Goal: Task Accomplishment & Management: Use online tool/utility

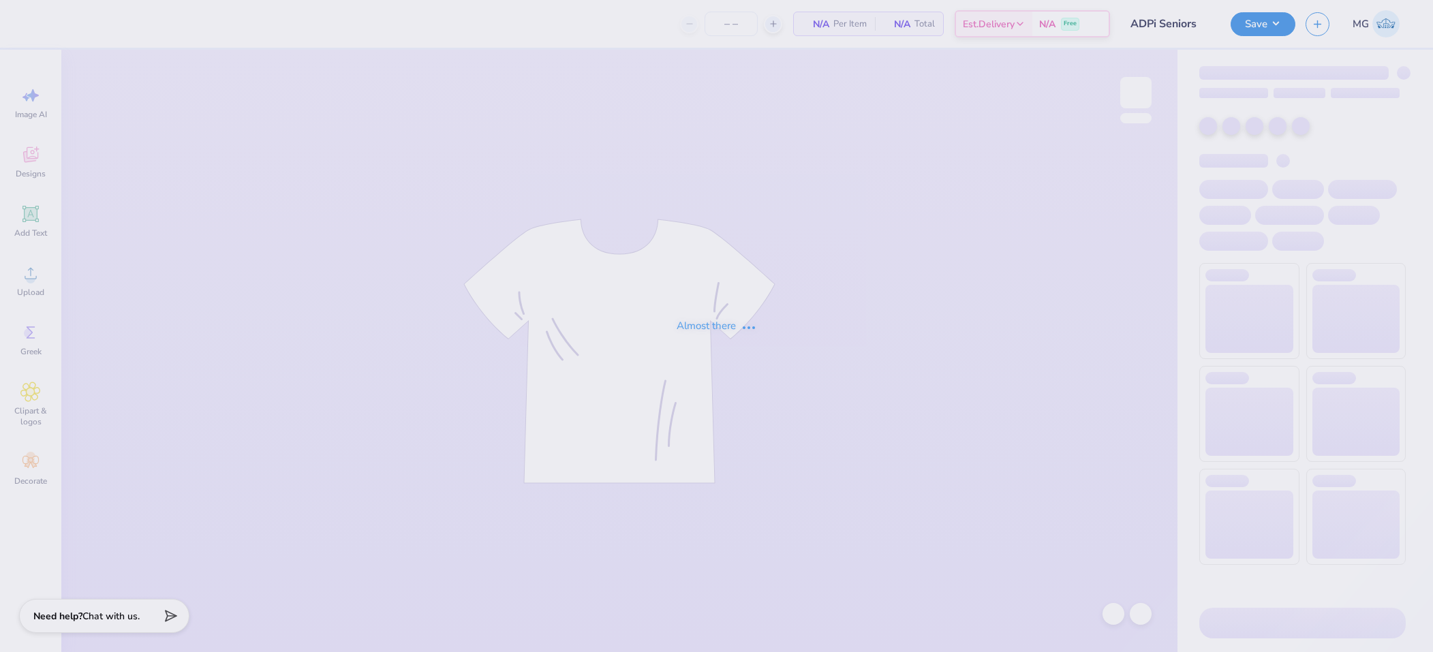
type input "16"
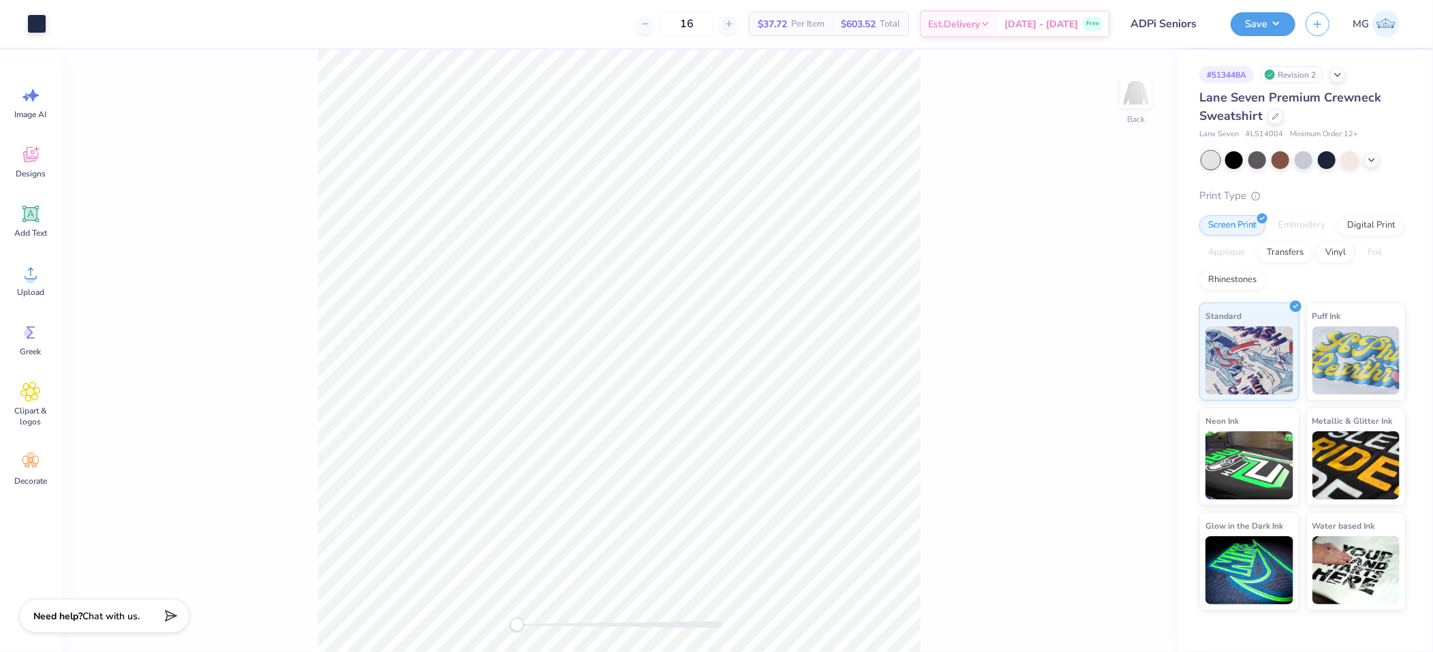
click at [989, 171] on div "Back" at bounding box center [619, 351] width 1116 height 602
click at [959, 229] on div "Back W 12.74 12.74 " H 6.20 6.20 " Y 4.40 4.40 " Center Middle Top Bottom" at bounding box center [619, 351] width 1116 height 602
click at [302, 279] on div "Back W 12.74 H 6.20 Y 4.40 Center Middle Top Bottom" at bounding box center [619, 351] width 1116 height 602
click at [33, 277] on circle at bounding box center [31, 279] width 10 height 10
click at [112, 283] on div "Back" at bounding box center [619, 351] width 1116 height 602
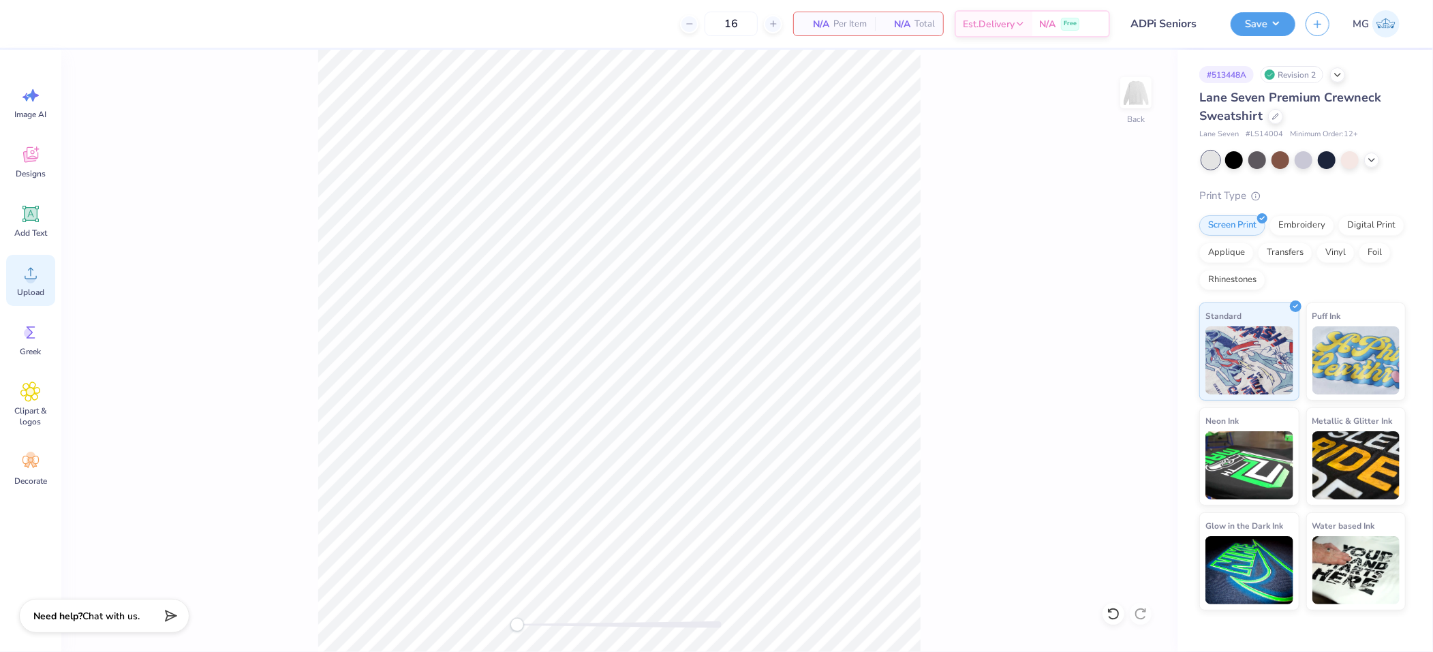
click at [29, 283] on div "Upload" at bounding box center [30, 280] width 49 height 51
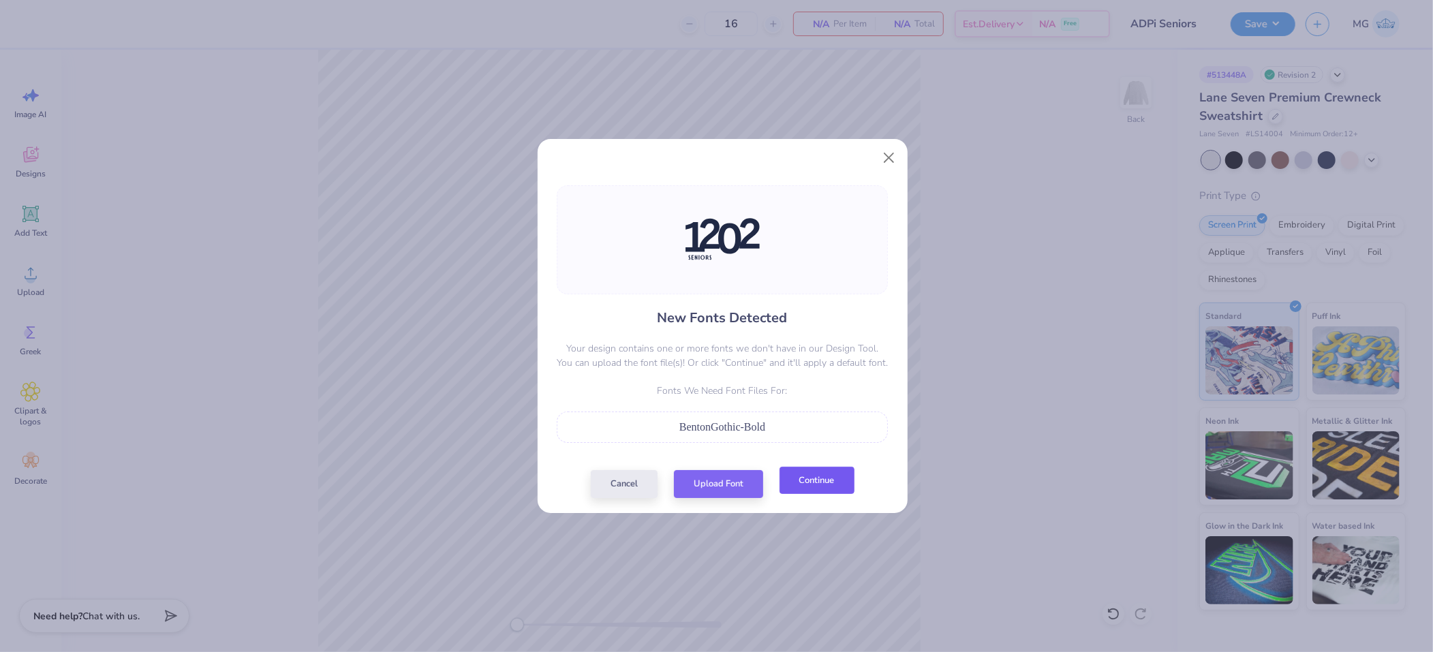
click at [814, 490] on button "Continue" at bounding box center [816, 481] width 75 height 28
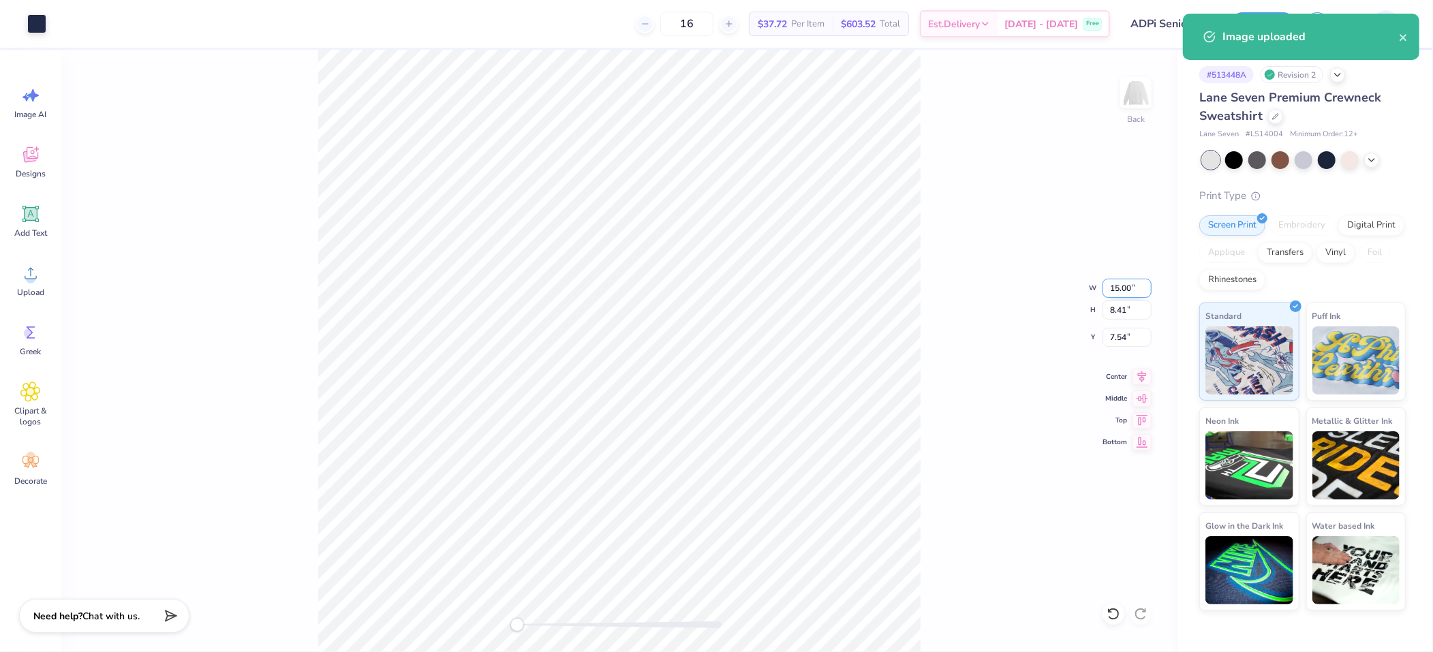
click at [1119, 279] on input "15.00" at bounding box center [1126, 288] width 49 height 19
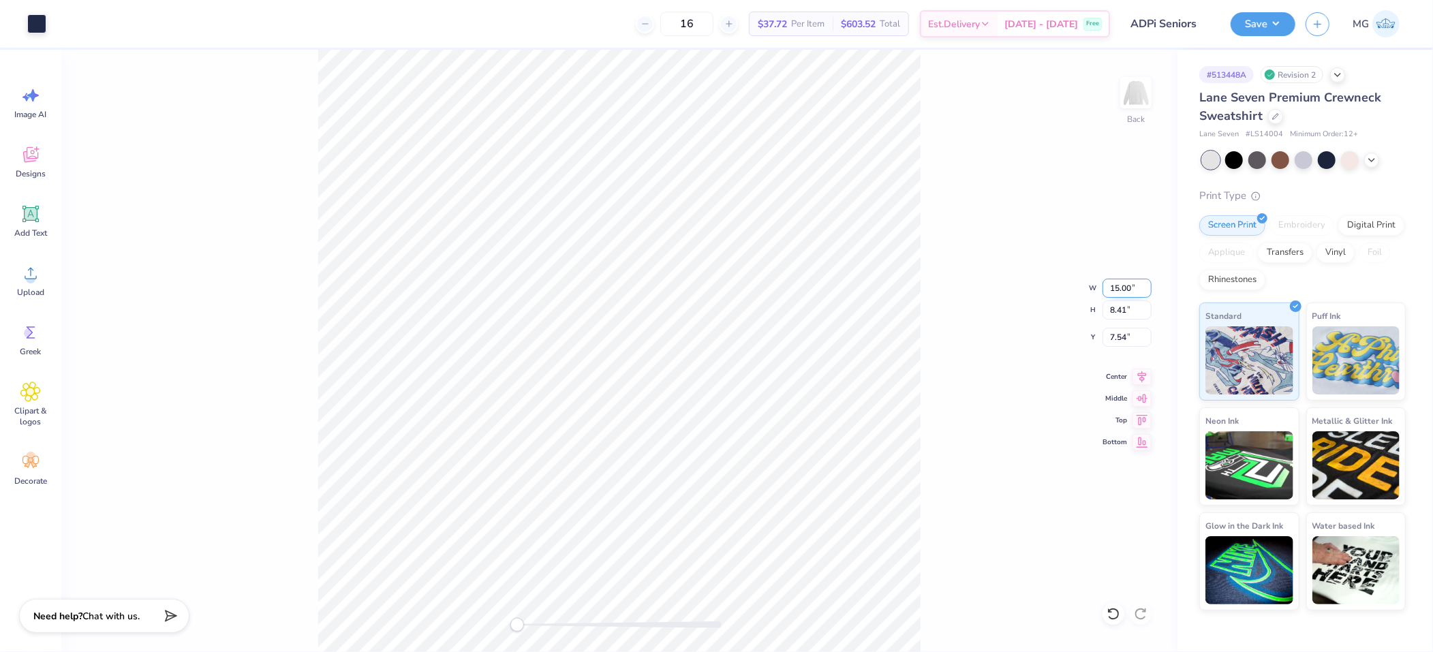
click at [1119, 283] on input "15.00" at bounding box center [1126, 288] width 49 height 19
type input "12.00"
click at [948, 269] on div "Back W 12.00 12.00 " H 8.41 8.41 " Y 7.54 7.54 " Center Middle Top Bottom" at bounding box center [619, 351] width 1116 height 602
drag, startPoint x: 1126, startPoint y: 284, endPoint x: 1111, endPoint y: 281, distance: 14.6
click at [1111, 281] on input "9.60" at bounding box center [1126, 288] width 49 height 19
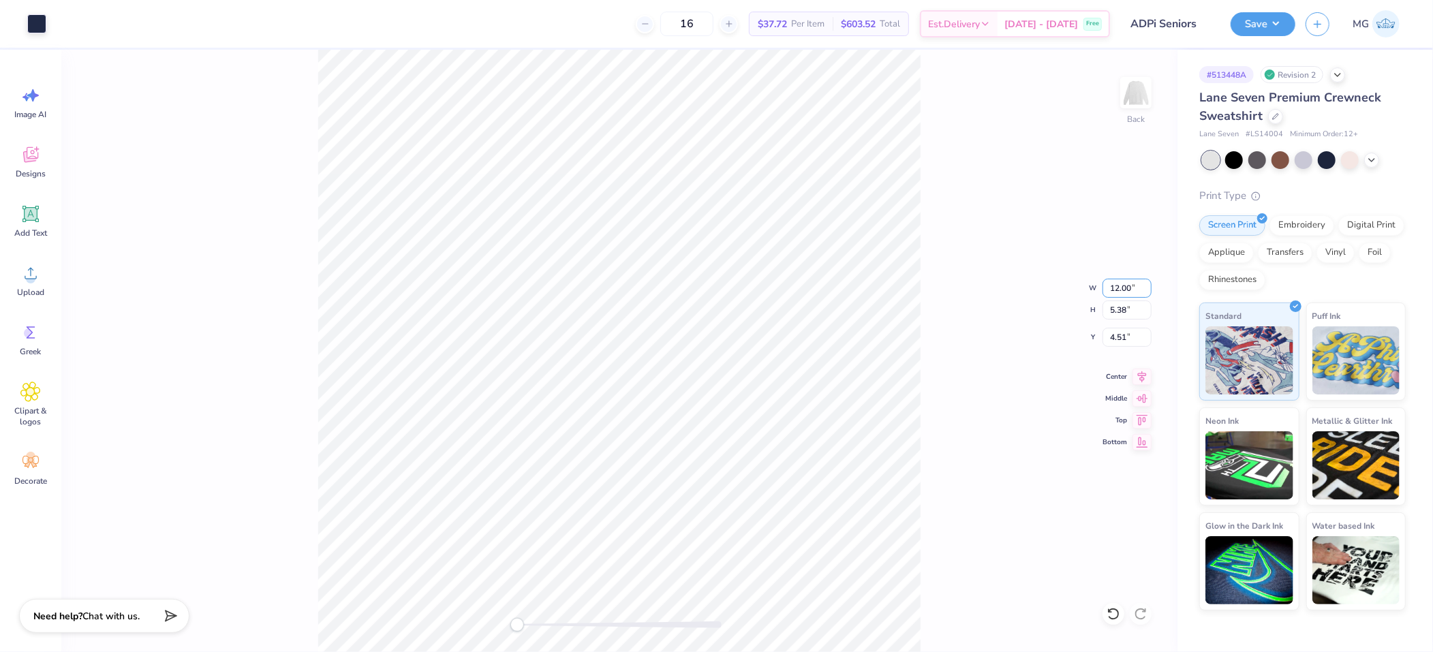
type input "12.00"
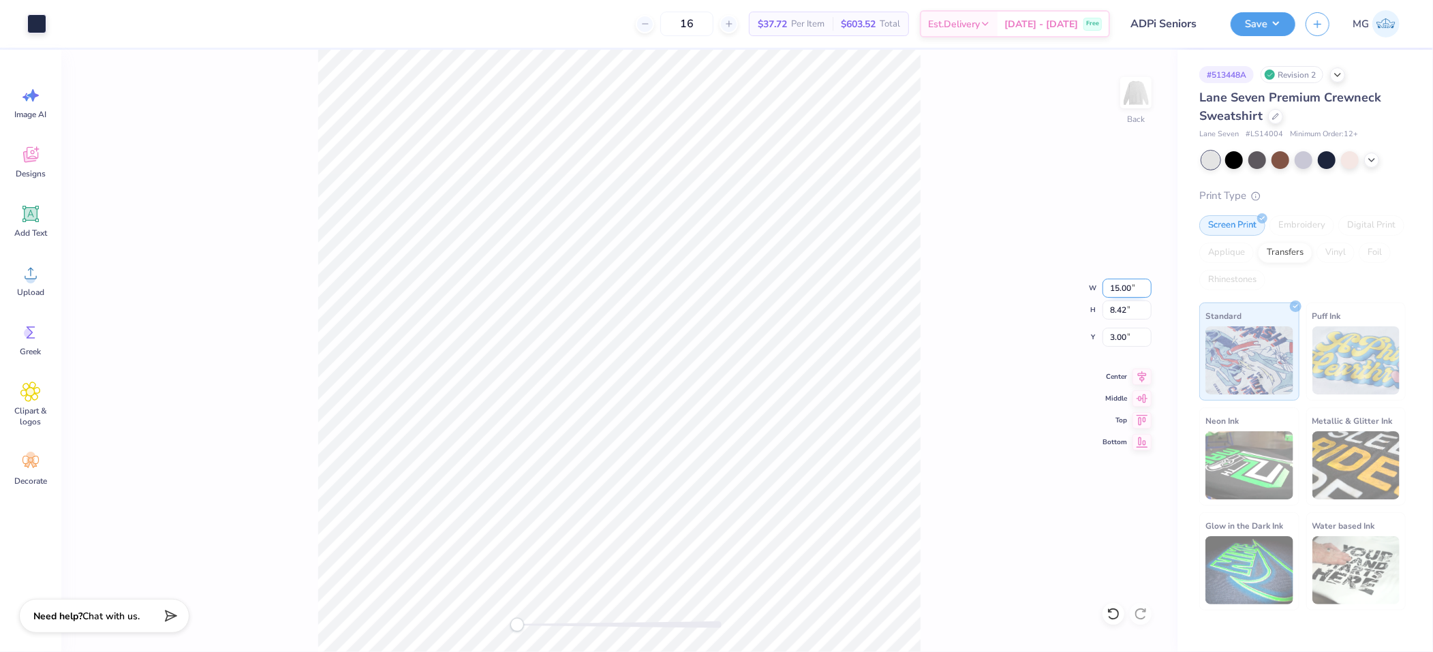
click at [1119, 285] on input "15.00" at bounding box center [1126, 288] width 49 height 19
type input "12.00"
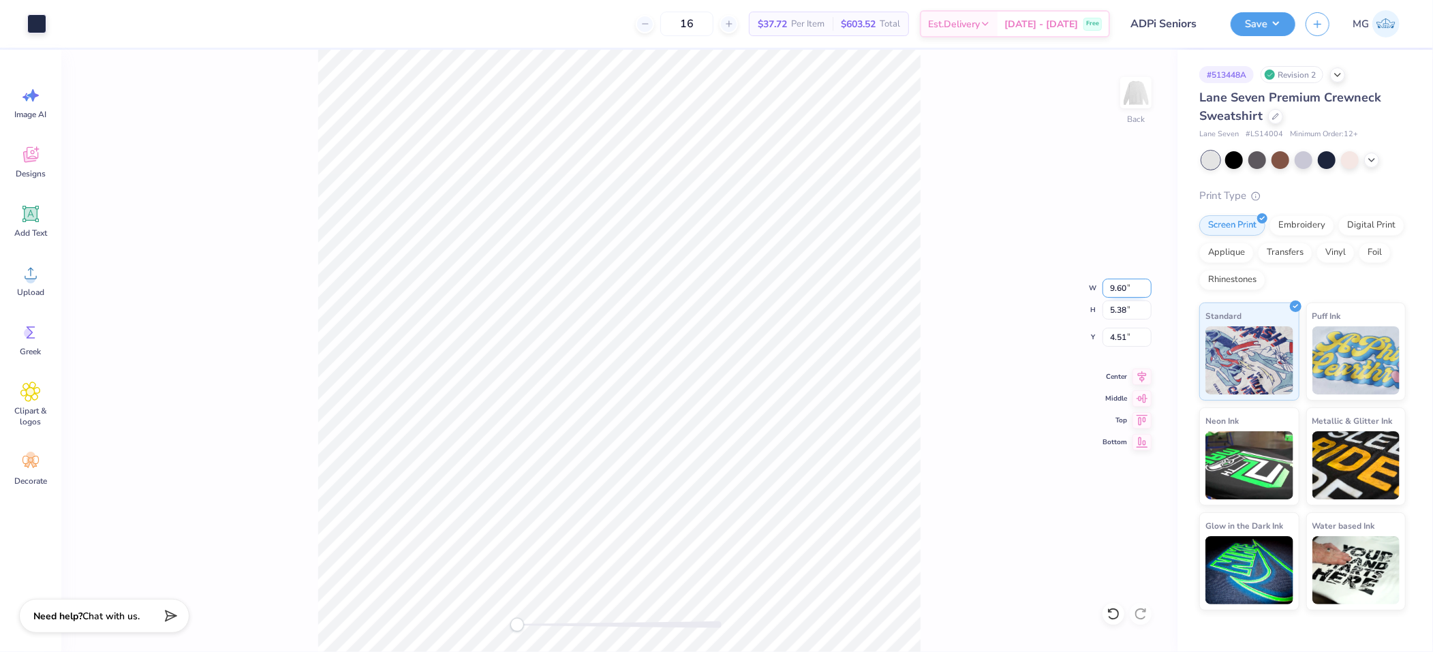
click at [1113, 287] on input "9.60" at bounding box center [1126, 288] width 49 height 19
click at [1128, 284] on input "12.60" at bounding box center [1126, 288] width 49 height 19
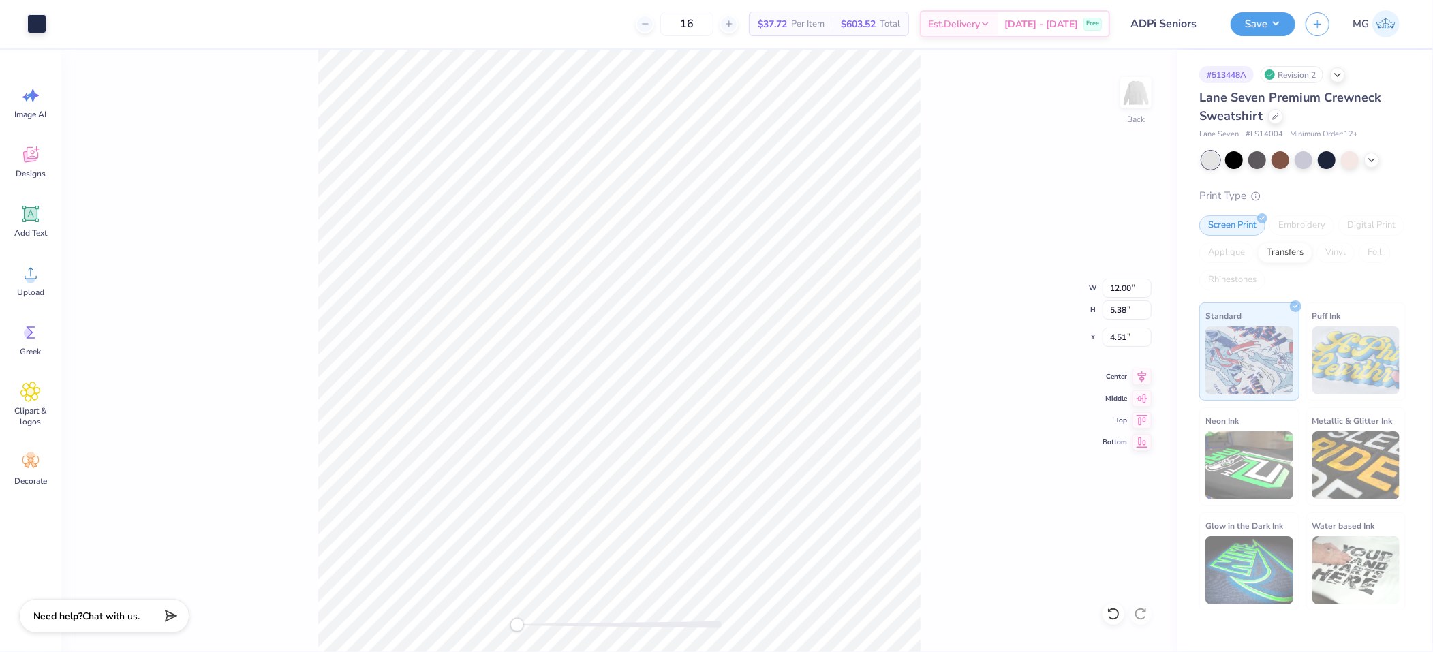
click at [957, 285] on div "Back W 12.00 12.00 " H 5.38 5.38 " Y 4.51 4.51 " Center Middle Top Bottom" at bounding box center [619, 351] width 1116 height 602
type input "15.00"
type input "8.42"
type input "3.00"
click at [1118, 283] on input "15.00" at bounding box center [1126, 288] width 49 height 19
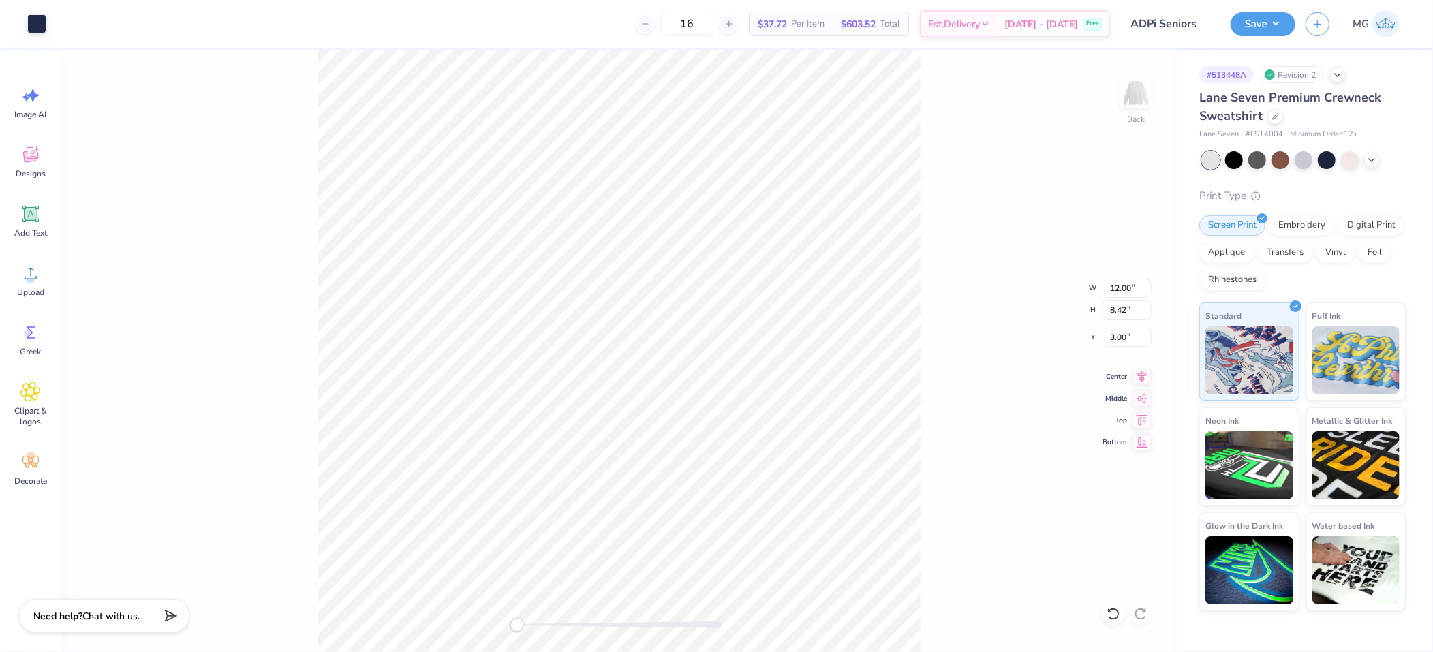
click at [956, 279] on div "Back W 12.00 12.00 " H 8.42 8.42 " Y 3.00 3.00 " Center Middle Top Bottom" at bounding box center [619, 351] width 1116 height 602
type input "9.60"
type input "5.38"
click at [1126, 335] on input "4.51" at bounding box center [1126, 337] width 49 height 19
type input "4"
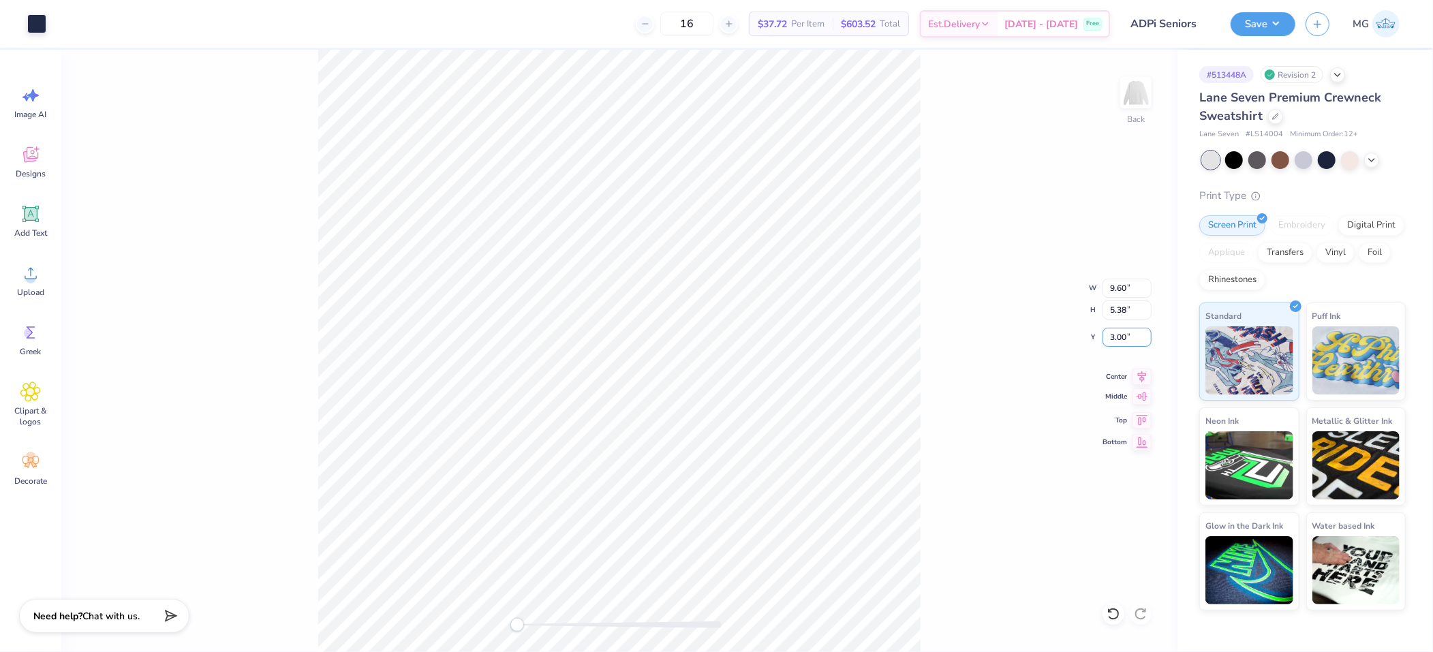
type input "3.00"
click at [922, 307] on div "Back W 9.60 9.60 " H 5.38 5.38 " Y 3.00 3.00 " Center Middle Top Bottom" at bounding box center [619, 351] width 1116 height 602
type input "12.36"
type input "6.93"
click at [1131, 288] on input "12.36" at bounding box center [1126, 288] width 49 height 19
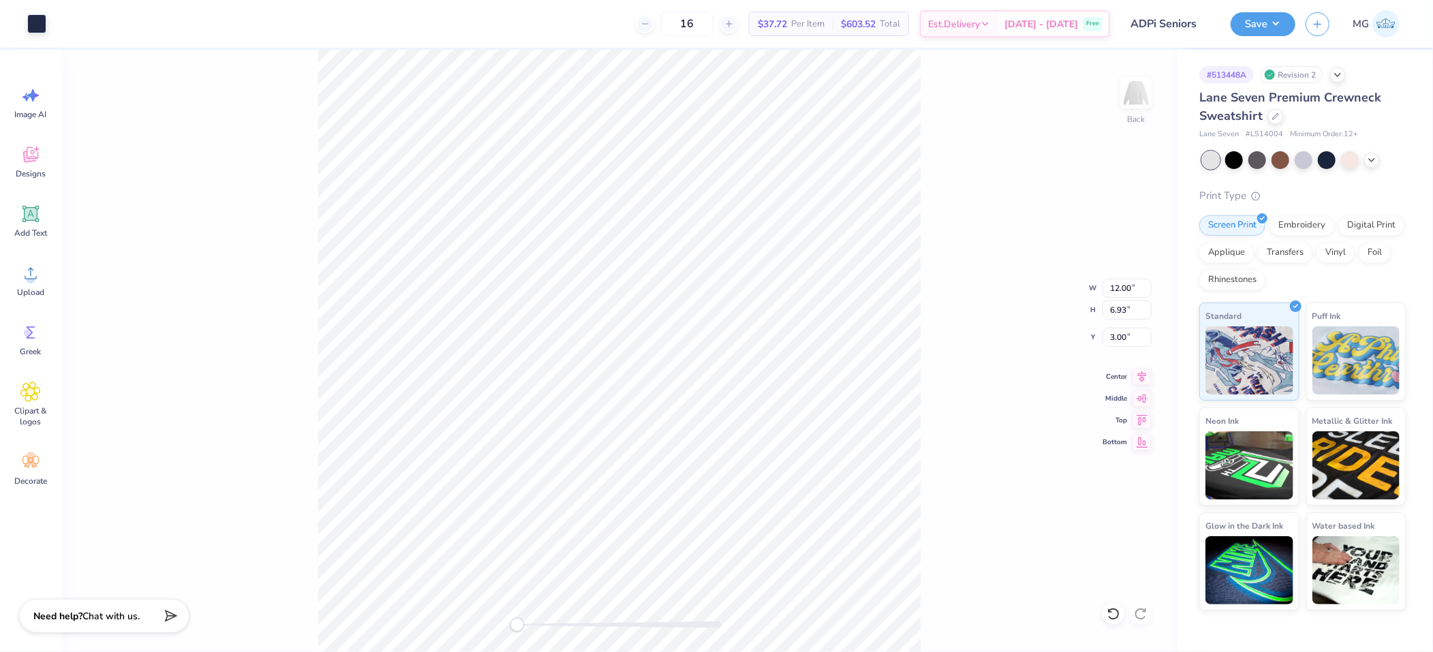
click at [968, 264] on div "Back W 12.00 12.00 " H 6.93 6.93 " Y 3.00 3.00 " Center Middle Top Bottom" at bounding box center [619, 351] width 1116 height 602
type input "11.65"
type input "6.54"
click at [1121, 333] on input "3.20" at bounding box center [1126, 337] width 49 height 19
type input "3.00"
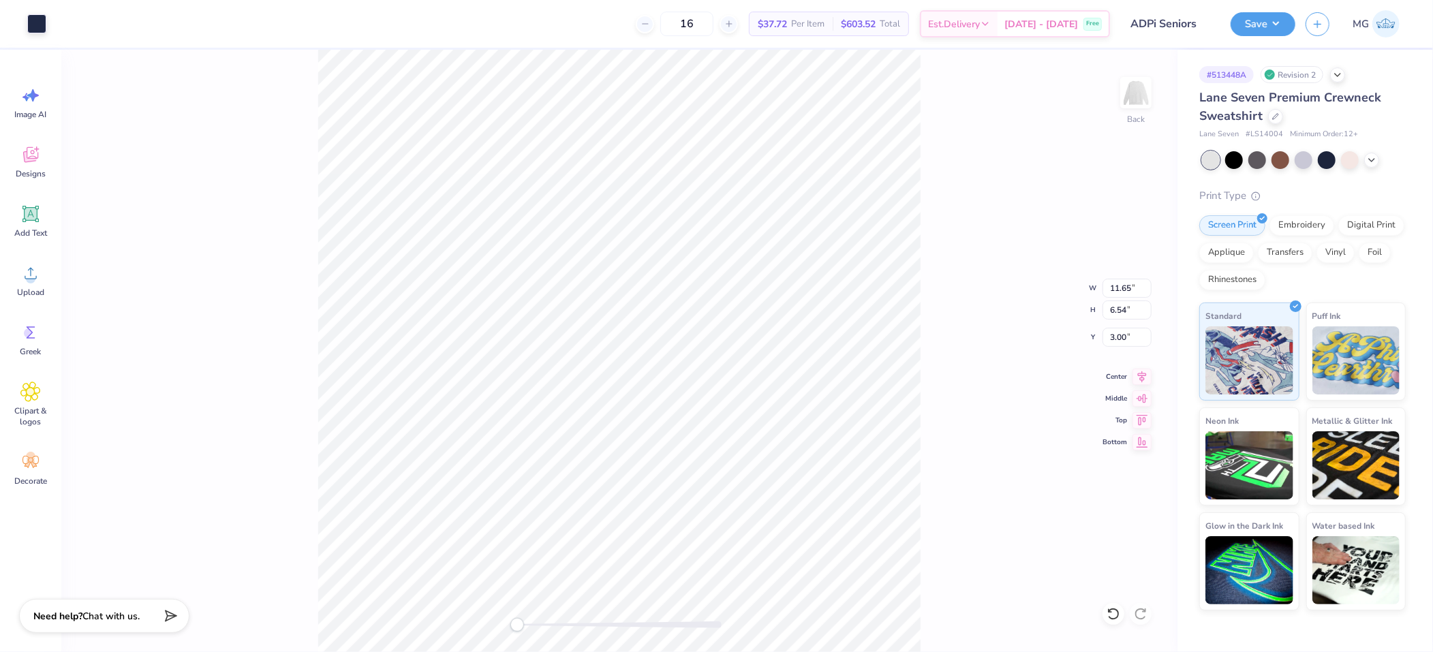
click at [955, 327] on div "Back W 11.65 11.65 " H 6.54 6.54 " Y 3.00 3.00 " Center Middle Top Bottom" at bounding box center [619, 351] width 1116 height 602
click at [1143, 374] on icon at bounding box center [1141, 375] width 19 height 16
click at [949, 202] on div "Back W 11.65 11.65 " H 6.54 6.54 " Y 3.00 3.00 " Center Middle Top Bottom" at bounding box center [619, 351] width 1116 height 602
click at [1283, 28] on button "Save" at bounding box center [1262, 22] width 65 height 24
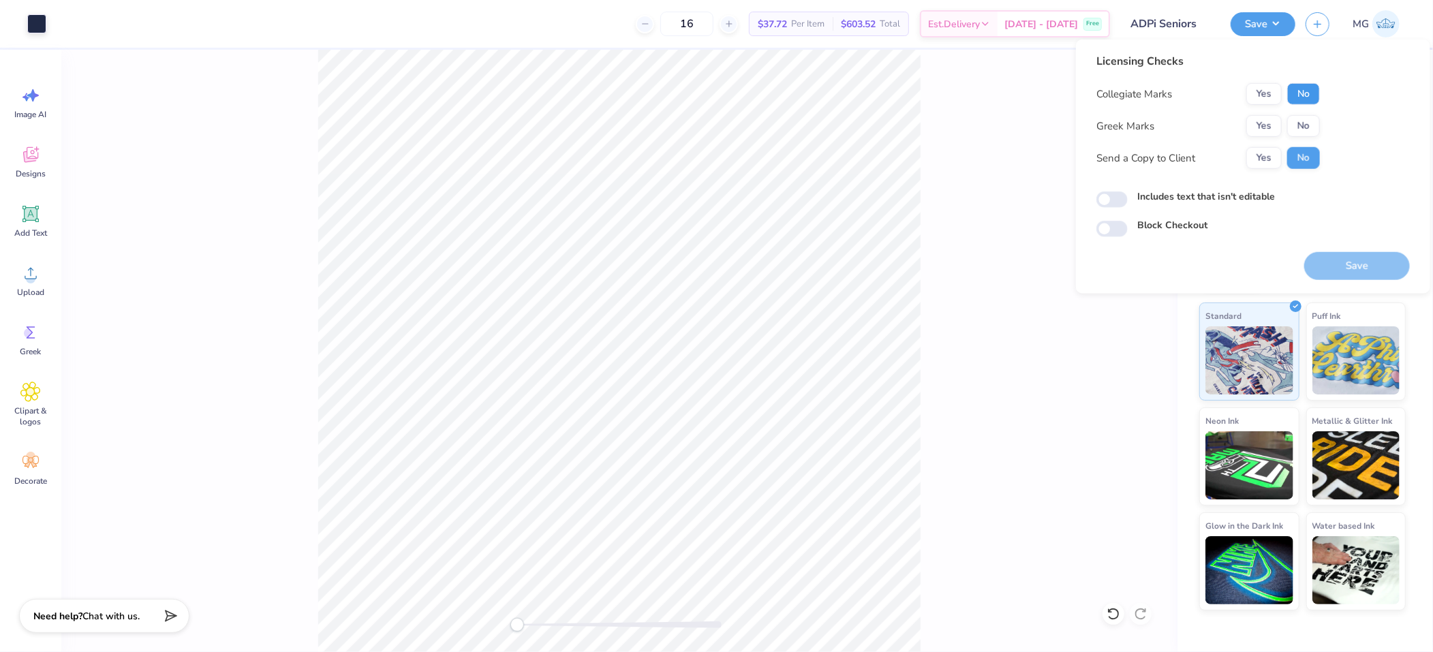
click at [1306, 93] on button "No" at bounding box center [1303, 94] width 33 height 22
click at [1303, 119] on button "No" at bounding box center [1303, 126] width 33 height 22
click at [1260, 153] on button "Yes" at bounding box center [1263, 158] width 35 height 22
click at [1203, 203] on label "Includes text that isn't editable" at bounding box center [1206, 196] width 138 height 14
click at [1128, 203] on input "Includes text that isn't editable" at bounding box center [1111, 199] width 31 height 16
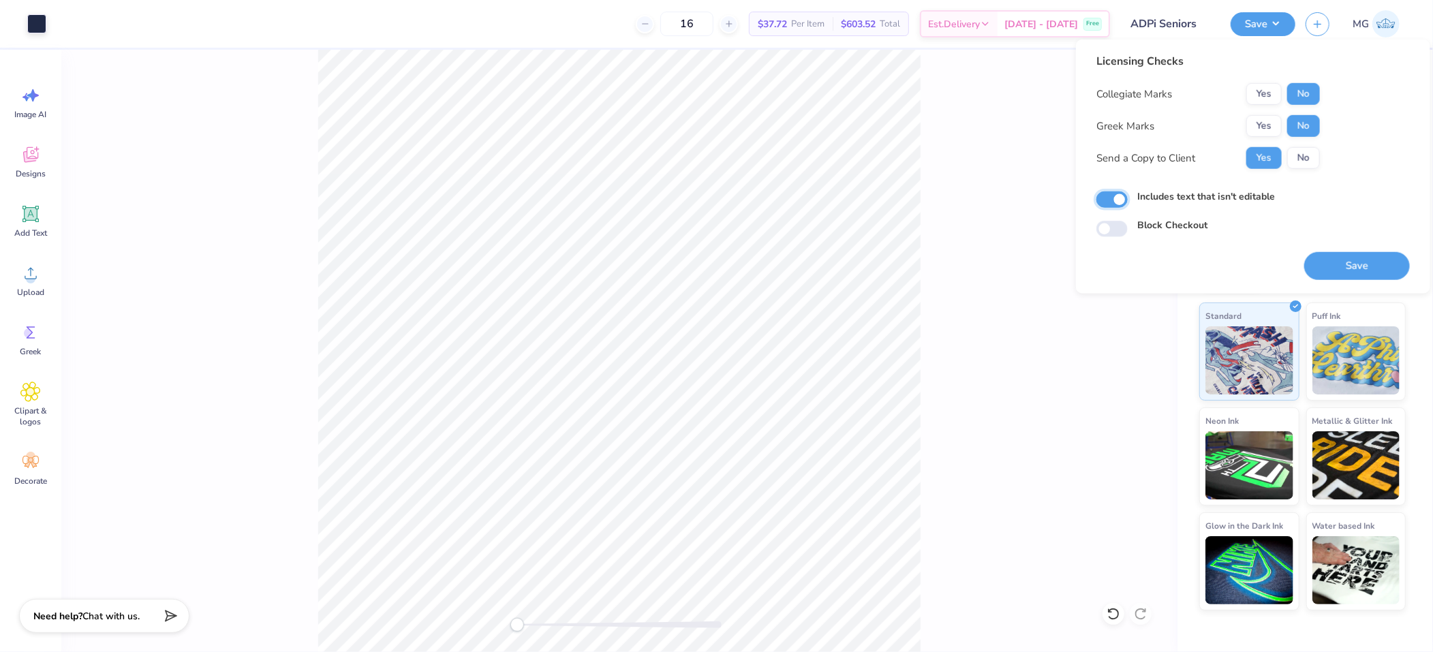
checkbox input "true"
click at [1356, 256] on button "Save" at bounding box center [1357, 266] width 106 height 28
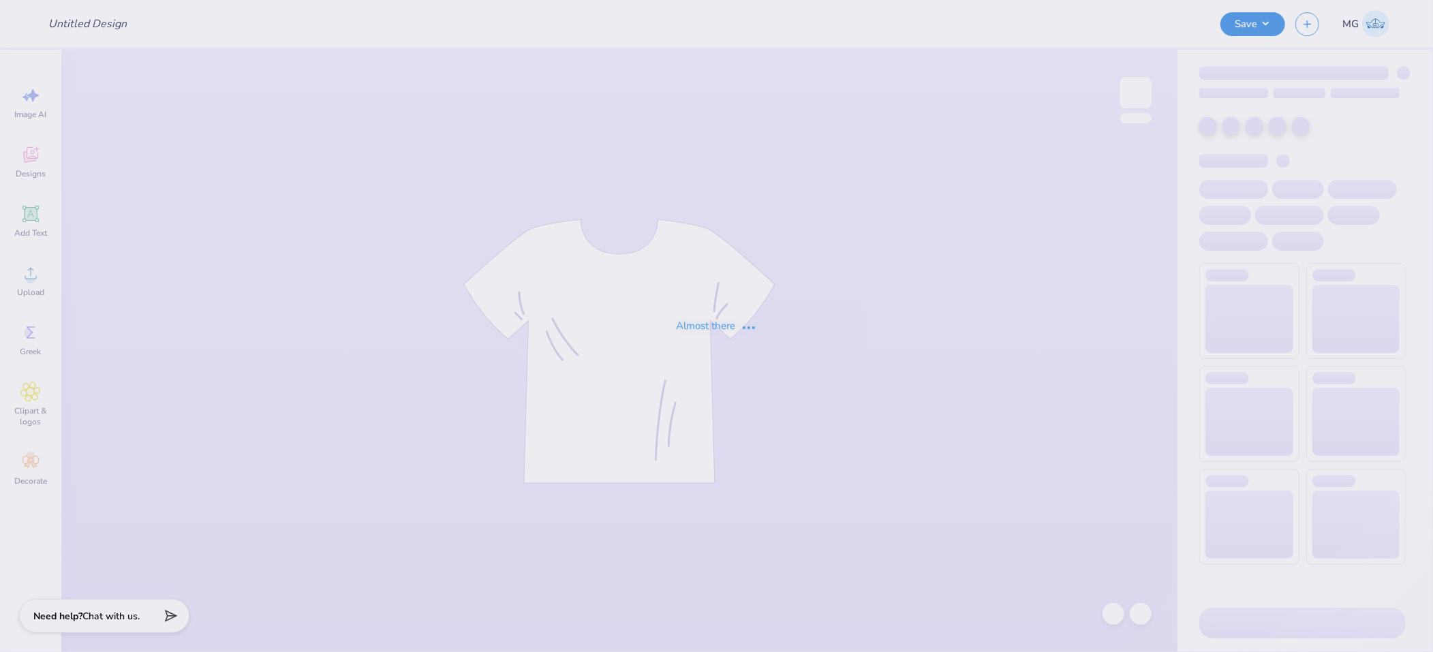
type input "Theta Retreat Tank 2025"
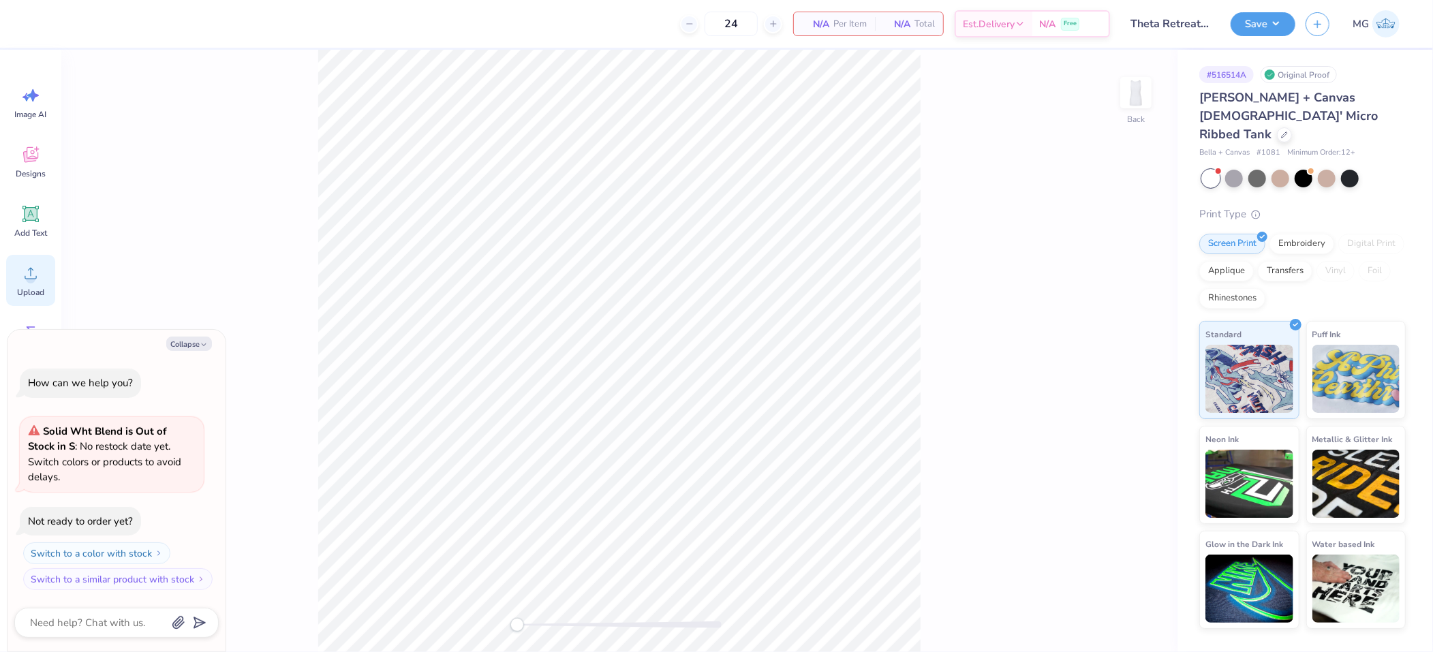
click at [31, 273] on icon at bounding box center [30, 273] width 20 height 20
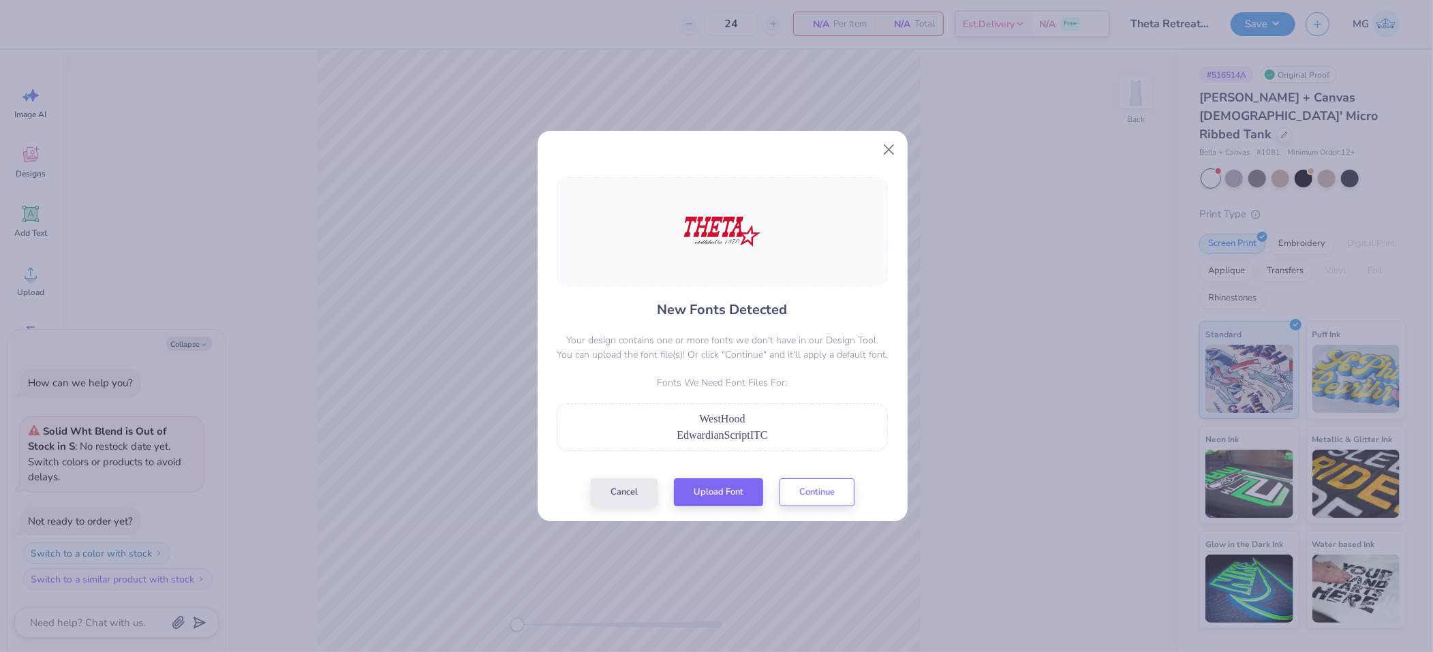
click at [790, 477] on div "New Fonts Detected Your design contains one or more fonts we don't have in our …" at bounding box center [722, 341] width 339 height 329
click at [805, 504] on div "Cancel Upload Font Continue" at bounding box center [723, 492] width 264 height 28
click at [808, 489] on button "Continue" at bounding box center [816, 489] width 75 height 28
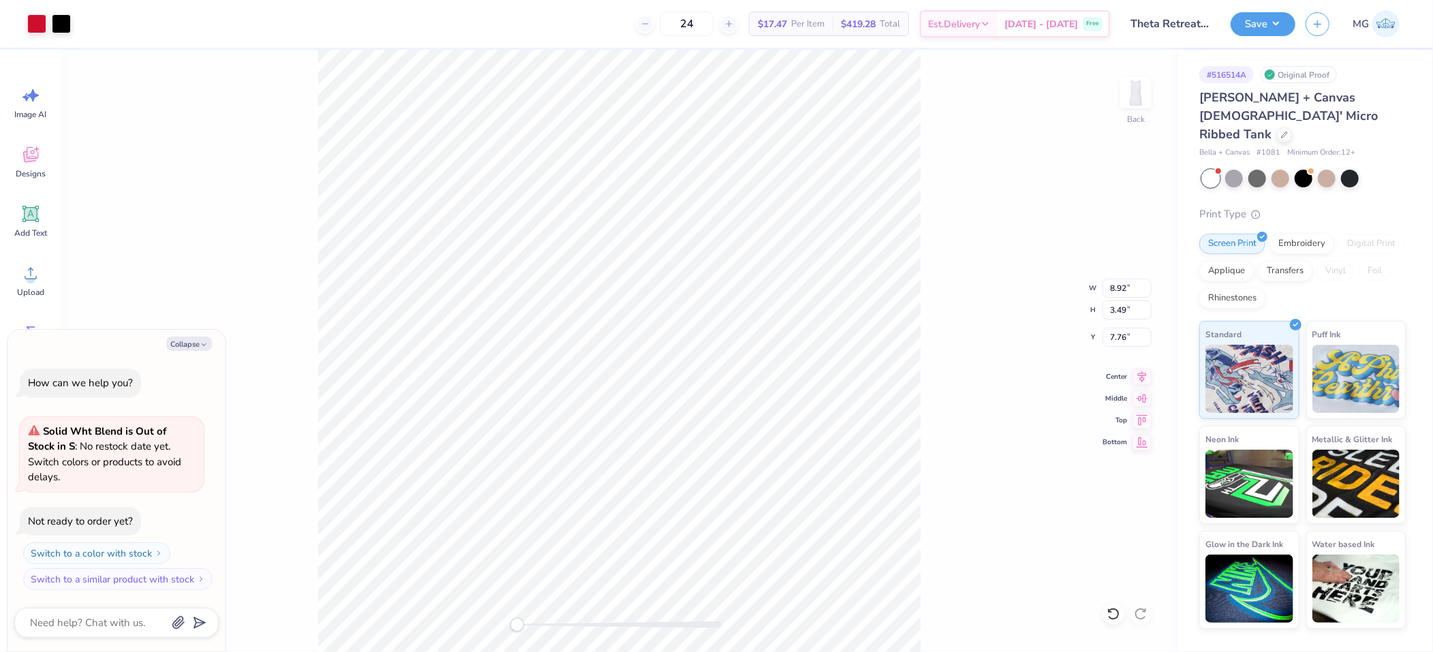
type textarea "x"
click at [1126, 288] on input "8.92" at bounding box center [1126, 288] width 49 height 19
type input "8"
type input "7.00"
drag, startPoint x: 933, startPoint y: 253, endPoint x: 920, endPoint y: 249, distance: 12.9
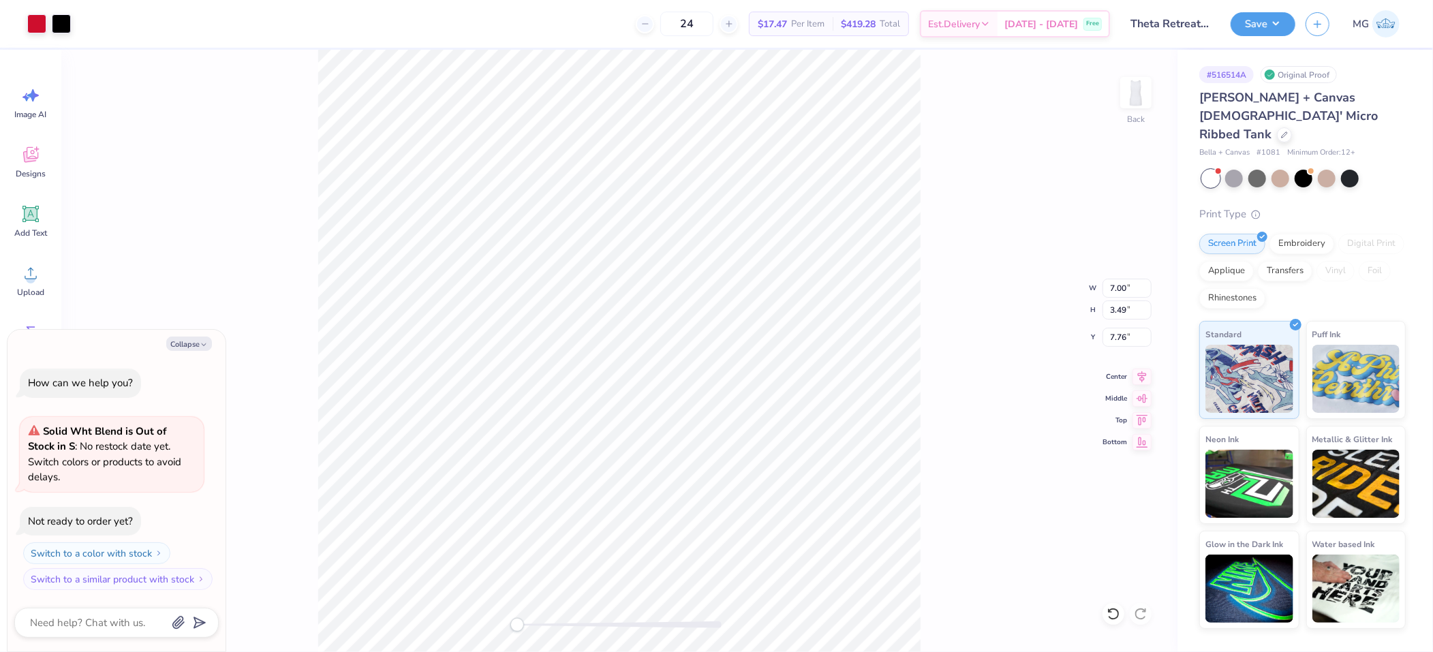
click at [931, 253] on div "Back W 7.00 7.00 " H 3.49 3.49 " Y 7.76 7.76 " Center Middle Top Bottom" at bounding box center [619, 351] width 1116 height 602
click at [1113, 283] on input "5.84" at bounding box center [1126, 288] width 49 height 19
type textarea "x"
click at [1144, 290] on input "8.24" at bounding box center [1126, 288] width 49 height 19
click at [1144, 290] on input "8.23" at bounding box center [1126, 288] width 49 height 19
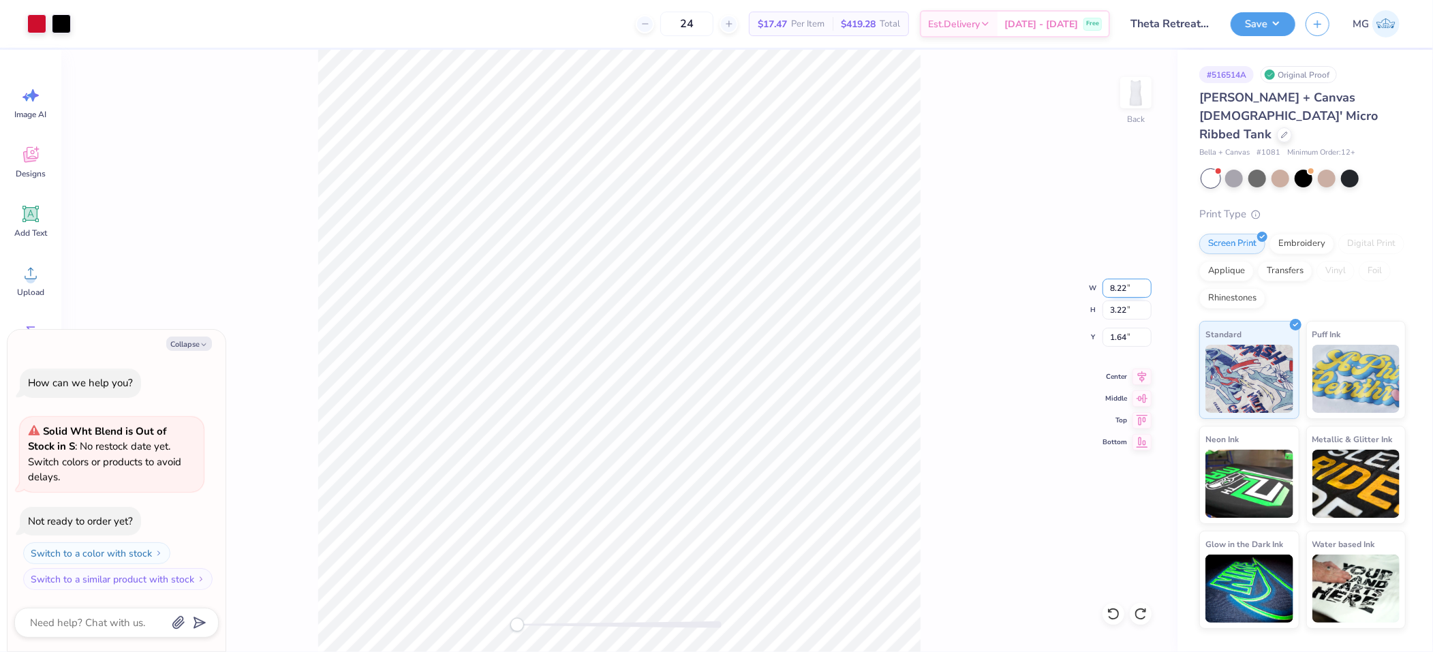
click at [1144, 290] on input "8.22" at bounding box center [1126, 288] width 49 height 19
click at [1144, 290] on input "8.21" at bounding box center [1126, 288] width 49 height 19
click at [1144, 290] on input "8.2" at bounding box center [1126, 288] width 49 height 19
type input "8.1"
click at [1144, 290] on input "8.1" at bounding box center [1126, 288] width 49 height 19
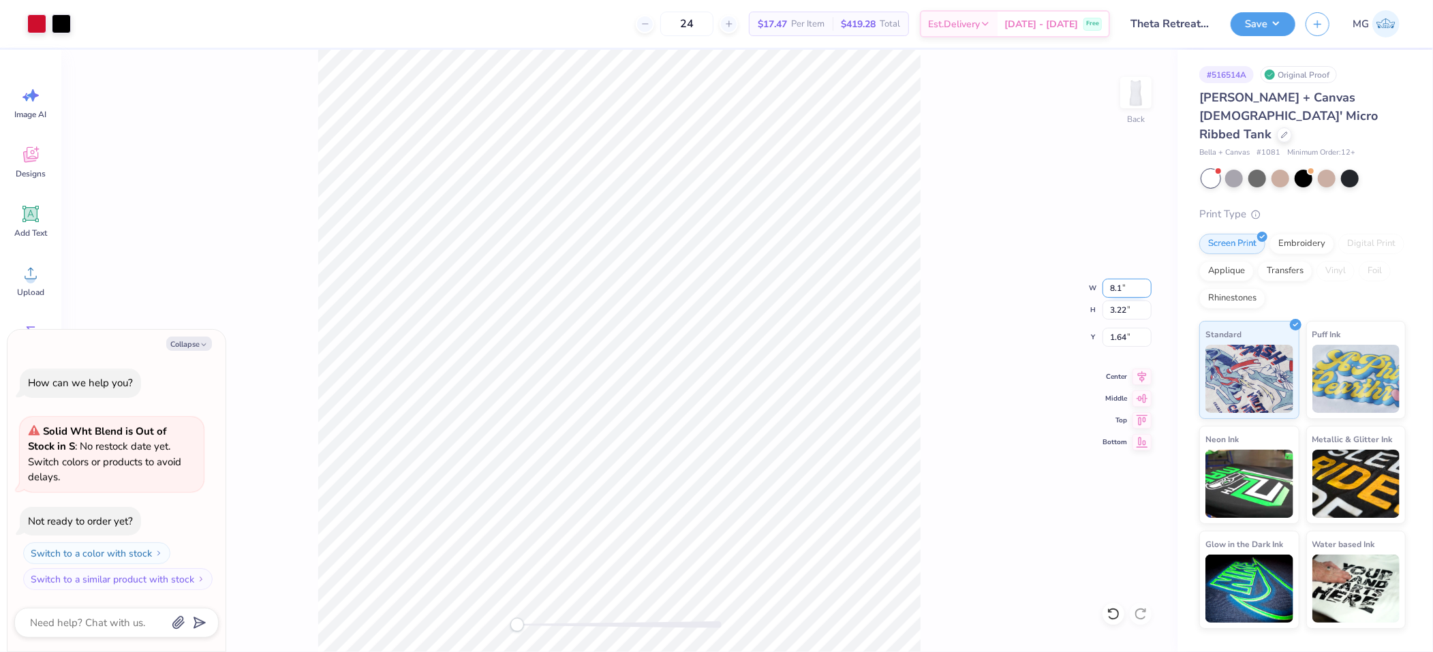
click at [1133, 292] on input "8.1" at bounding box center [1126, 288] width 49 height 19
type textarea "x"
click at [1147, 292] on input "8.09" at bounding box center [1126, 288] width 49 height 19
click at [1147, 292] on input "8.08" at bounding box center [1126, 288] width 49 height 19
click at [1147, 292] on input "8.07" at bounding box center [1126, 288] width 49 height 19
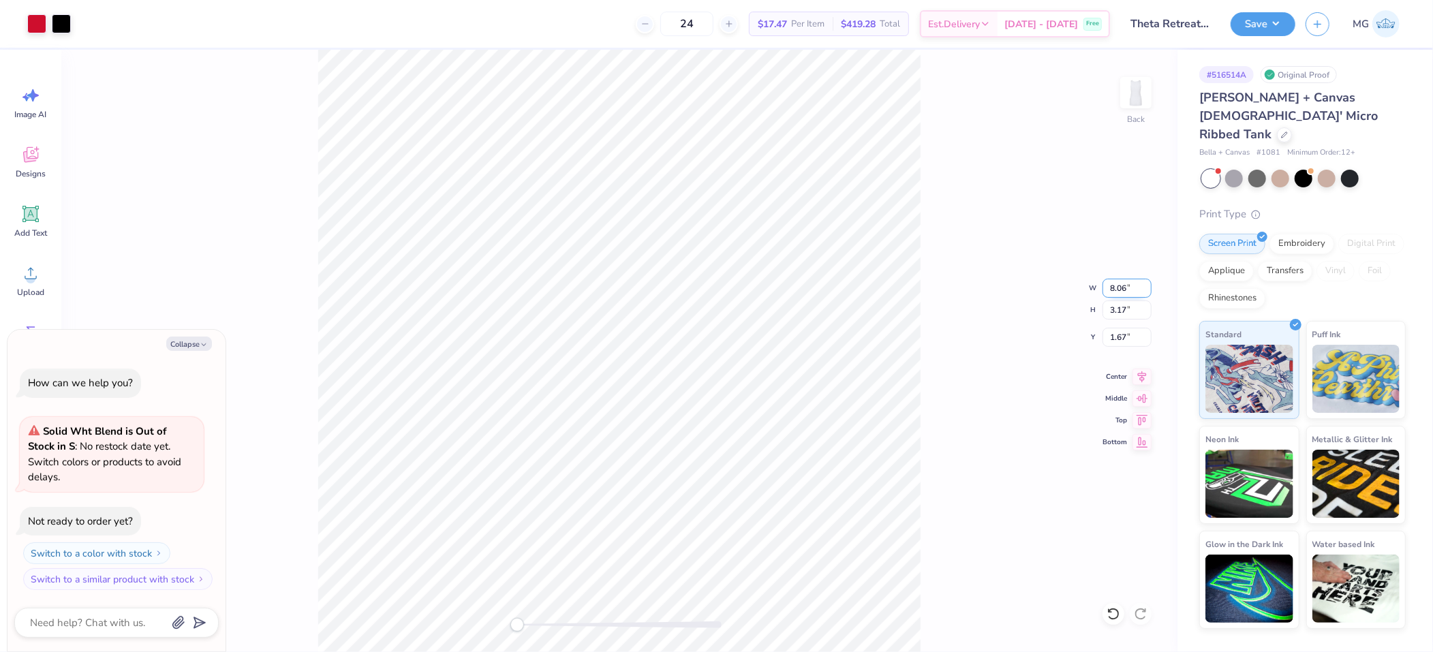
click at [1147, 292] on input "8.06" at bounding box center [1126, 288] width 49 height 19
type input "8.05"
click at [1147, 292] on input "8.05" at bounding box center [1126, 288] width 49 height 19
type textarea "x"
click at [1145, 295] on input "8.05" at bounding box center [1126, 288] width 49 height 19
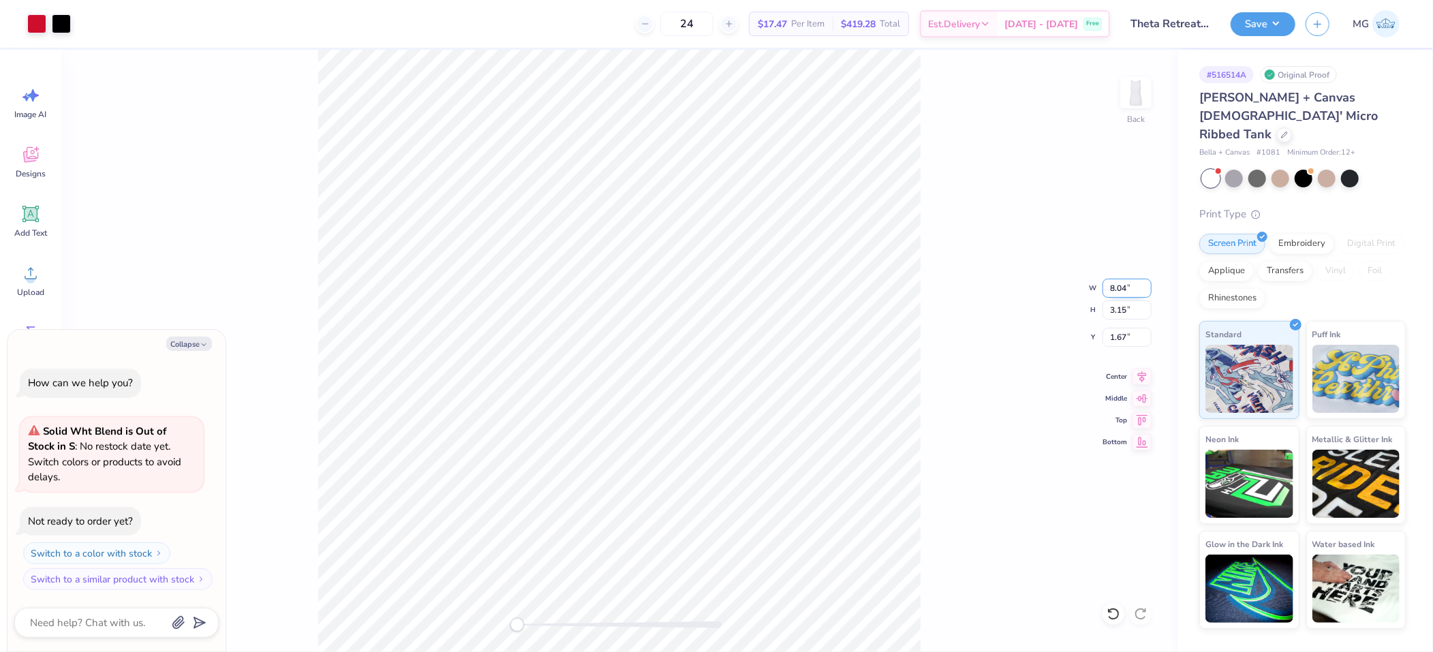
click at [1145, 292] on input "8.04" at bounding box center [1126, 288] width 49 height 19
click at [1145, 292] on input "8.03" at bounding box center [1126, 288] width 49 height 19
click at [1145, 292] on input "8.02" at bounding box center [1126, 288] width 49 height 19
click at [1145, 292] on input "8.01" at bounding box center [1126, 288] width 49 height 19
click at [1145, 292] on input "8" at bounding box center [1126, 288] width 49 height 19
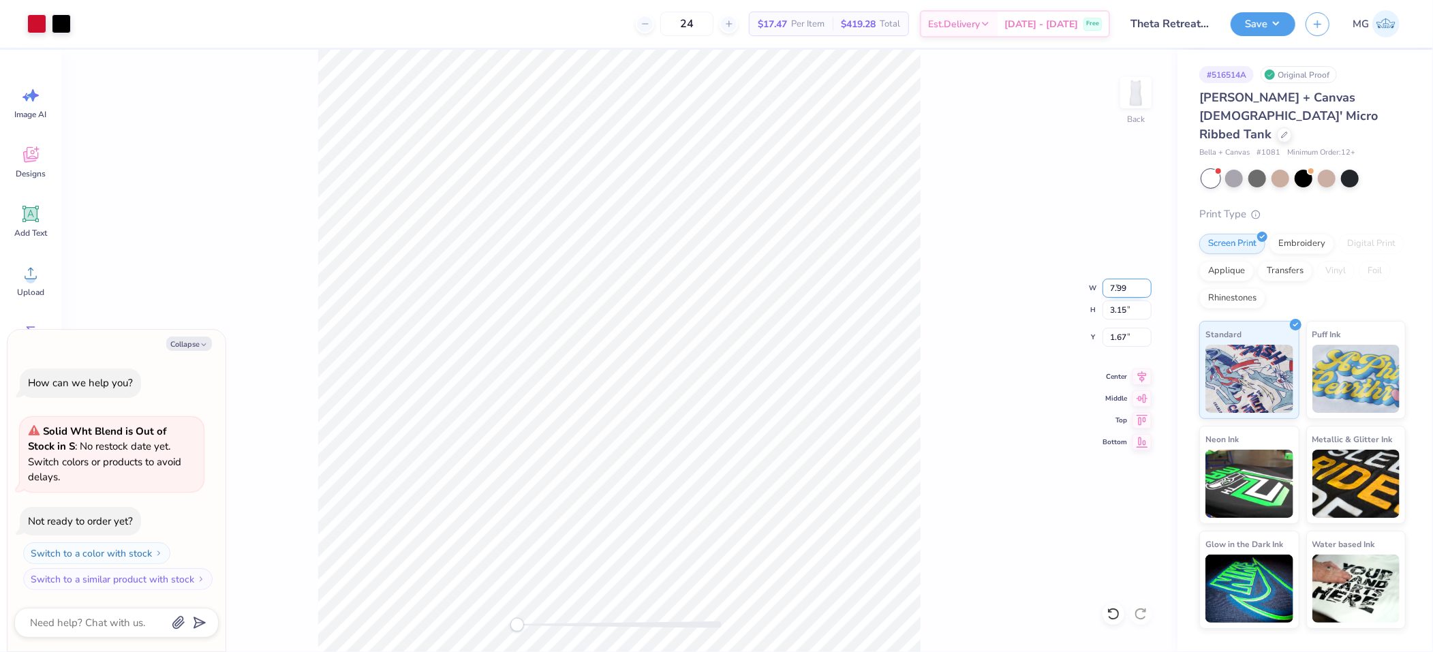
click at [1145, 292] on input "7.99" at bounding box center [1126, 288] width 49 height 19
click at [1145, 292] on input "7.98" at bounding box center [1126, 288] width 49 height 19
click at [1145, 292] on input "7.97" at bounding box center [1126, 288] width 49 height 19
click at [1145, 292] on input "7.96" at bounding box center [1126, 288] width 49 height 19
click at [1145, 292] on input "7.95" at bounding box center [1126, 288] width 49 height 19
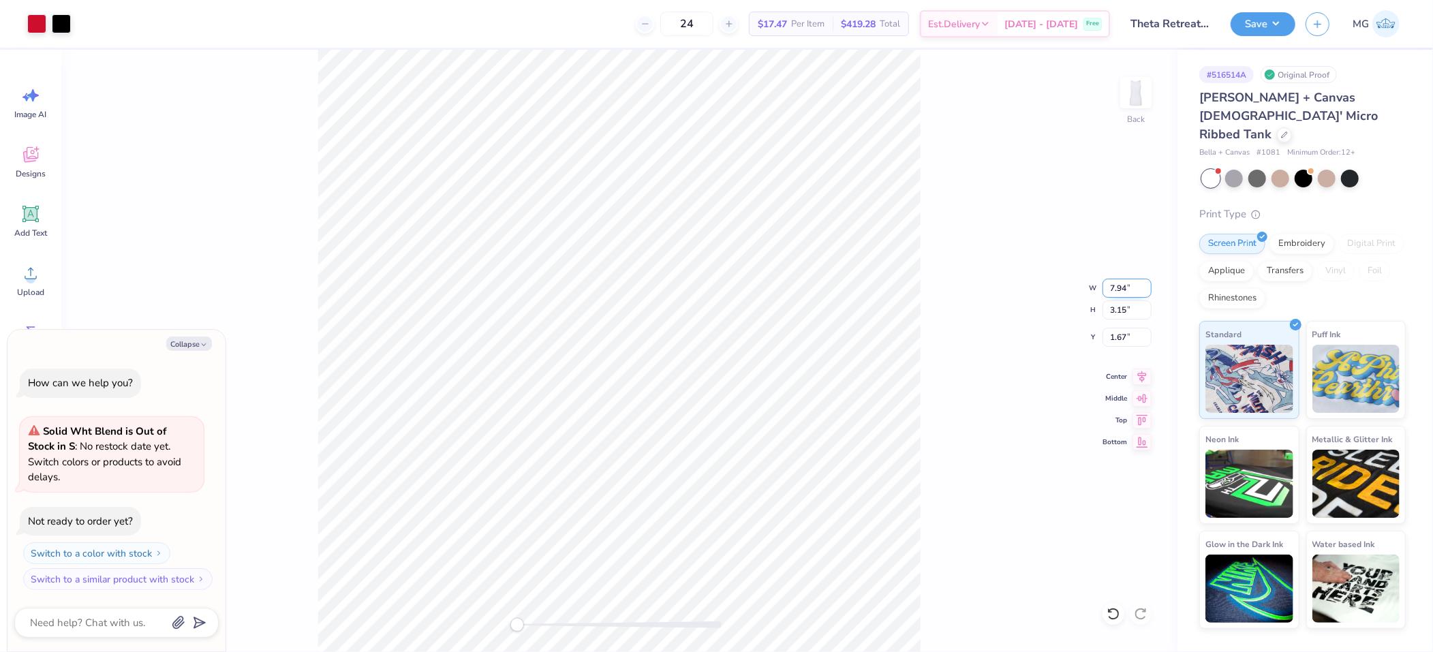
click at [1145, 292] on input "7.94" at bounding box center [1126, 288] width 49 height 19
click at [1145, 292] on input "7.93" at bounding box center [1126, 288] width 49 height 19
click at [1145, 292] on input "7.92" at bounding box center [1126, 288] width 49 height 19
click at [1145, 292] on input "7.91" at bounding box center [1126, 288] width 49 height 19
click at [1145, 292] on input "7.9" at bounding box center [1126, 288] width 49 height 19
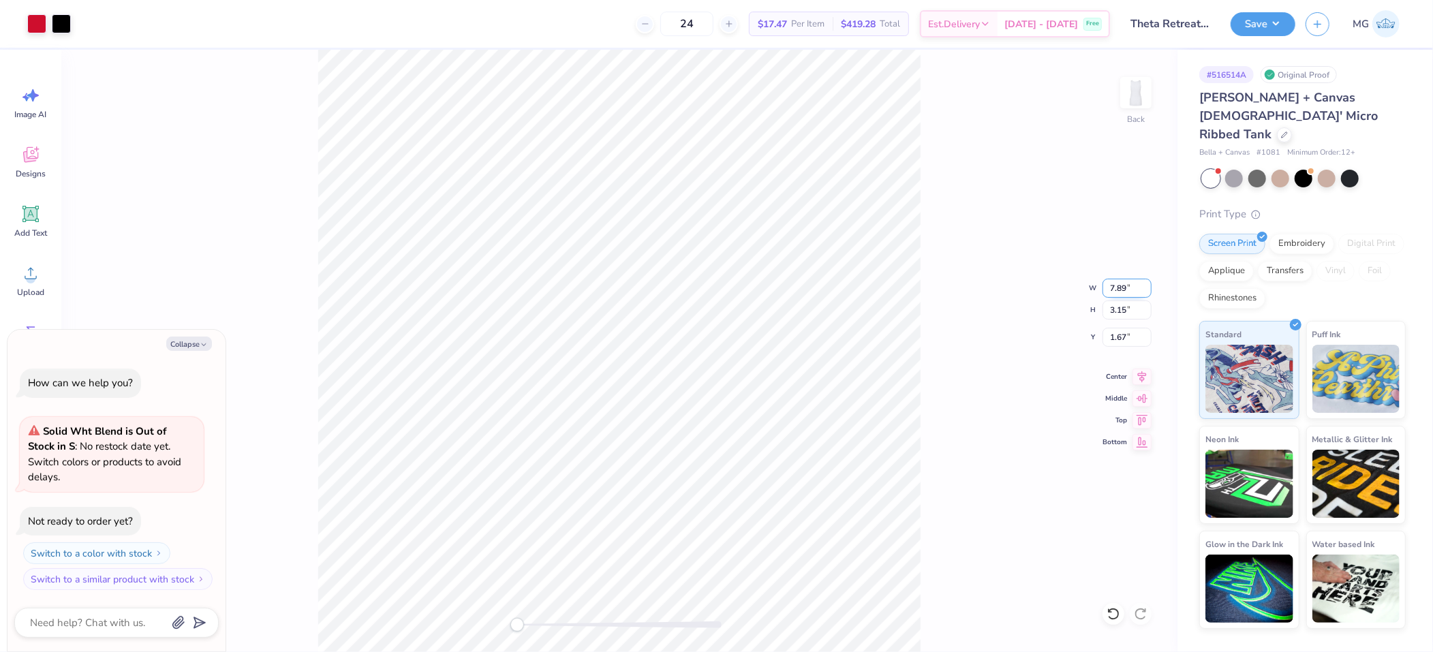
click at [1145, 292] on input "7.89" at bounding box center [1126, 288] width 49 height 19
click at [1145, 292] on input "7.88" at bounding box center [1126, 288] width 49 height 19
click at [1145, 292] on input "7.87" at bounding box center [1126, 288] width 49 height 19
click at [1145, 292] on input "7.86" at bounding box center [1126, 288] width 49 height 19
click at [1145, 292] on input "7.85" at bounding box center [1126, 288] width 49 height 19
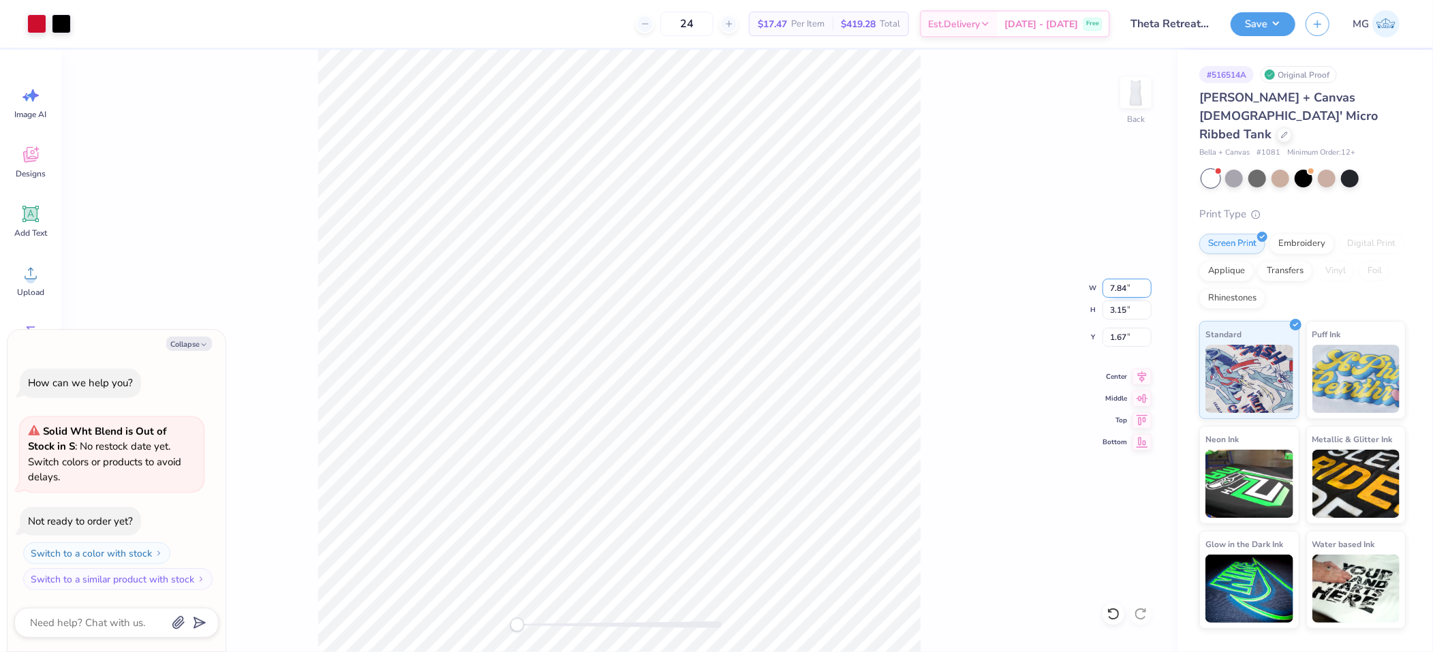
click at [1145, 292] on input "7.84" at bounding box center [1126, 288] width 49 height 19
click at [1145, 292] on input "7.83" at bounding box center [1126, 288] width 49 height 19
click at [1145, 292] on input "7.82" at bounding box center [1126, 288] width 49 height 19
click at [1145, 292] on input "7.81" at bounding box center [1126, 288] width 49 height 19
click at [1145, 292] on input "7.8" at bounding box center [1126, 288] width 49 height 19
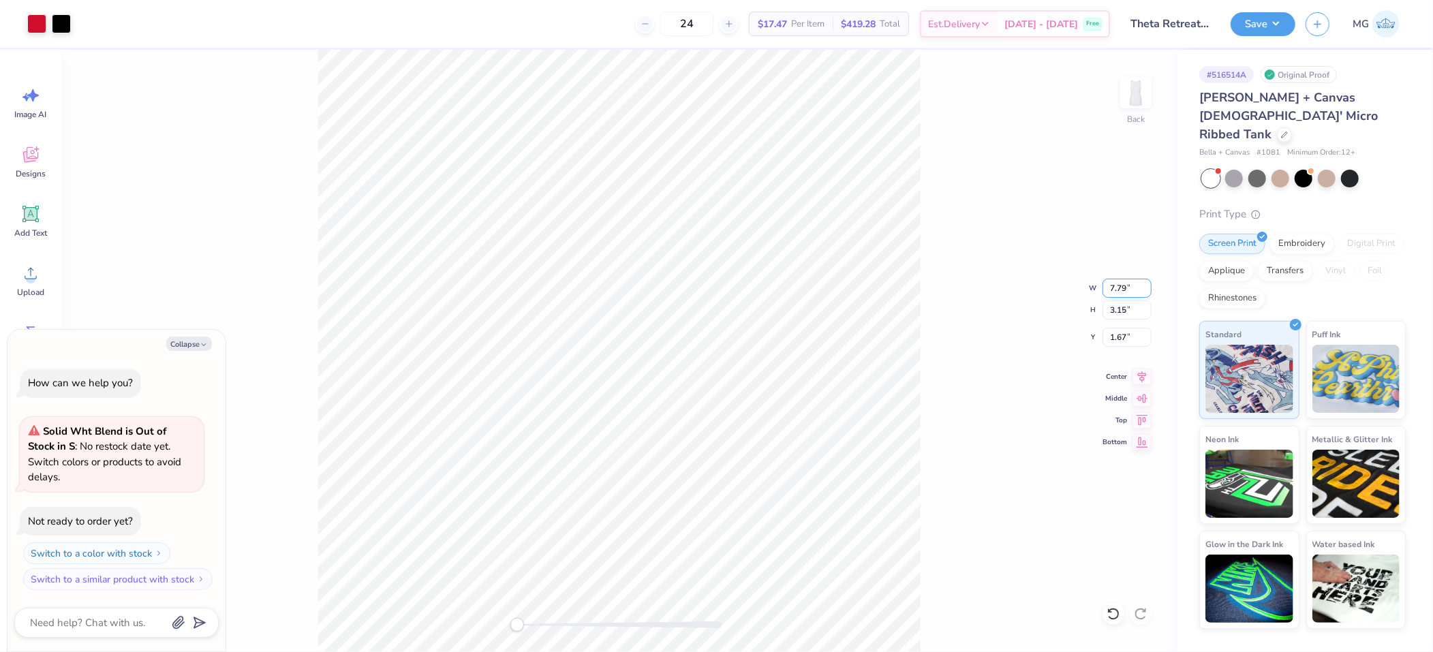
click at [1145, 292] on input "7.79" at bounding box center [1126, 288] width 49 height 19
click at [1145, 292] on input "7.78" at bounding box center [1126, 288] width 49 height 19
click at [1145, 292] on input "7.77" at bounding box center [1126, 288] width 49 height 19
click at [1145, 292] on input "7.76" at bounding box center [1126, 288] width 49 height 19
click at [1145, 292] on input "7.75" at bounding box center [1126, 288] width 49 height 19
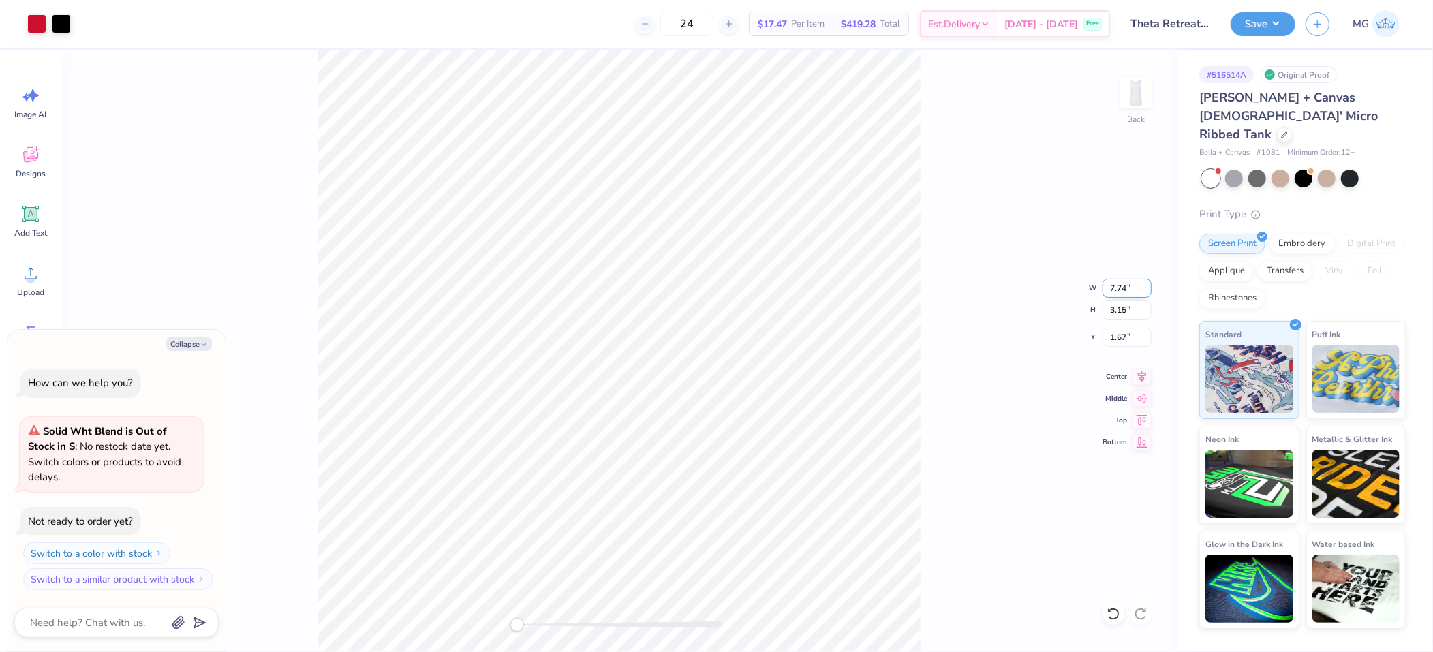
click at [1145, 292] on input "7.74" at bounding box center [1126, 288] width 49 height 19
click at [1145, 292] on input "7.73" at bounding box center [1126, 288] width 49 height 19
click at [1145, 292] on input "7.72" at bounding box center [1126, 288] width 49 height 19
click at [1145, 293] on input "7.71" at bounding box center [1126, 288] width 49 height 19
click at [1145, 293] on input "7.7" at bounding box center [1126, 288] width 49 height 19
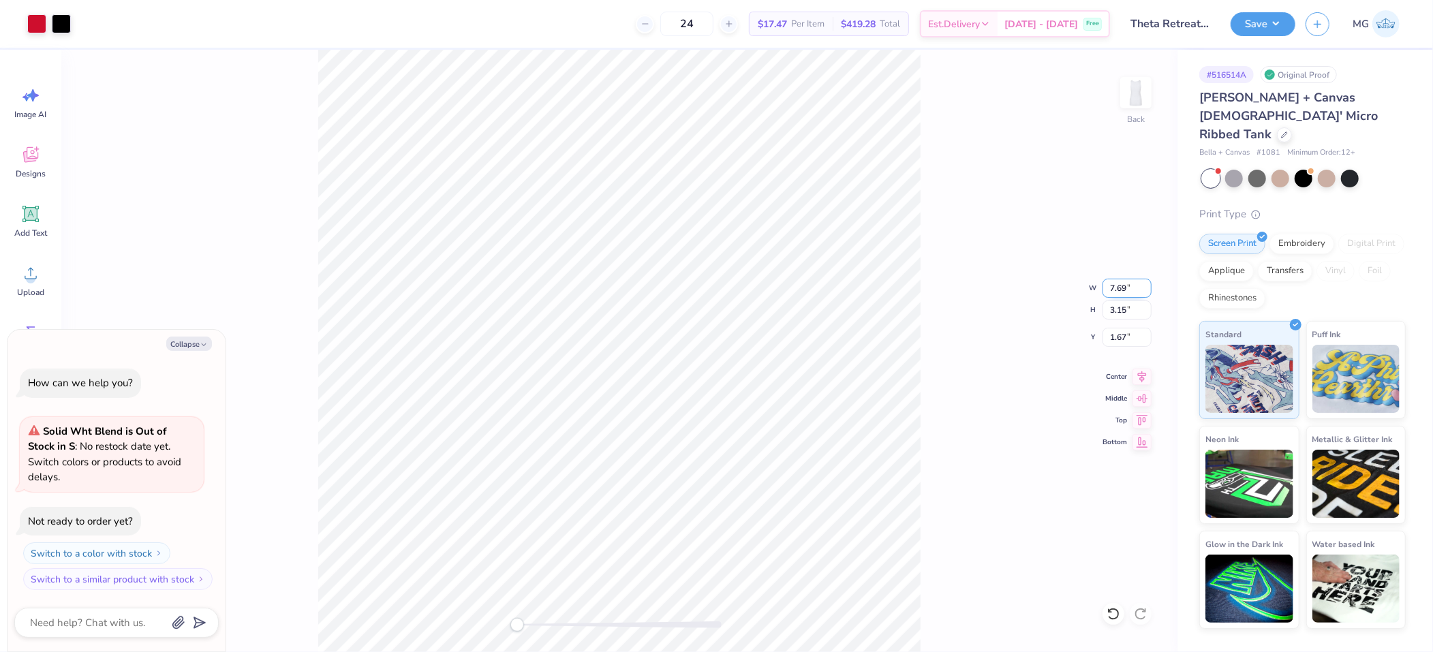
click at [1145, 294] on input "7.69" at bounding box center [1126, 288] width 49 height 19
click at [1145, 294] on input "7.68" at bounding box center [1126, 288] width 49 height 19
click at [1146, 294] on input "7.68" at bounding box center [1126, 288] width 49 height 19
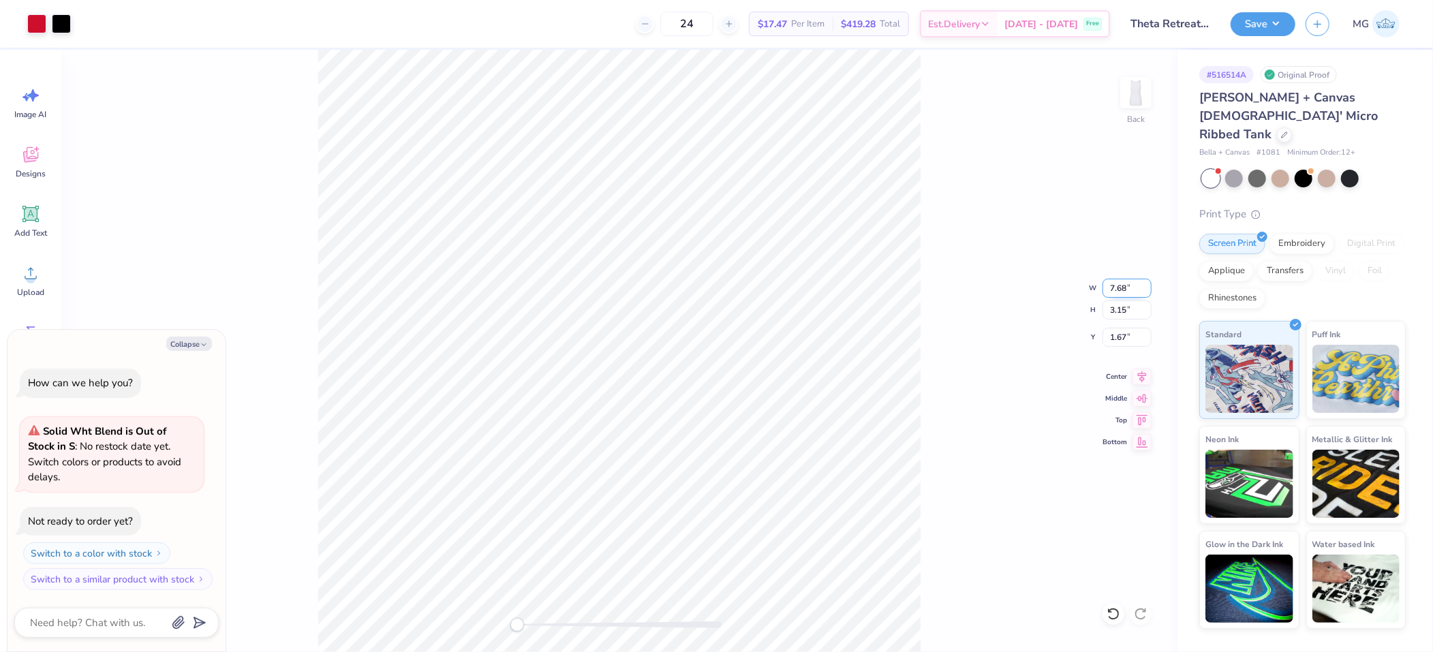
click at [1146, 294] on input "7.68" at bounding box center [1126, 288] width 49 height 19
click at [1147, 290] on input "7.67" at bounding box center [1126, 288] width 49 height 19
click at [1147, 290] on input "7.66" at bounding box center [1126, 288] width 49 height 19
click at [1147, 290] on input "7.65" at bounding box center [1126, 288] width 49 height 19
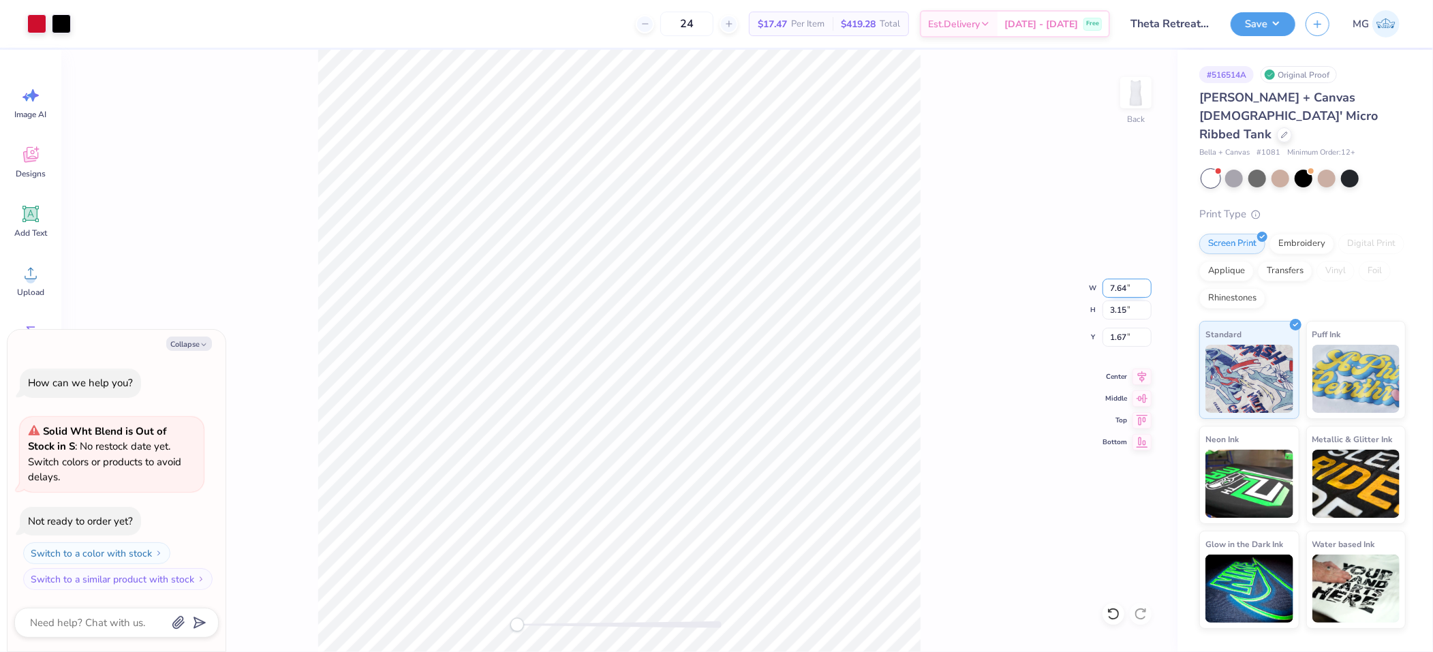
click at [1147, 290] on input "7.64" at bounding box center [1126, 288] width 49 height 19
click at [1147, 290] on input "7.63" at bounding box center [1126, 288] width 49 height 19
click at [1147, 290] on input "7.62" at bounding box center [1126, 288] width 49 height 19
click at [1147, 290] on input "7.61" at bounding box center [1126, 288] width 49 height 19
click at [1147, 290] on input "7.6" at bounding box center [1126, 288] width 49 height 19
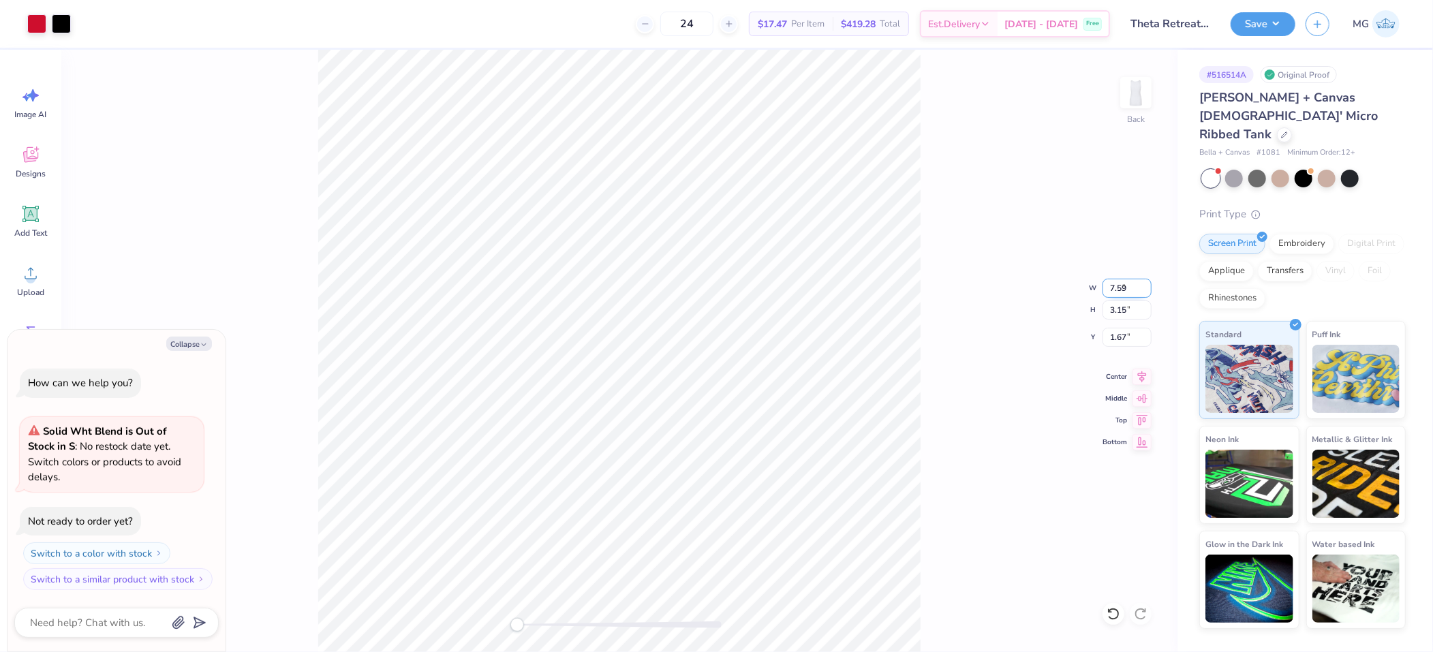
click at [1147, 290] on input "7.59" at bounding box center [1126, 288] width 49 height 19
click at [1147, 290] on input "7.58" at bounding box center [1126, 288] width 49 height 19
click at [1147, 290] on input "7.57" at bounding box center [1126, 288] width 49 height 19
click at [1147, 290] on input "7.56" at bounding box center [1126, 288] width 49 height 19
click at [1147, 290] on input "7.55" at bounding box center [1126, 288] width 49 height 19
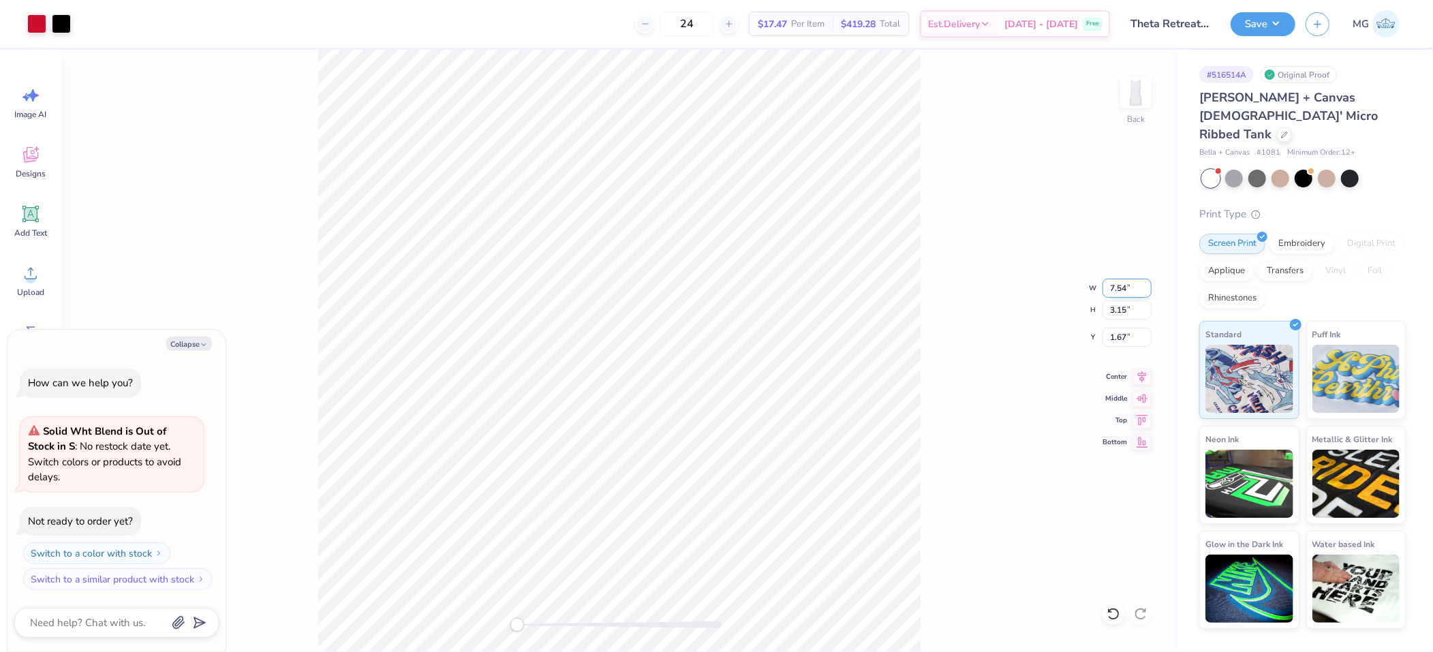
click at [1147, 290] on input "7.54" at bounding box center [1126, 288] width 49 height 19
click at [1147, 290] on input "7.53" at bounding box center [1126, 288] width 49 height 19
click at [1147, 290] on input "7.52" at bounding box center [1126, 288] width 49 height 19
click at [1147, 290] on input "7.51" at bounding box center [1126, 288] width 49 height 19
click at [1147, 290] on input "7.5" at bounding box center [1126, 288] width 49 height 19
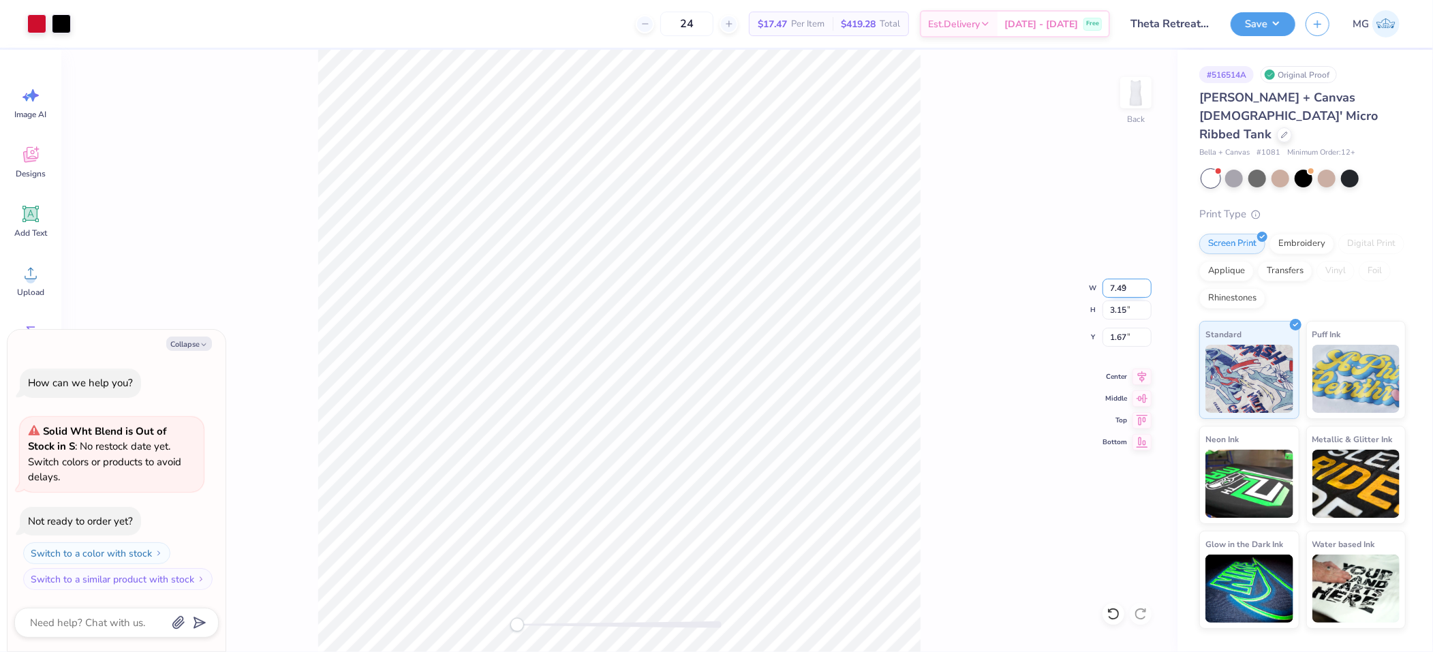
click at [1147, 290] on input "7.49" at bounding box center [1126, 288] width 49 height 19
click at [1147, 290] on input "7.48" at bounding box center [1126, 288] width 49 height 19
click at [1147, 290] on input "7.47" at bounding box center [1126, 288] width 49 height 19
click at [1147, 290] on input "7.46" at bounding box center [1126, 288] width 49 height 19
click at [1147, 290] on input "7.45" at bounding box center [1126, 288] width 49 height 19
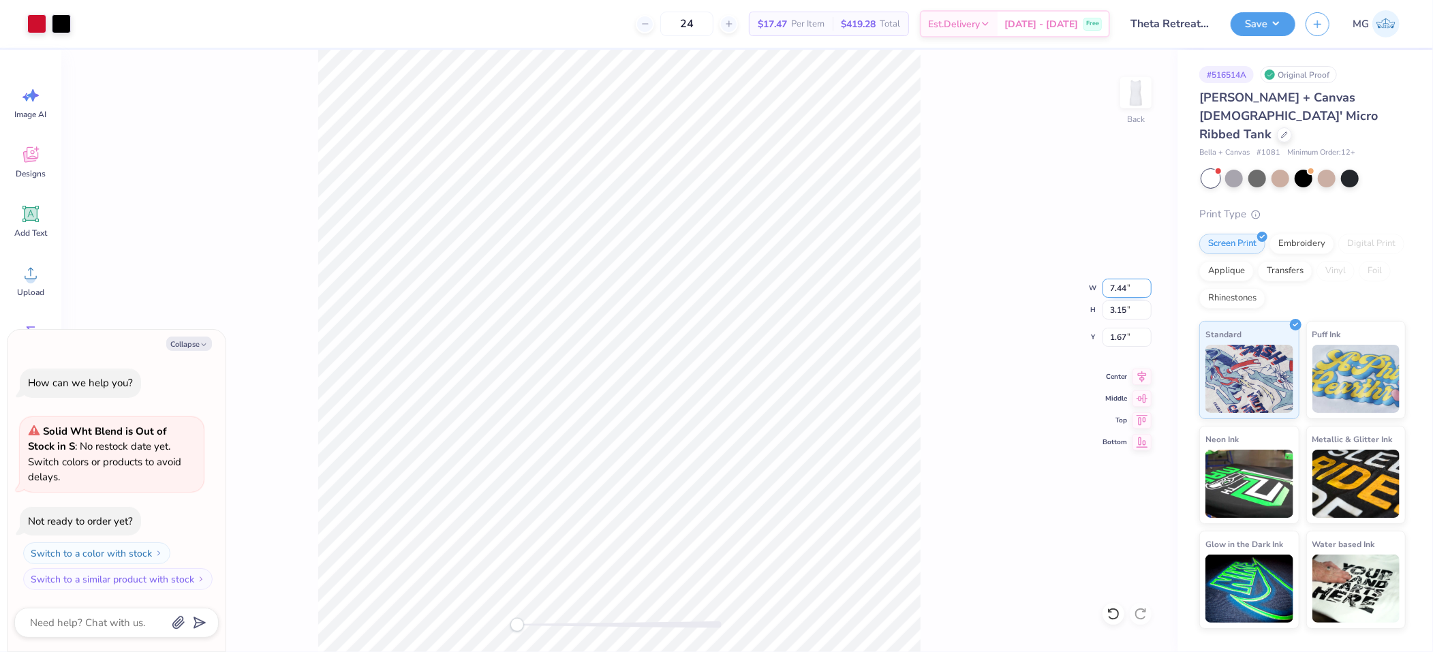
click at [1147, 290] on input "7.44" at bounding box center [1126, 288] width 49 height 19
type input "7.43"
click at [1147, 290] on input "7.43" at bounding box center [1126, 288] width 49 height 19
type textarea "x"
click at [1122, 311] on input "3.15" at bounding box center [1126, 309] width 49 height 19
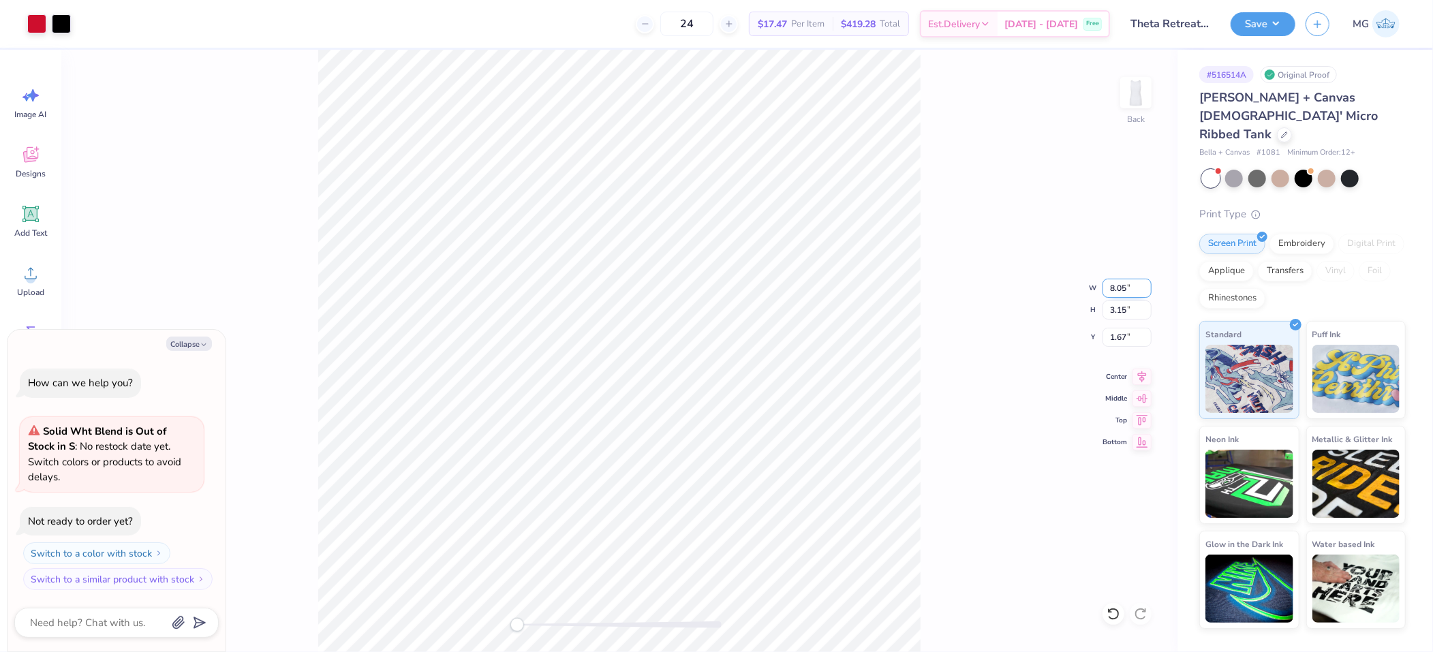
click at [1126, 292] on input "8.05" at bounding box center [1126, 288] width 49 height 19
type input "8.00"
click at [974, 295] on div "Back W 8.00 8.00 " H 3.15 3.15 " Y 1.67 1.67 " Center Middle Top Bottom" at bounding box center [619, 351] width 1116 height 602
type textarea "x"
type input "7.96"
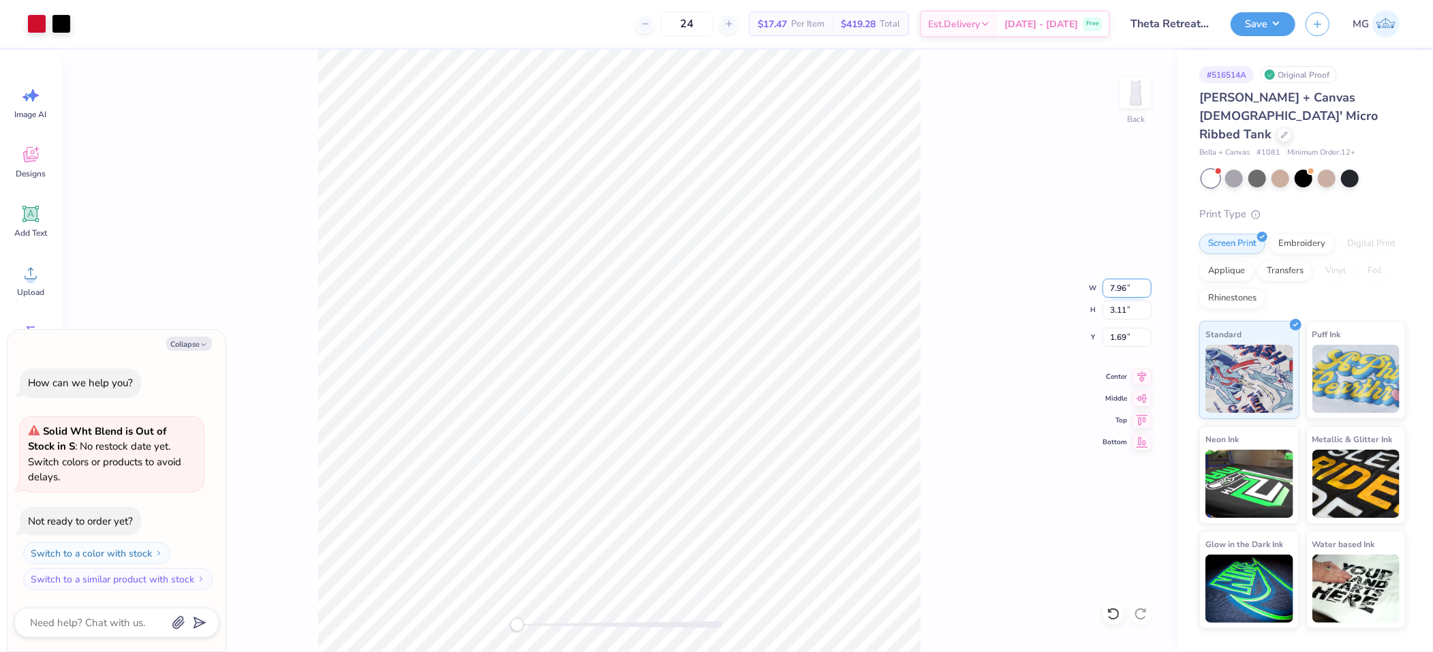
click at [1145, 286] on input "7.96" at bounding box center [1126, 288] width 49 height 19
click at [953, 306] on div "Back W 7.96 7.96 " H 3.11 3.11 " Y 1.69 1.69 " Center Middle Top Bottom" at bounding box center [619, 351] width 1116 height 602
type textarea "x"
click at [1126, 287] on input "7.97" at bounding box center [1126, 288] width 49 height 19
click at [1147, 285] on input "7.98" at bounding box center [1126, 288] width 49 height 19
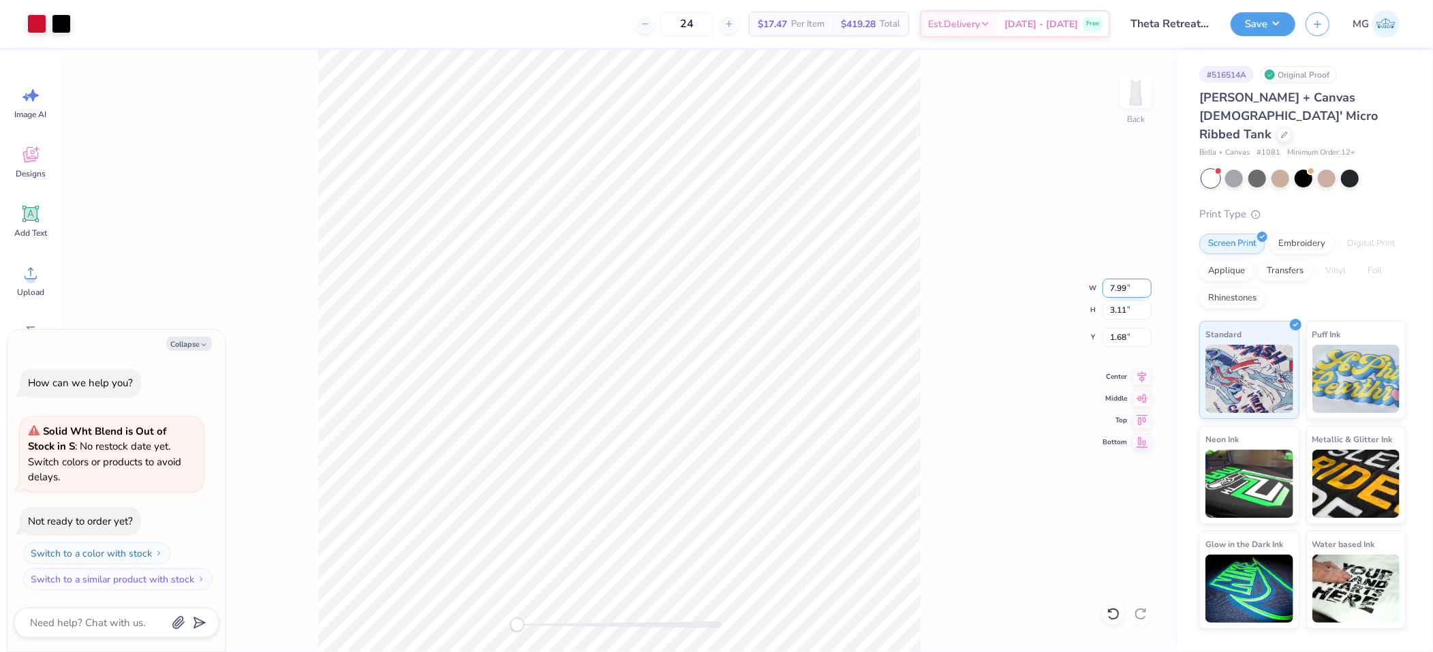
click at [1147, 285] on input "7.99" at bounding box center [1126, 288] width 49 height 19
type input "8"
click at [1147, 285] on input "8" at bounding box center [1126, 288] width 49 height 19
type textarea "x"
click at [1146, 284] on input "7.97" at bounding box center [1126, 288] width 49 height 19
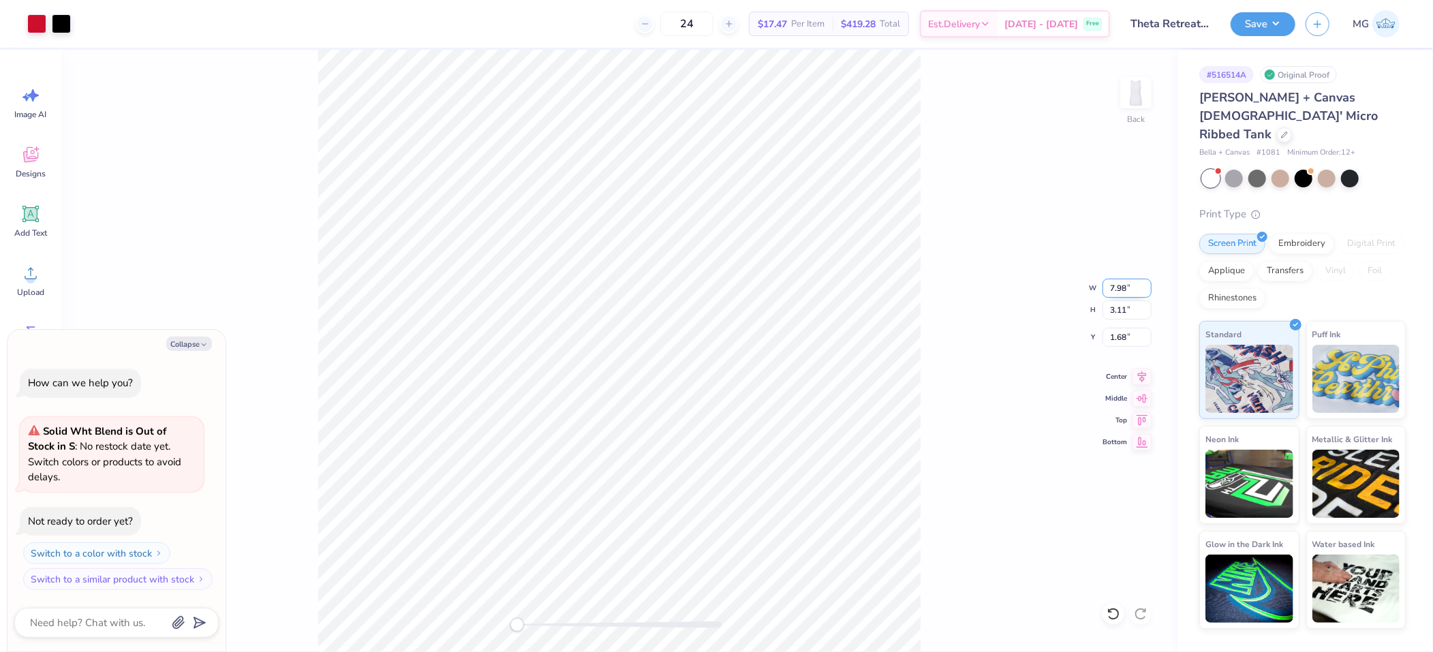
click at [1146, 284] on input "7.98" at bounding box center [1126, 288] width 49 height 19
click at [1146, 284] on input "7.99" at bounding box center [1126, 288] width 49 height 19
click at [1146, 284] on input "8" at bounding box center [1126, 288] width 49 height 19
type input "8.00"
type textarea "x"
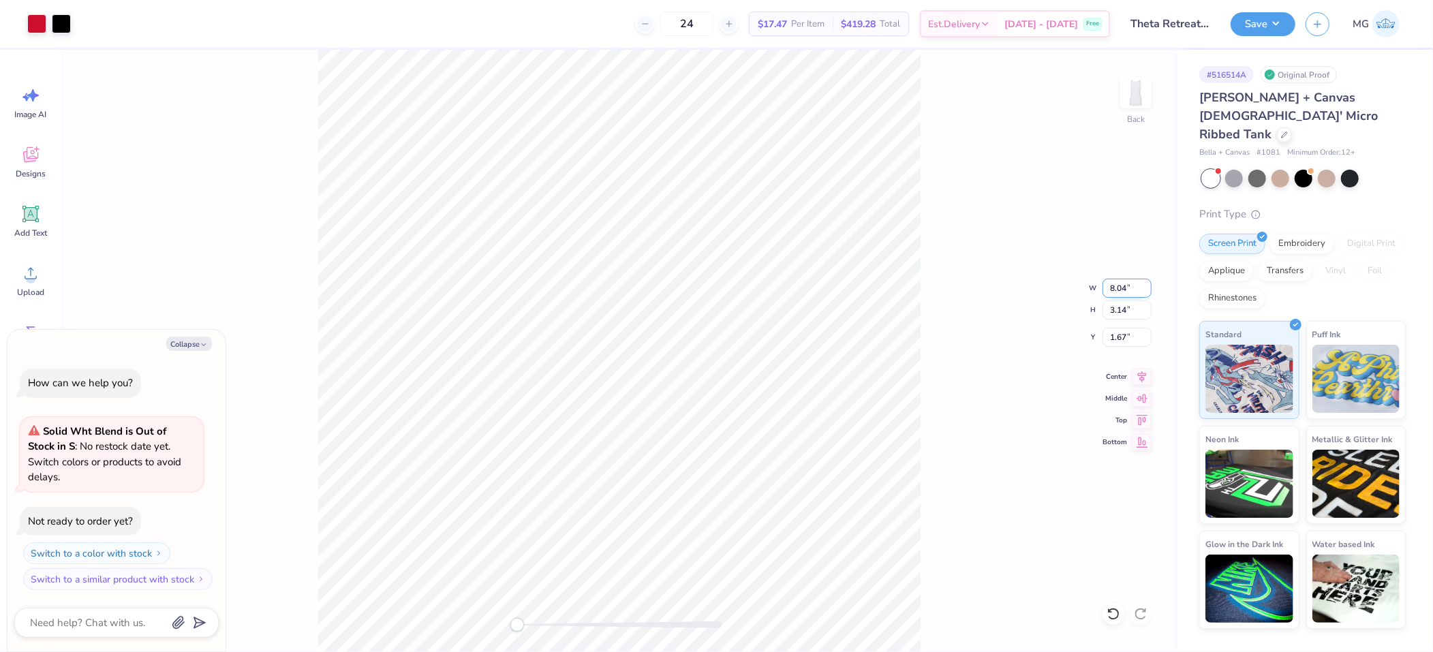
click at [1126, 290] on input "8.04" at bounding box center [1126, 288] width 49 height 19
type input "8.00"
type textarea "x"
click at [1147, 287] on input "7.97" at bounding box center [1126, 288] width 49 height 19
click at [1147, 287] on input "7.98" at bounding box center [1126, 288] width 49 height 19
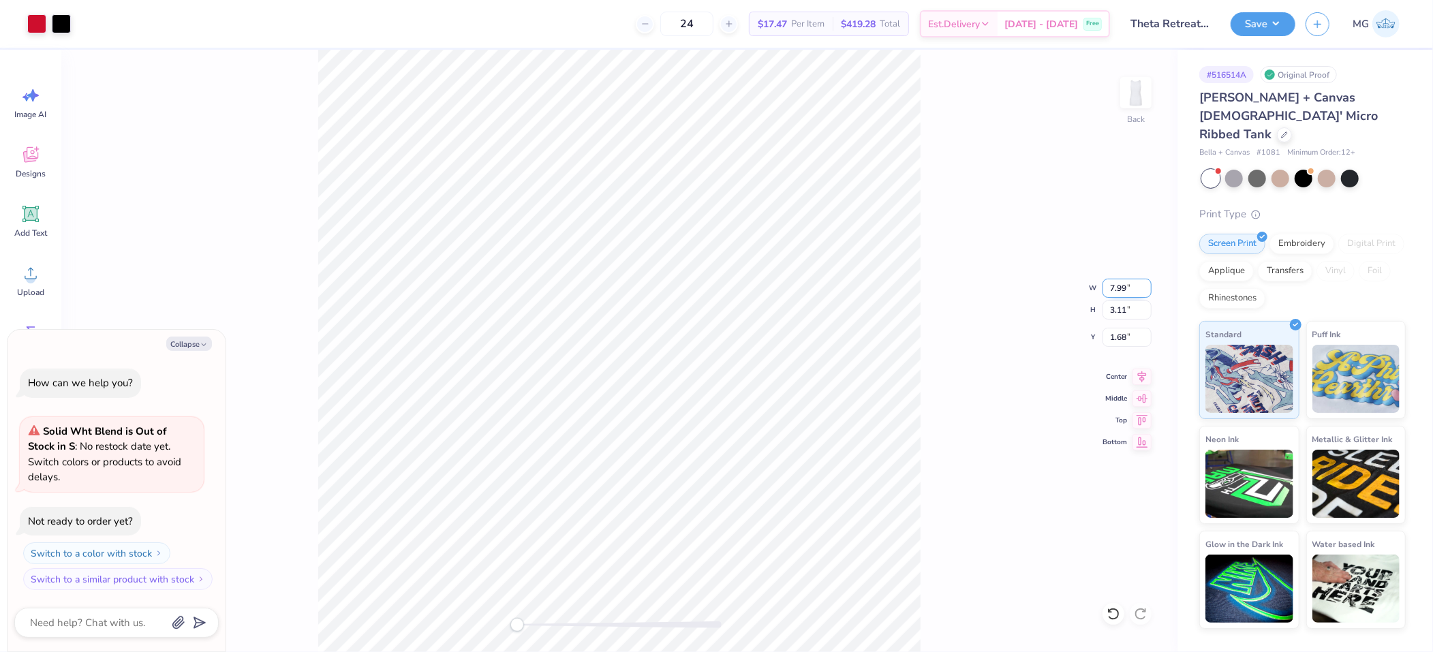
click at [1147, 287] on input "7.99" at bounding box center [1126, 288] width 49 height 19
type input "8"
click at [1147, 287] on input "8" at bounding box center [1126, 288] width 49 height 19
click at [1126, 332] on input "1.67" at bounding box center [1126, 337] width 49 height 19
click at [189, 351] on button "Collapse" at bounding box center [189, 344] width 46 height 14
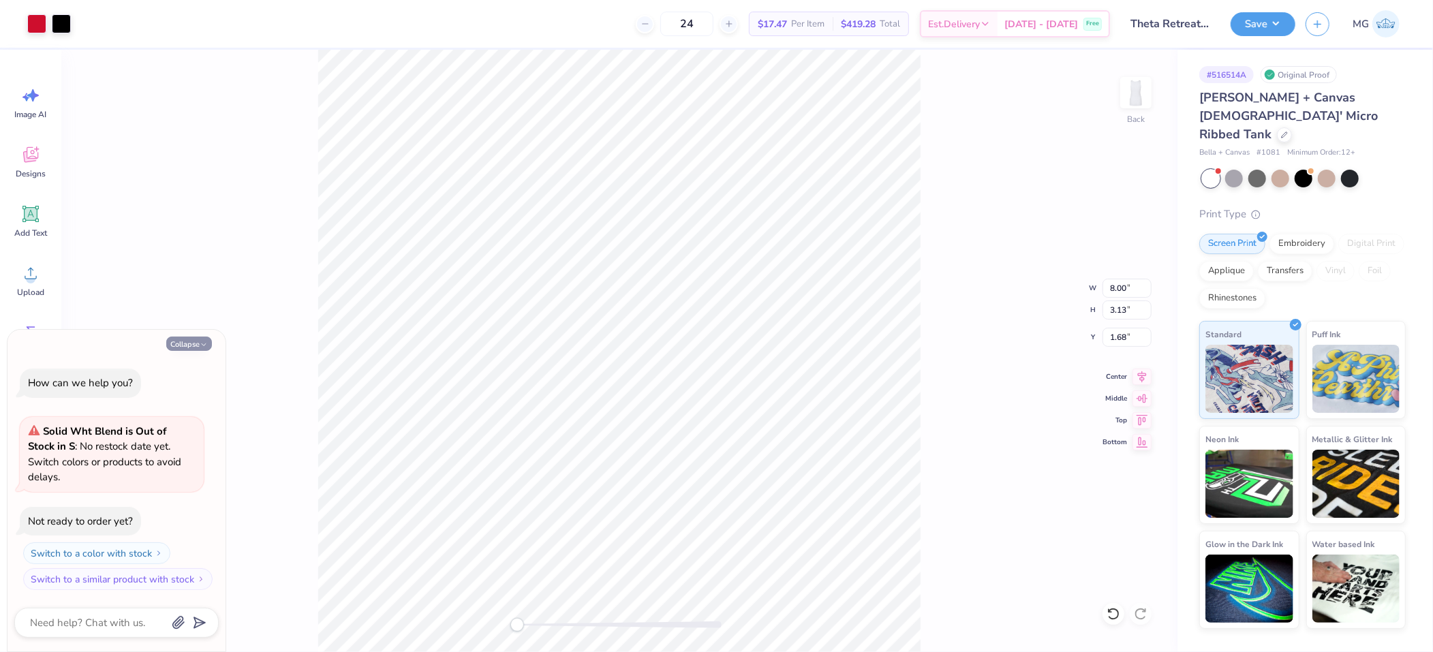
type textarea "x"
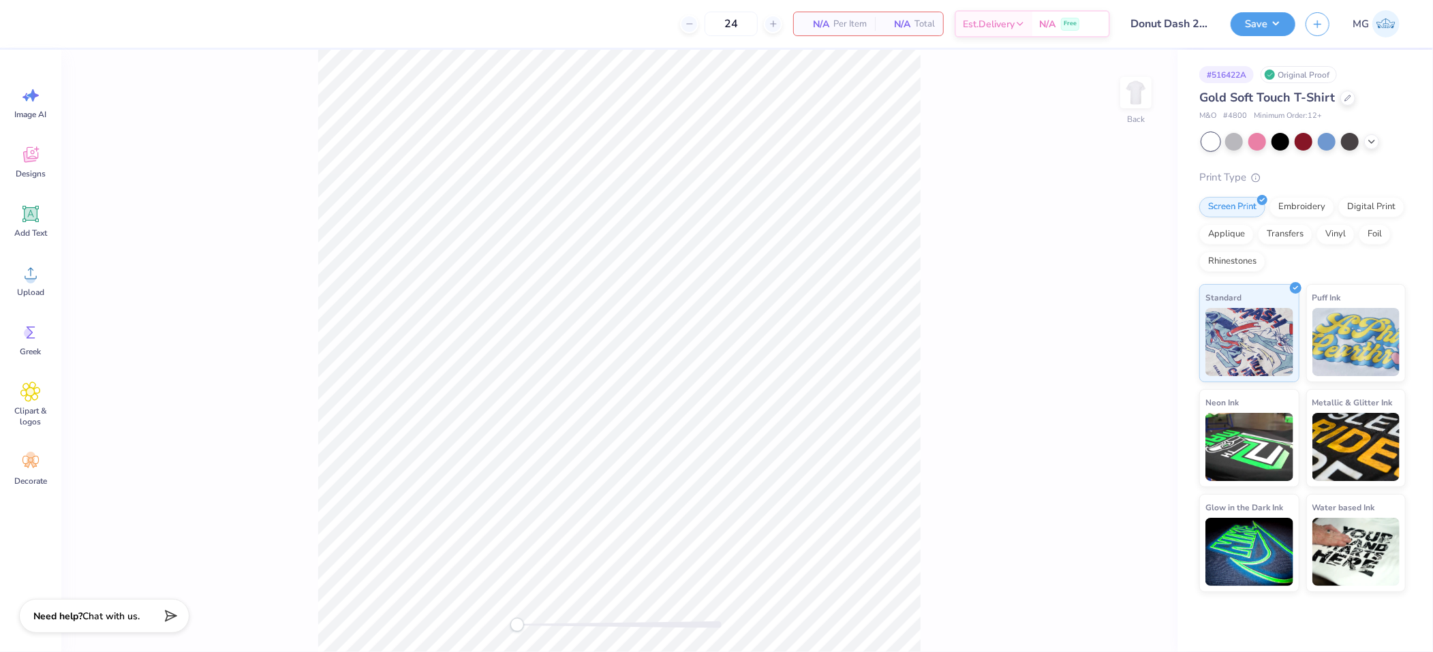
click at [922, 208] on div "Back" at bounding box center [619, 351] width 1116 height 602
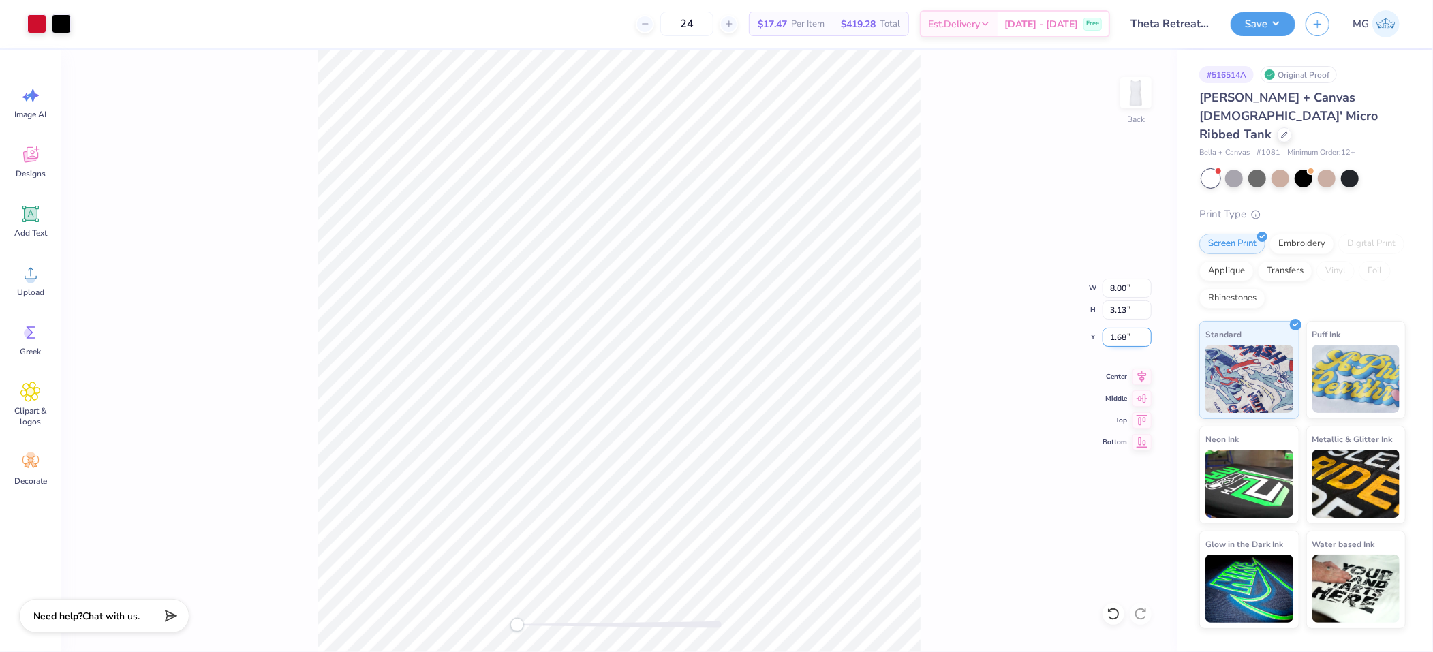
click at [1126, 337] on input "1.68" at bounding box center [1126, 337] width 49 height 19
type input "1.50"
click at [944, 271] on div "Back W 8.00 8.00 " H 3.13 3.13 " Y 1.50 1.50 " Center Middle Top Bottom" at bounding box center [619, 351] width 1116 height 602
click at [1276, 22] on button "Save" at bounding box center [1262, 22] width 65 height 24
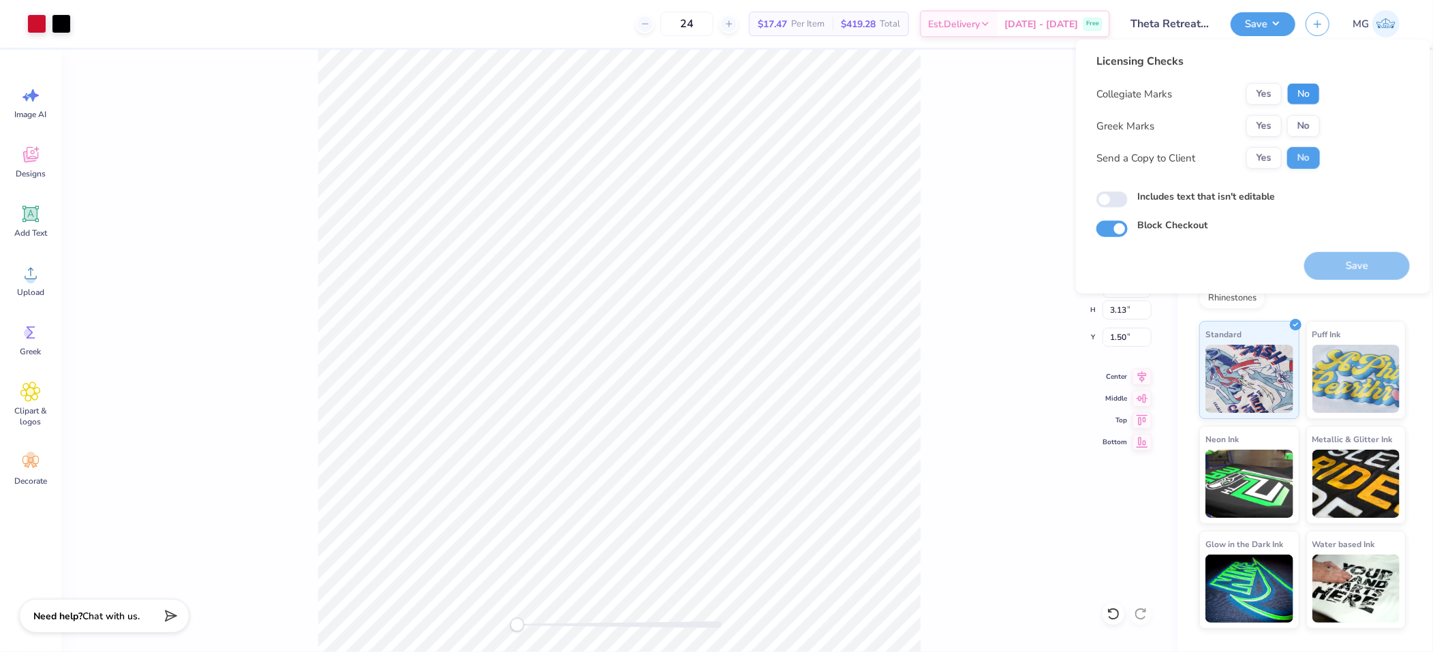
click at [1297, 93] on button "No" at bounding box center [1303, 94] width 33 height 22
click at [1271, 121] on button "Yes" at bounding box center [1263, 126] width 35 height 22
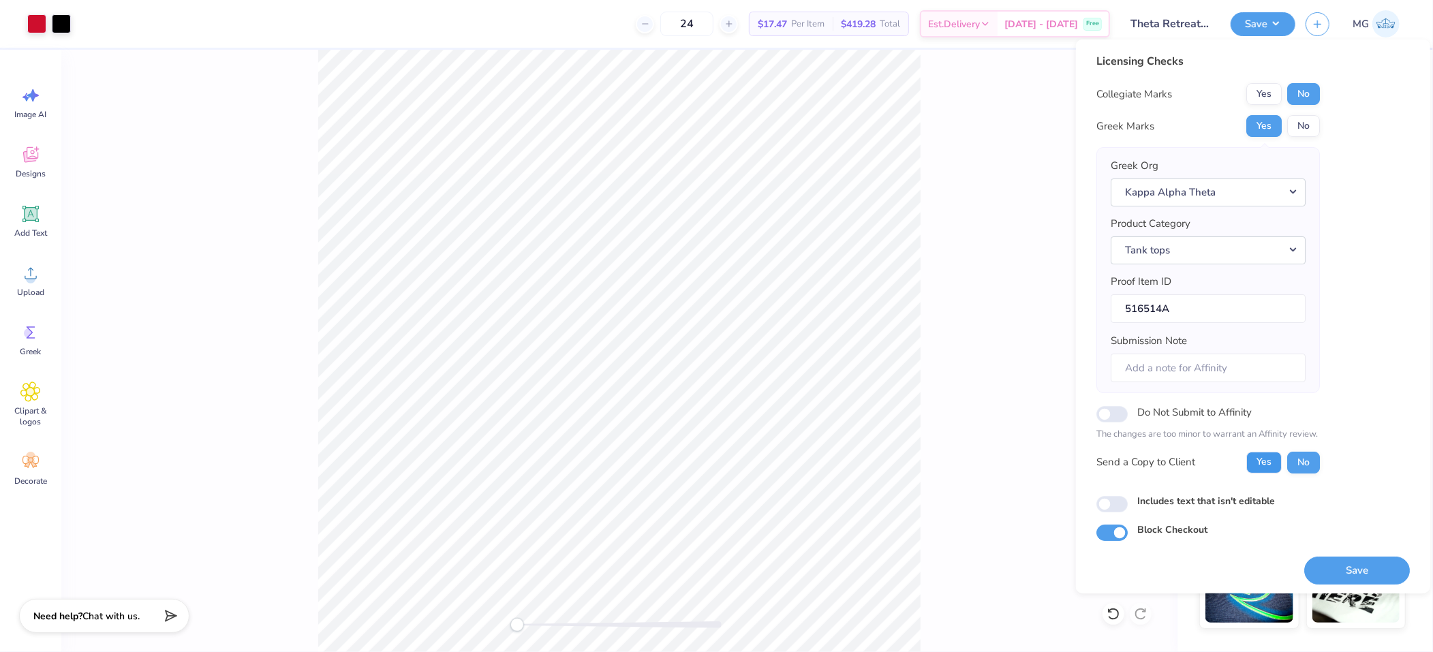
click at [1253, 465] on button "Yes" at bounding box center [1263, 462] width 35 height 22
click at [1124, 502] on input "Includes text that isn't editable" at bounding box center [1111, 504] width 31 height 16
checkbox input "true"
click at [1348, 573] on button "Save" at bounding box center [1357, 570] width 106 height 28
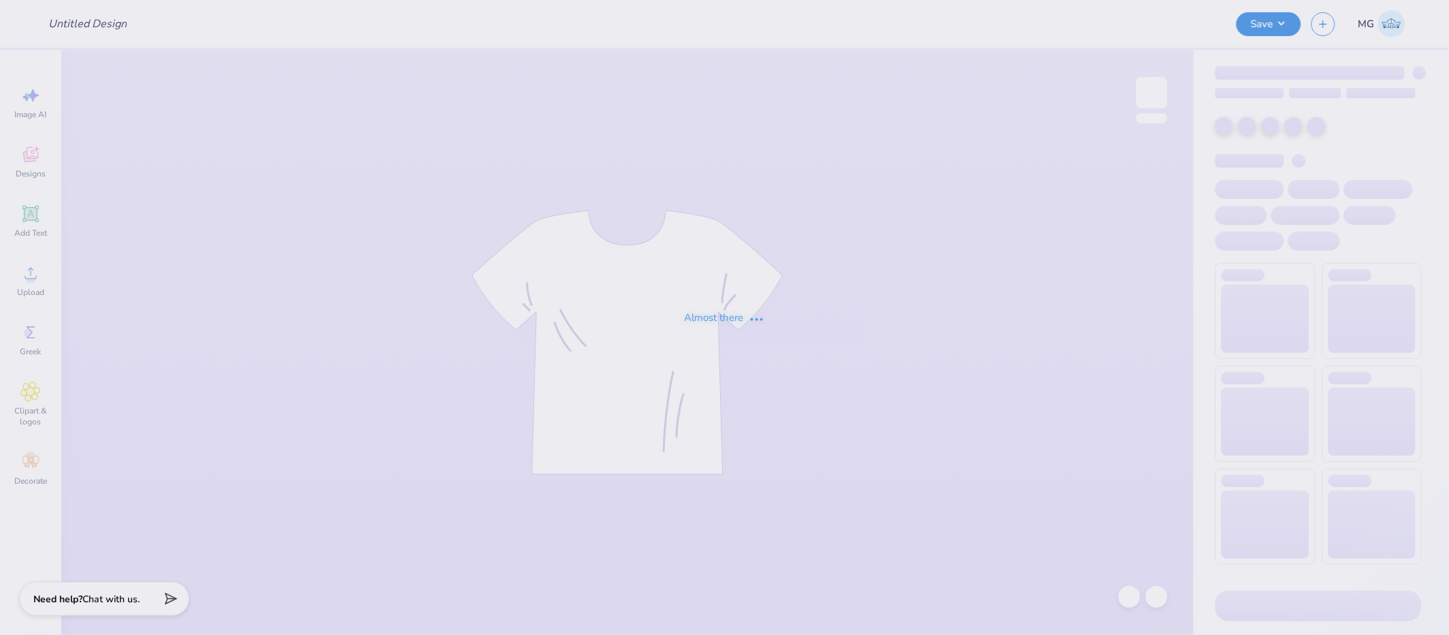
type input "Donut Dash 2025"
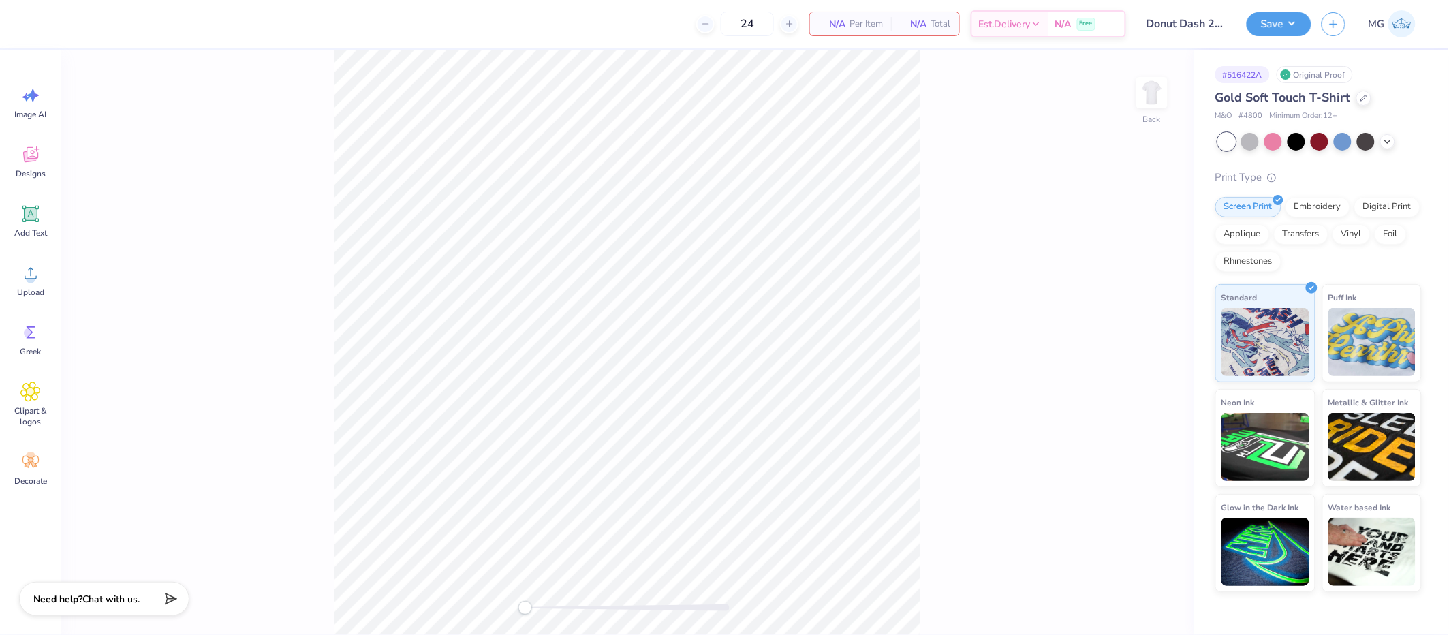
click at [268, 319] on div "Back" at bounding box center [627, 342] width 1132 height 585
click at [31, 279] on circle at bounding box center [31, 279] width 10 height 10
click at [1147, 278] on input "12.53" at bounding box center [1143, 279] width 49 height 19
type input "12.00"
click at [1146, 279] on input "11.49" at bounding box center [1143, 279] width 49 height 19
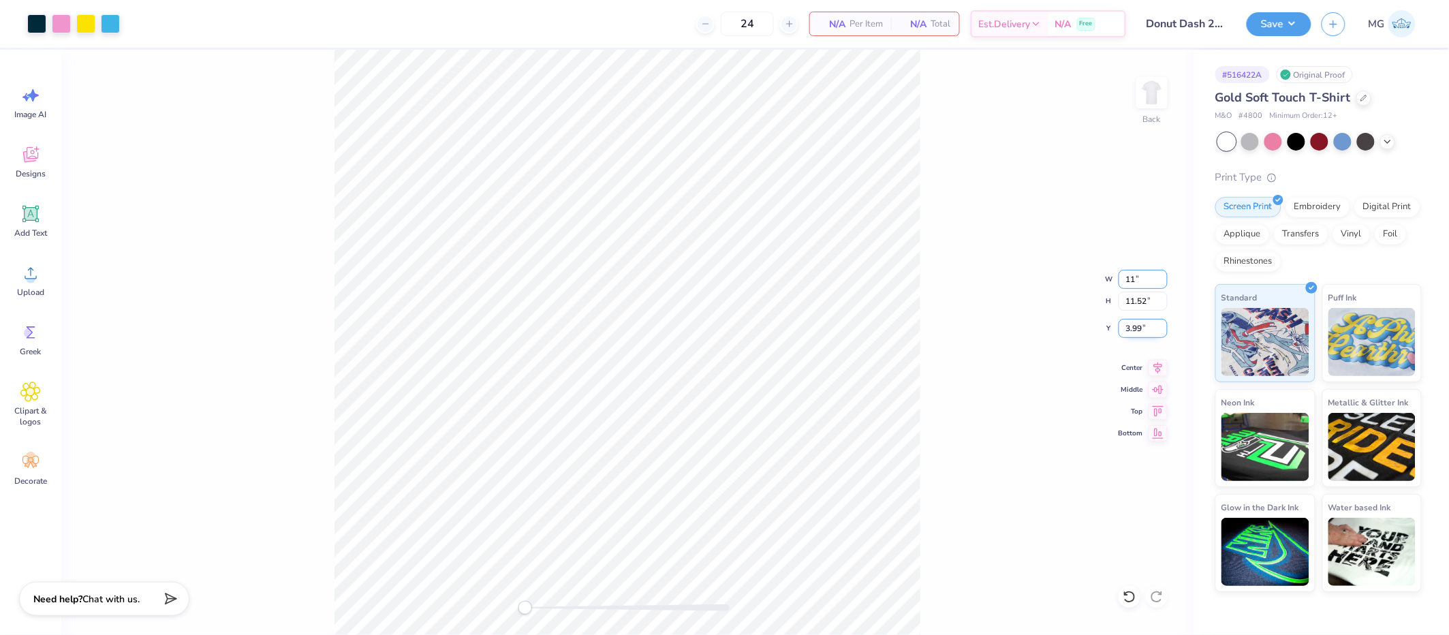
type input "1"
type input "9.00"
click at [1130, 277] on input "9.00" at bounding box center [1143, 279] width 49 height 19
type input "10.00"
click at [1163, 284] on input "11.1" at bounding box center [1143, 279] width 49 height 19
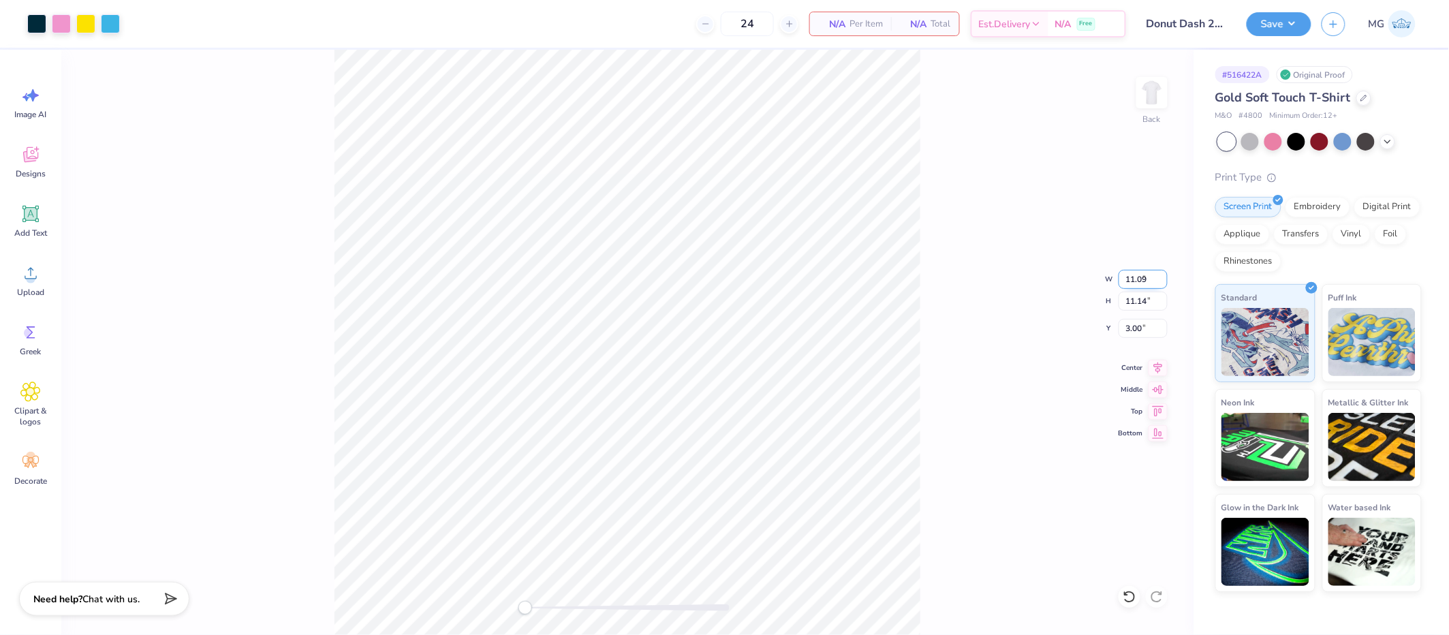
click at [1163, 284] on input "11.09" at bounding box center [1143, 279] width 49 height 19
click at [1163, 284] on input "11.08" at bounding box center [1143, 279] width 49 height 19
click at [1163, 284] on input "11.07" at bounding box center [1143, 279] width 49 height 19
click at [1163, 284] on input "11.06" at bounding box center [1143, 279] width 49 height 19
click at [1163, 284] on input "11.05" at bounding box center [1143, 279] width 49 height 19
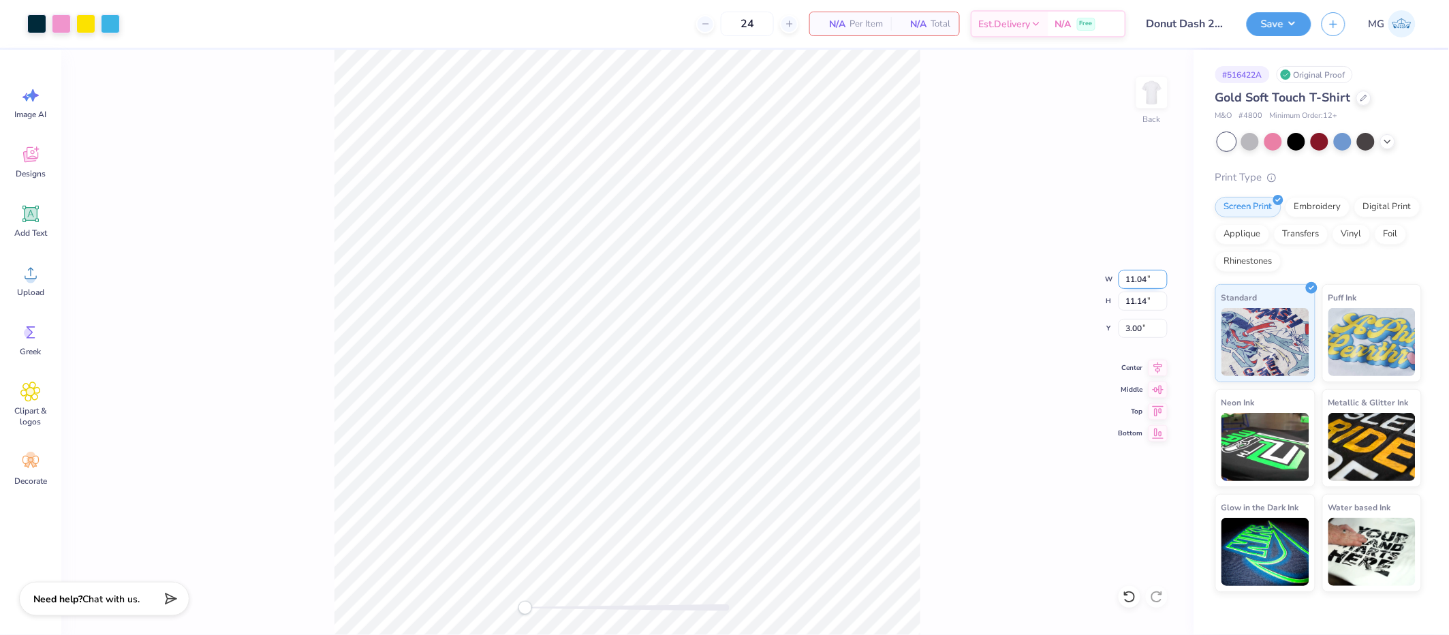
click at [1163, 284] on input "11.04" at bounding box center [1143, 279] width 49 height 19
click at [1163, 284] on input "11.03" at bounding box center [1143, 279] width 49 height 19
click at [1163, 284] on input "11.02" at bounding box center [1143, 279] width 49 height 19
click at [1163, 284] on input "11.01" at bounding box center [1143, 279] width 49 height 19
click at [1163, 284] on input "11" at bounding box center [1143, 279] width 49 height 19
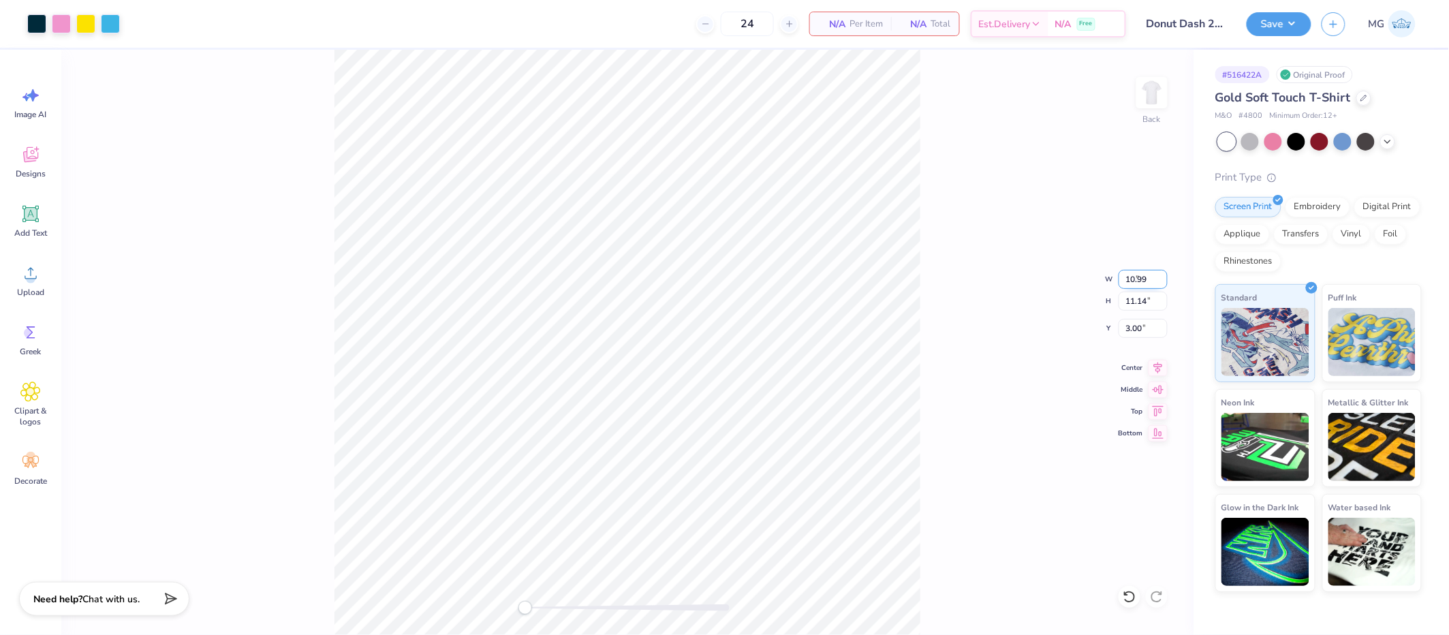
click at [1163, 284] on input "10.99" at bounding box center [1143, 279] width 49 height 19
click at [1163, 284] on input "10.98" at bounding box center [1143, 279] width 49 height 19
click at [1163, 284] on input "10.97" at bounding box center [1143, 279] width 49 height 19
click at [1163, 284] on input "10.96" at bounding box center [1143, 279] width 49 height 19
click at [1163, 284] on input "10.95" at bounding box center [1143, 279] width 49 height 19
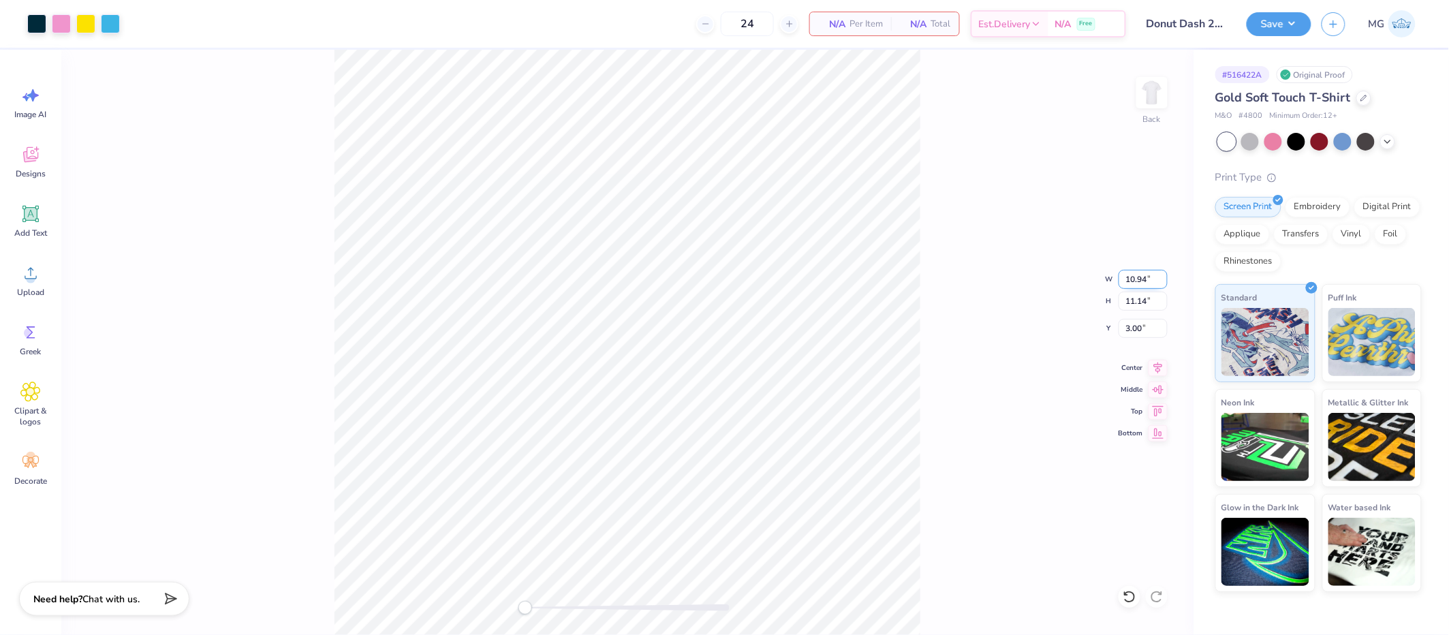
click at [1163, 284] on input "10.94" at bounding box center [1143, 279] width 49 height 19
click at [1163, 284] on input "10.93" at bounding box center [1143, 279] width 49 height 19
click at [1163, 284] on input "10.92" at bounding box center [1143, 279] width 49 height 19
click at [1163, 284] on input "10.91" at bounding box center [1143, 279] width 49 height 19
click at [1163, 284] on input "10.9" at bounding box center [1143, 279] width 49 height 19
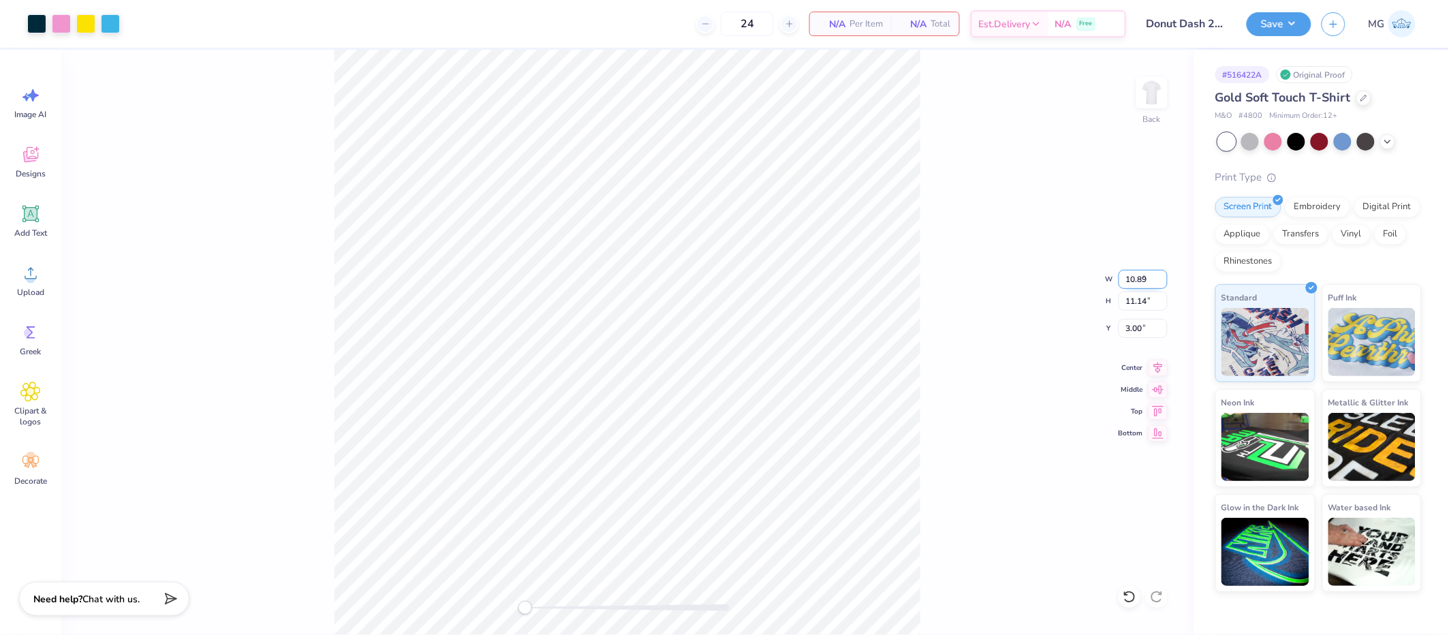
click at [1163, 284] on input "10.89" at bounding box center [1143, 279] width 49 height 19
click at [1163, 284] on input "10.88" at bounding box center [1143, 279] width 49 height 19
click at [1163, 284] on input "10.87" at bounding box center [1143, 279] width 49 height 19
click at [1163, 284] on input "10.86" at bounding box center [1143, 279] width 49 height 19
click at [1163, 284] on input "10.85" at bounding box center [1143, 279] width 49 height 19
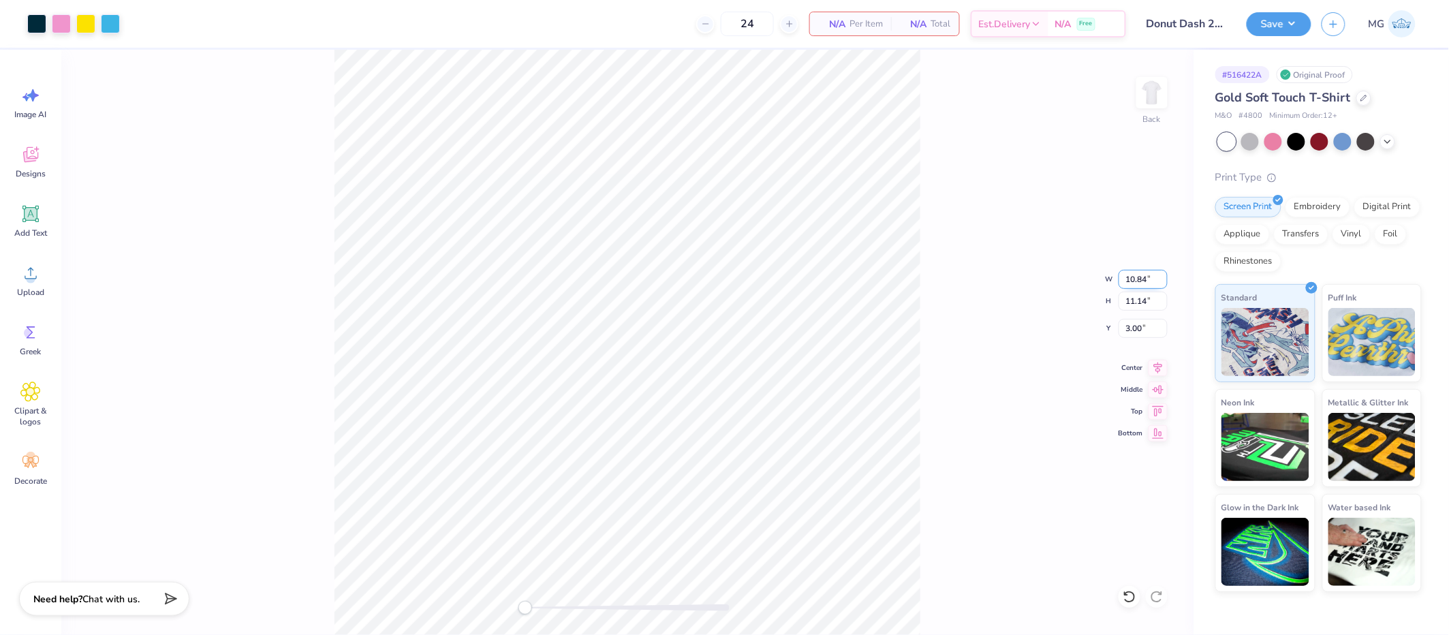
click at [1163, 284] on input "10.84" at bounding box center [1143, 279] width 49 height 19
click at [1163, 284] on input "10.83" at bounding box center [1143, 279] width 49 height 19
click at [1163, 284] on input "10.82" at bounding box center [1143, 279] width 49 height 19
click at [1163, 284] on input "10.81" at bounding box center [1143, 279] width 49 height 19
click at [1163, 284] on input "10.8" at bounding box center [1143, 279] width 49 height 19
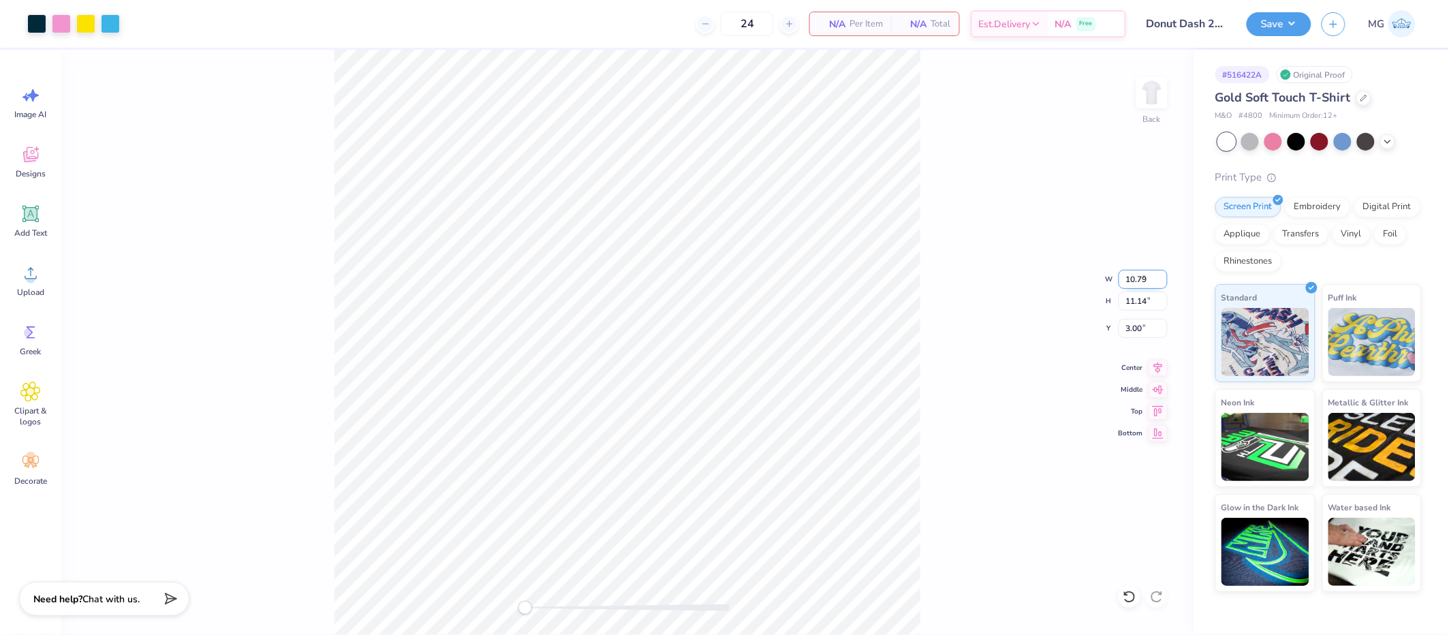
click at [1163, 284] on input "10.79" at bounding box center [1143, 279] width 49 height 19
click at [1163, 284] on input "10.78" at bounding box center [1143, 279] width 49 height 19
click at [1163, 284] on input "10.77" at bounding box center [1143, 279] width 49 height 19
click at [1163, 284] on input "10.76" at bounding box center [1143, 279] width 49 height 19
click at [1163, 284] on input "10.75" at bounding box center [1143, 279] width 49 height 19
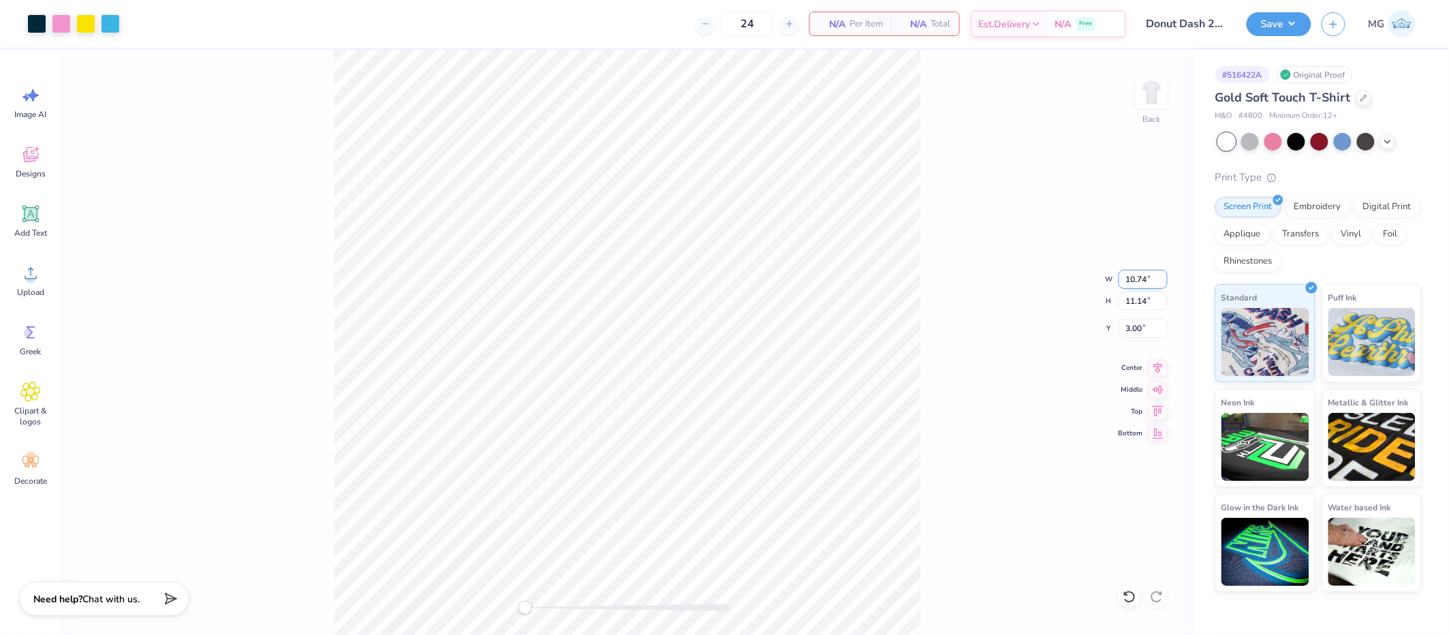
click at [1163, 284] on input "10.74" at bounding box center [1143, 279] width 49 height 19
click at [1163, 284] on input "10.73" at bounding box center [1143, 279] width 49 height 19
click at [1163, 284] on input "10.72" at bounding box center [1143, 279] width 49 height 19
click at [1163, 284] on input "10.71" at bounding box center [1143, 279] width 49 height 19
click at [1163, 284] on input "10.7" at bounding box center [1143, 279] width 49 height 19
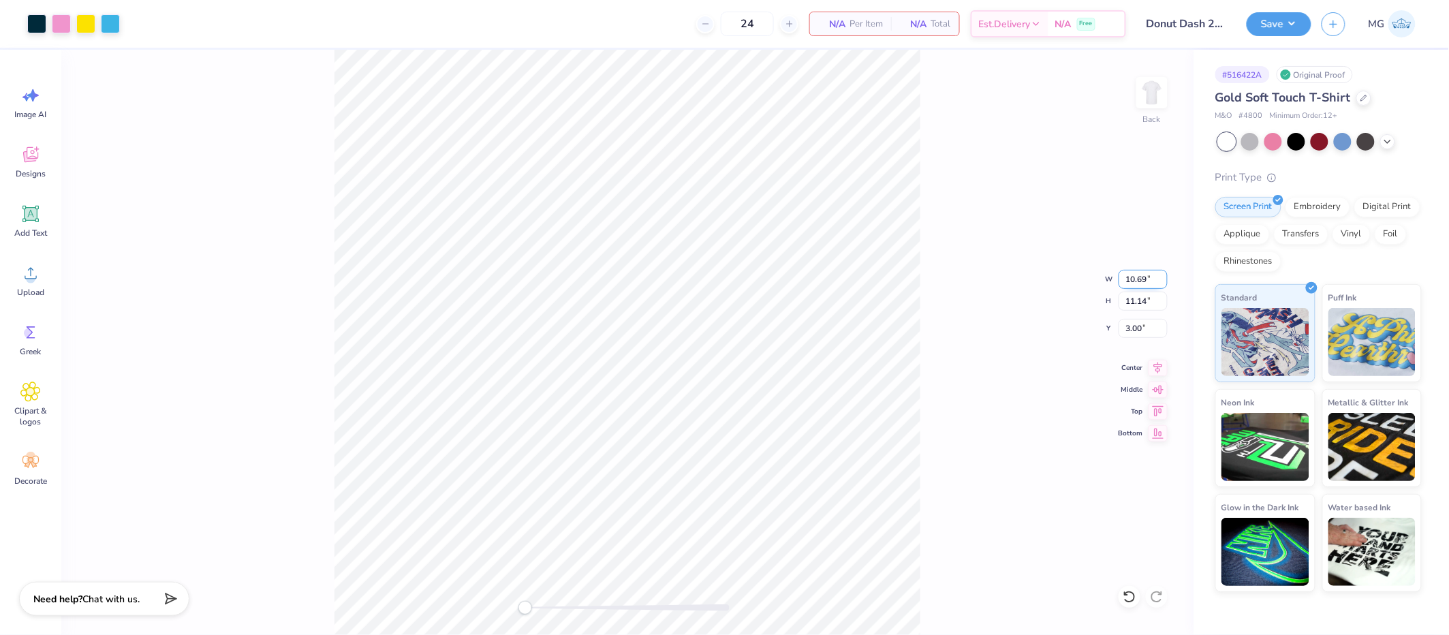
click at [1163, 284] on input "10.69" at bounding box center [1143, 279] width 49 height 19
click at [1163, 284] on input "10.68" at bounding box center [1143, 279] width 49 height 19
click at [1163, 284] on input "10.67" at bounding box center [1143, 279] width 49 height 19
click at [1163, 284] on input "10.66" at bounding box center [1143, 279] width 49 height 19
click at [1163, 284] on input "10.65" at bounding box center [1143, 279] width 49 height 19
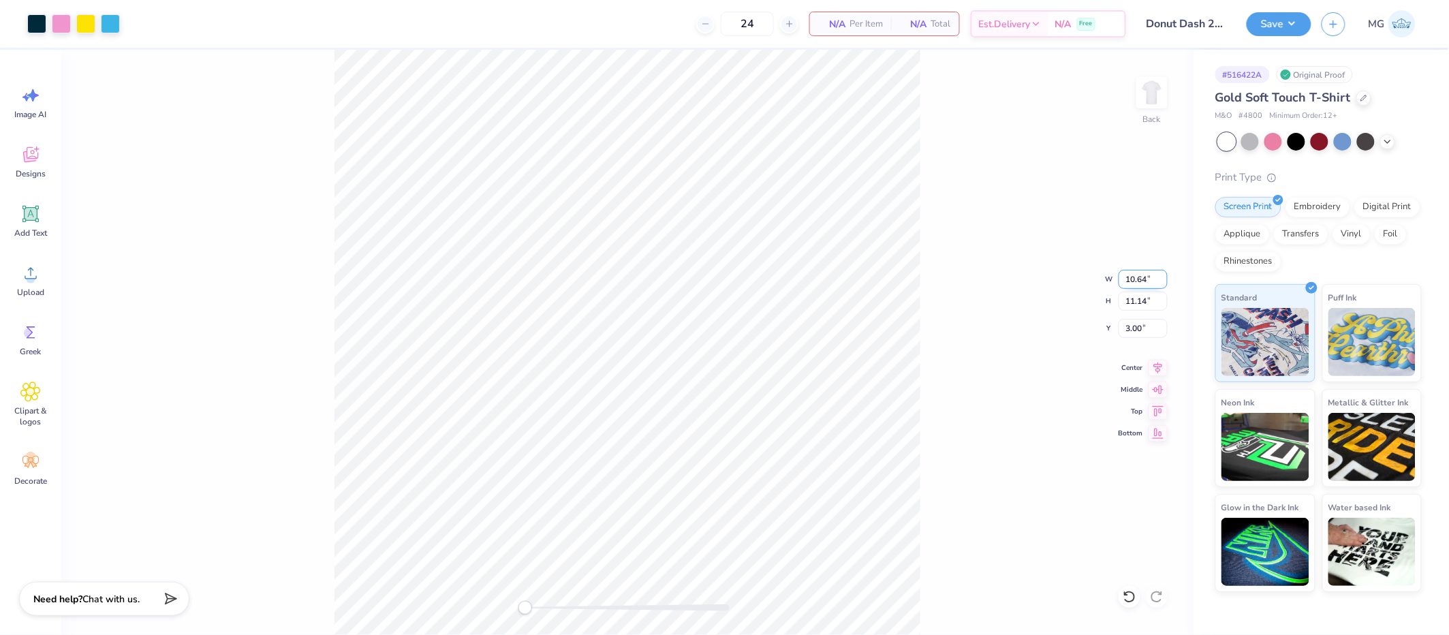
click at [1163, 284] on input "10.64" at bounding box center [1143, 279] width 49 height 19
click at [1163, 284] on input "10.63" at bounding box center [1143, 279] width 49 height 19
click at [1163, 284] on input "10.62" at bounding box center [1143, 279] width 49 height 19
click at [1163, 284] on input "10.61" at bounding box center [1143, 279] width 49 height 19
click at [1163, 284] on input "10.6" at bounding box center [1143, 279] width 49 height 19
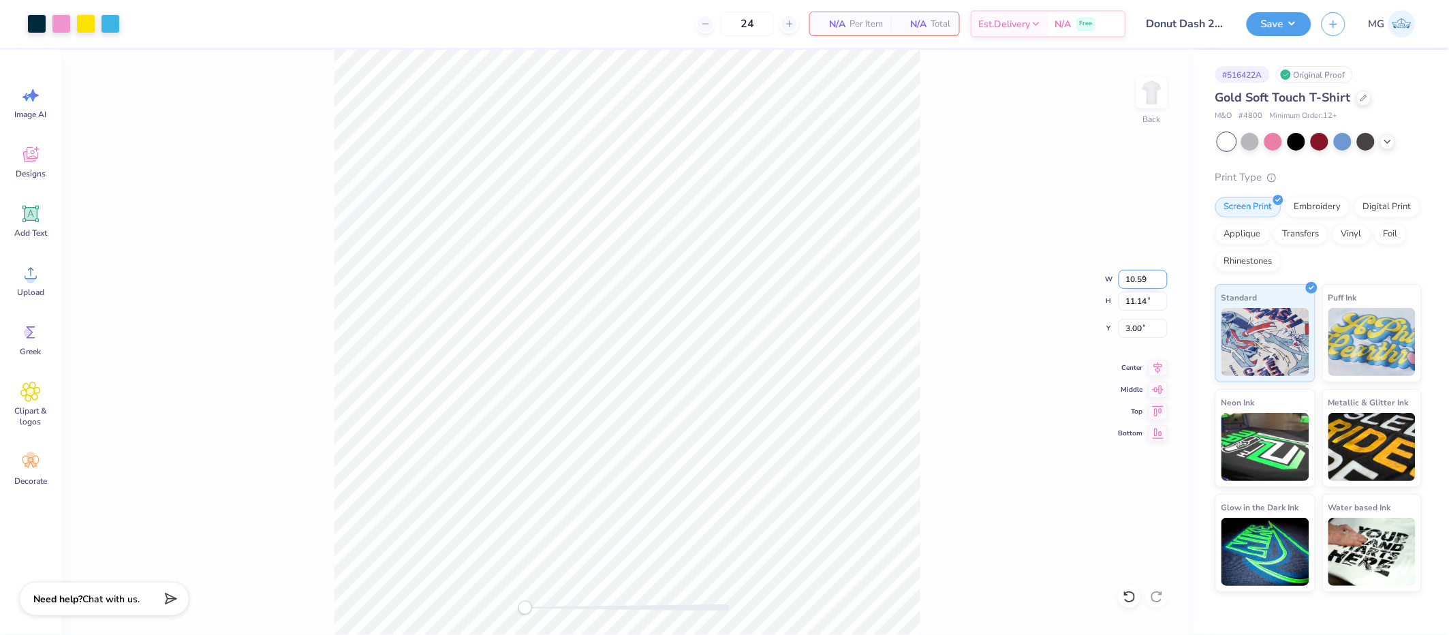
click at [1163, 284] on input "10.59" at bounding box center [1143, 279] width 49 height 19
click at [1163, 284] on input "10.58" at bounding box center [1143, 279] width 49 height 19
click at [1163, 284] on input "10.57" at bounding box center [1143, 279] width 49 height 19
click at [1163, 284] on input "10.56" at bounding box center [1143, 279] width 49 height 19
click at [1163, 284] on input "10.55" at bounding box center [1143, 279] width 49 height 19
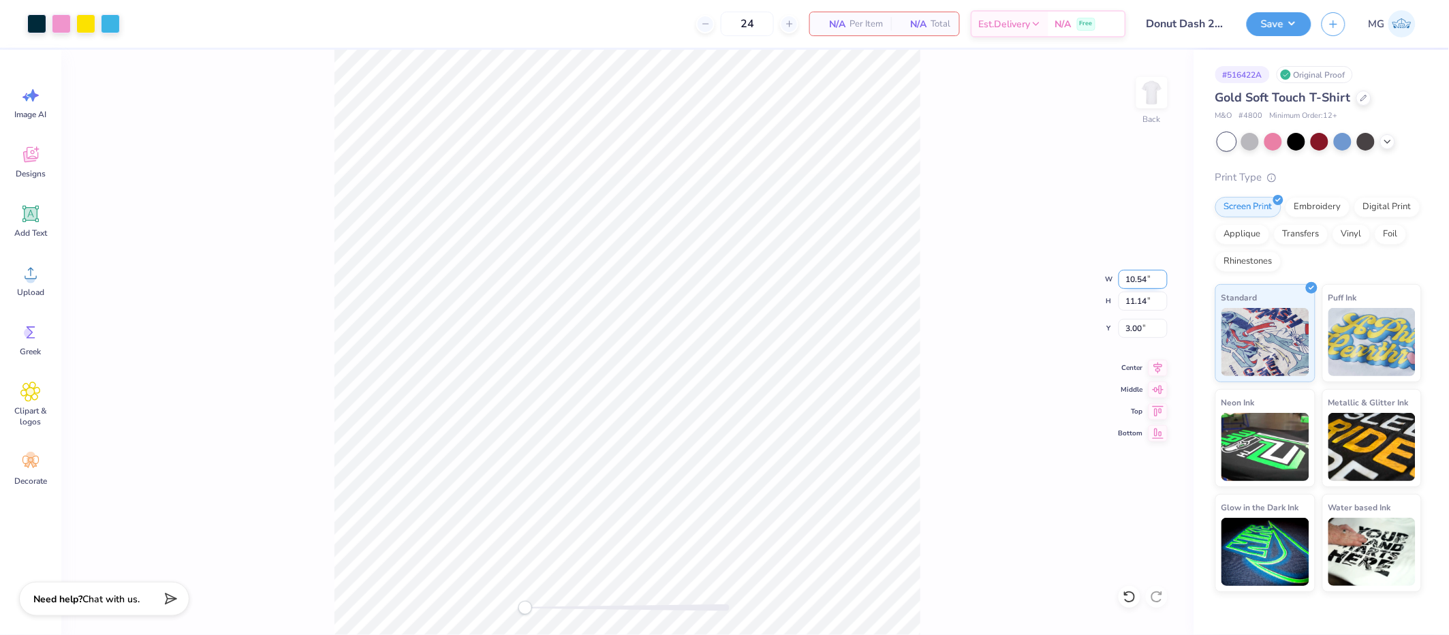
click at [1163, 284] on input "10.54" at bounding box center [1143, 279] width 49 height 19
click at [1163, 284] on input "10.53" at bounding box center [1143, 279] width 49 height 19
click at [1163, 284] on input "10.52" at bounding box center [1143, 279] width 49 height 19
click at [1163, 284] on input "10.51" at bounding box center [1143, 279] width 49 height 19
click at [1163, 284] on input "10.5" at bounding box center [1143, 279] width 49 height 19
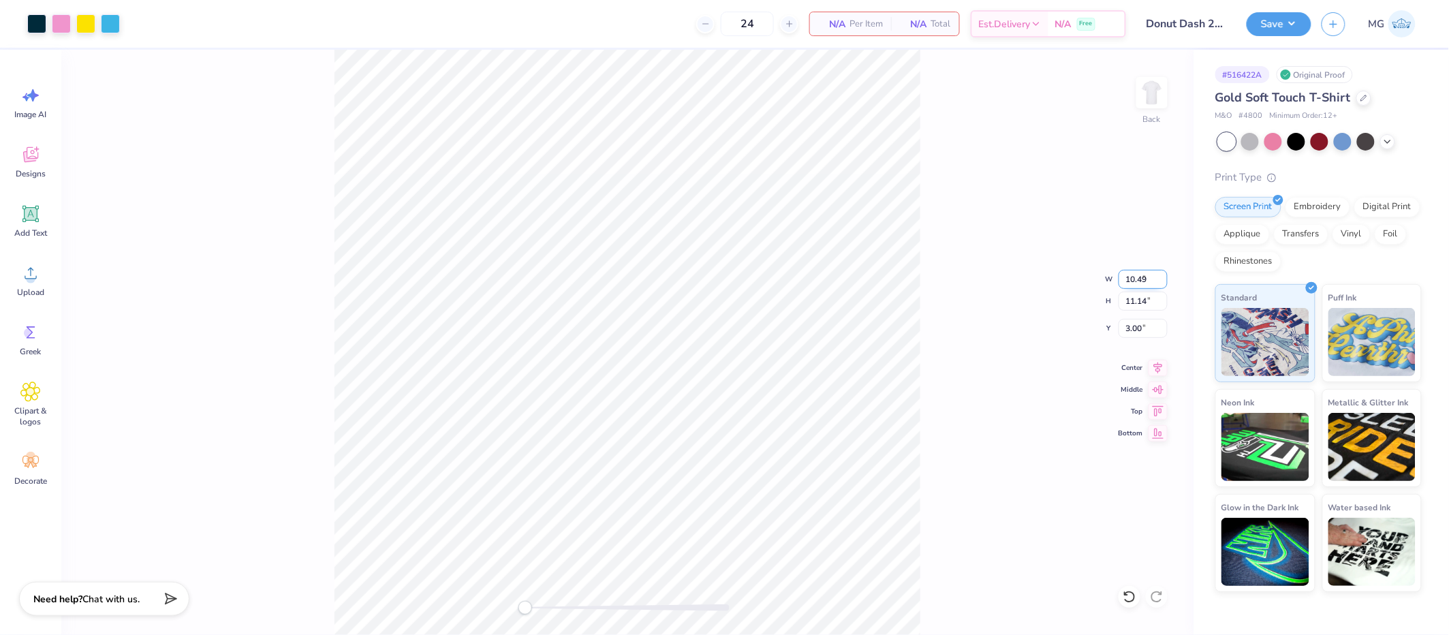
click at [1163, 284] on input "10.49" at bounding box center [1143, 279] width 49 height 19
type input "10.48"
click at [1163, 284] on input "10.48" at bounding box center [1143, 279] width 49 height 19
click at [921, 294] on div "Back W 10.48 10.48 " H 11.14 11.14 " Y 3.00 3.00 " Center Middle Top Bottom" at bounding box center [627, 342] width 1132 height 585
click at [1163, 278] on input "10.49" at bounding box center [1143, 279] width 49 height 19
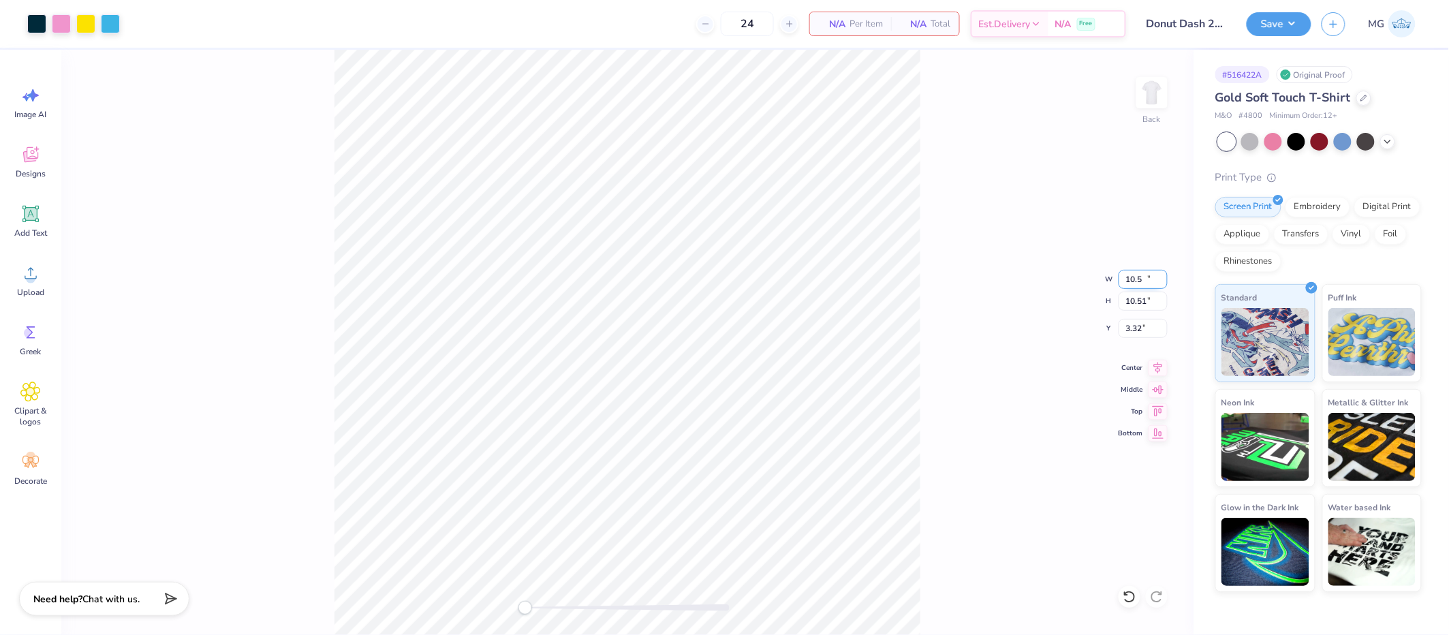
type input "10.5"
click at [1160, 275] on input "10.5" at bounding box center [1143, 279] width 49 height 19
click at [973, 308] on div "Back W 10.5 10.5 " H 10.51 10.51 " Y 3.32 3.32 " Center Middle Top Bottom" at bounding box center [627, 342] width 1132 height 585
type input "10.51"
click at [1164, 284] on input "10.51" at bounding box center [1143, 279] width 49 height 19
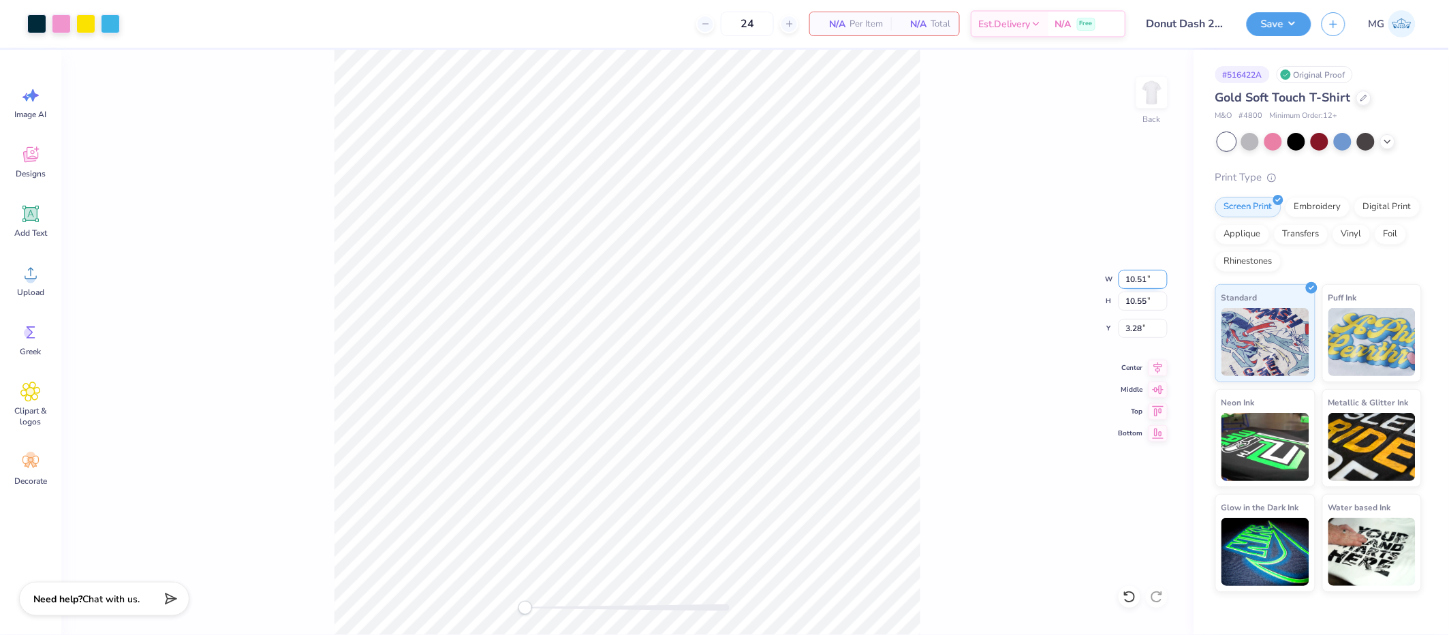
type input "10.51"
click at [1161, 281] on input "10.51" at bounding box center [1143, 279] width 49 height 19
click at [1143, 329] on input "3.29" at bounding box center [1143, 328] width 49 height 19
type input "3.00"
click at [1298, 22] on button "Save" at bounding box center [1279, 22] width 65 height 24
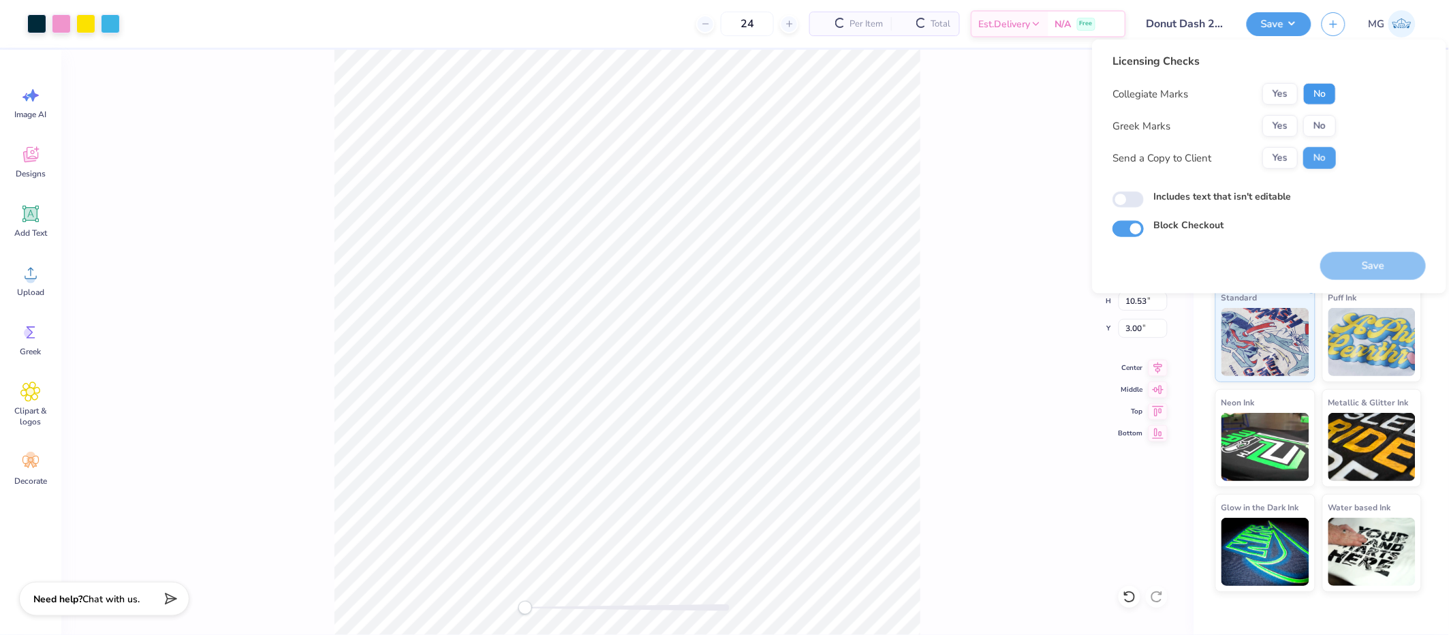
click at [1316, 93] on button "No" at bounding box center [1319, 94] width 33 height 22
click at [1319, 127] on button "No" at bounding box center [1319, 126] width 33 height 22
click at [1285, 153] on button "Yes" at bounding box center [1279, 158] width 35 height 22
click at [1167, 197] on label "Includes text that isn't editable" at bounding box center [1222, 196] width 138 height 14
click at [1144, 197] on input "Includes text that isn't editable" at bounding box center [1128, 199] width 31 height 16
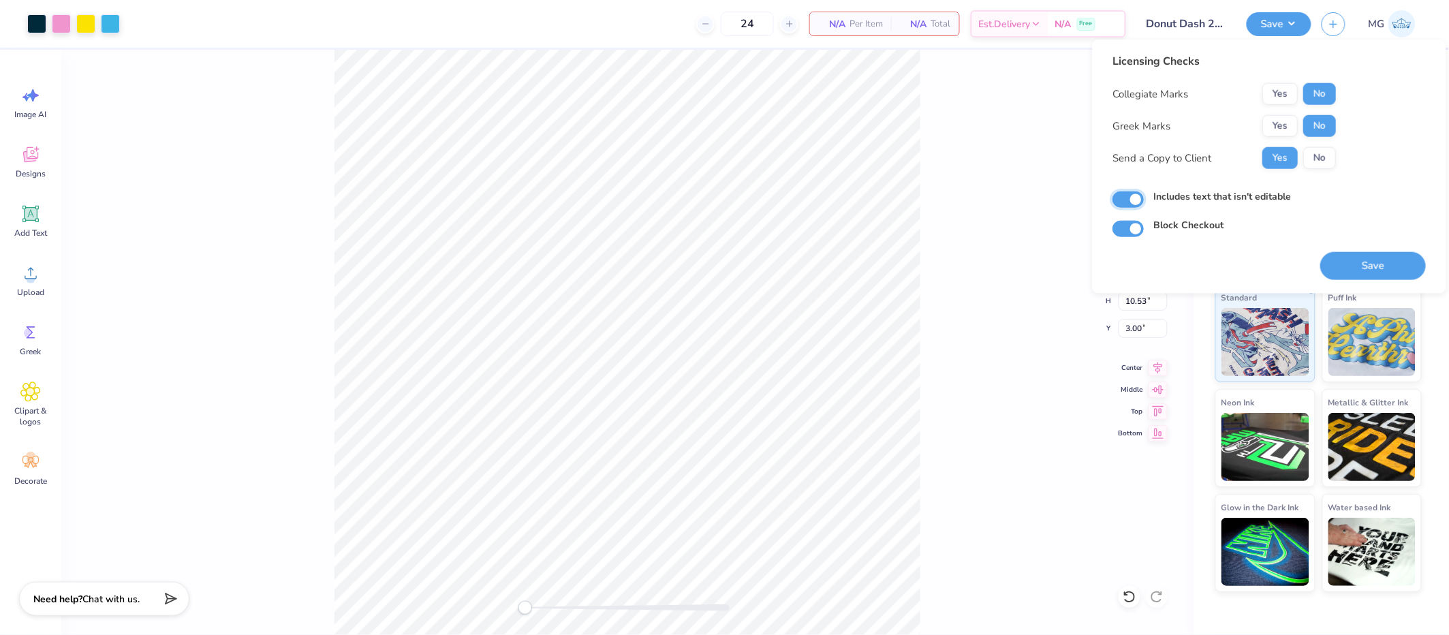
checkbox input "true"
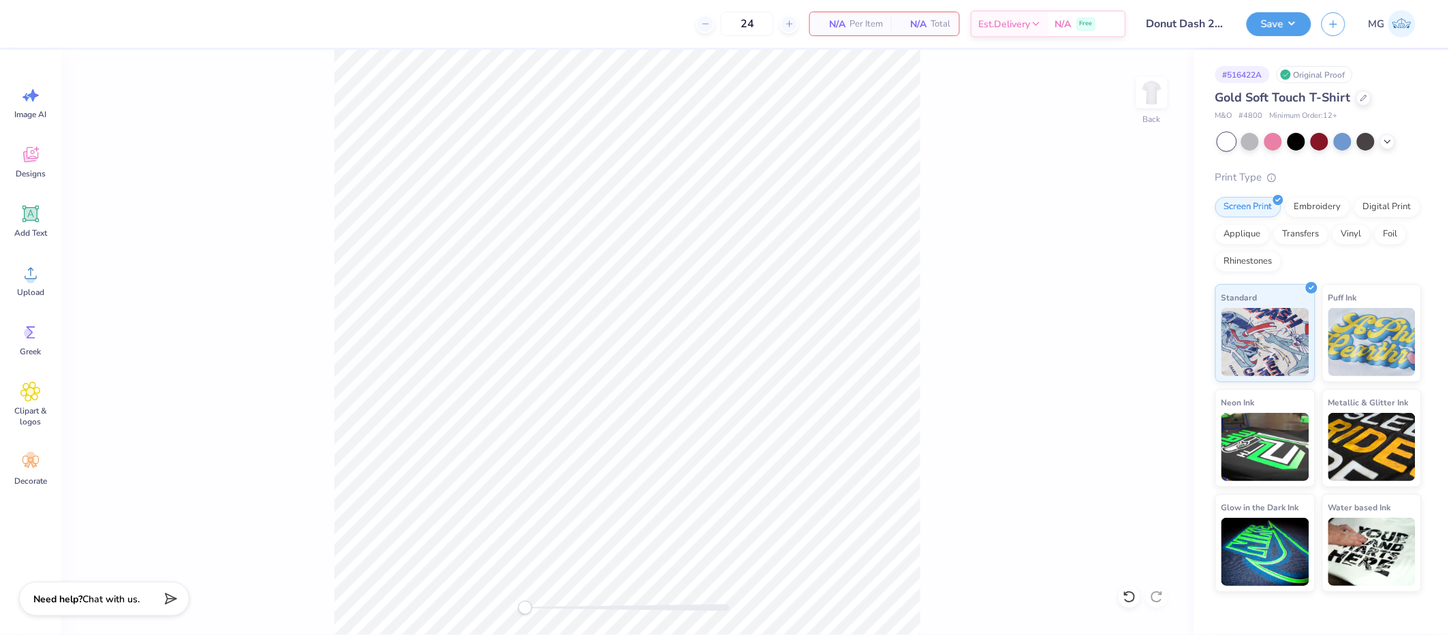
click at [139, 269] on div "Back" at bounding box center [627, 342] width 1132 height 585
click at [33, 273] on icon at bounding box center [30, 273] width 20 height 20
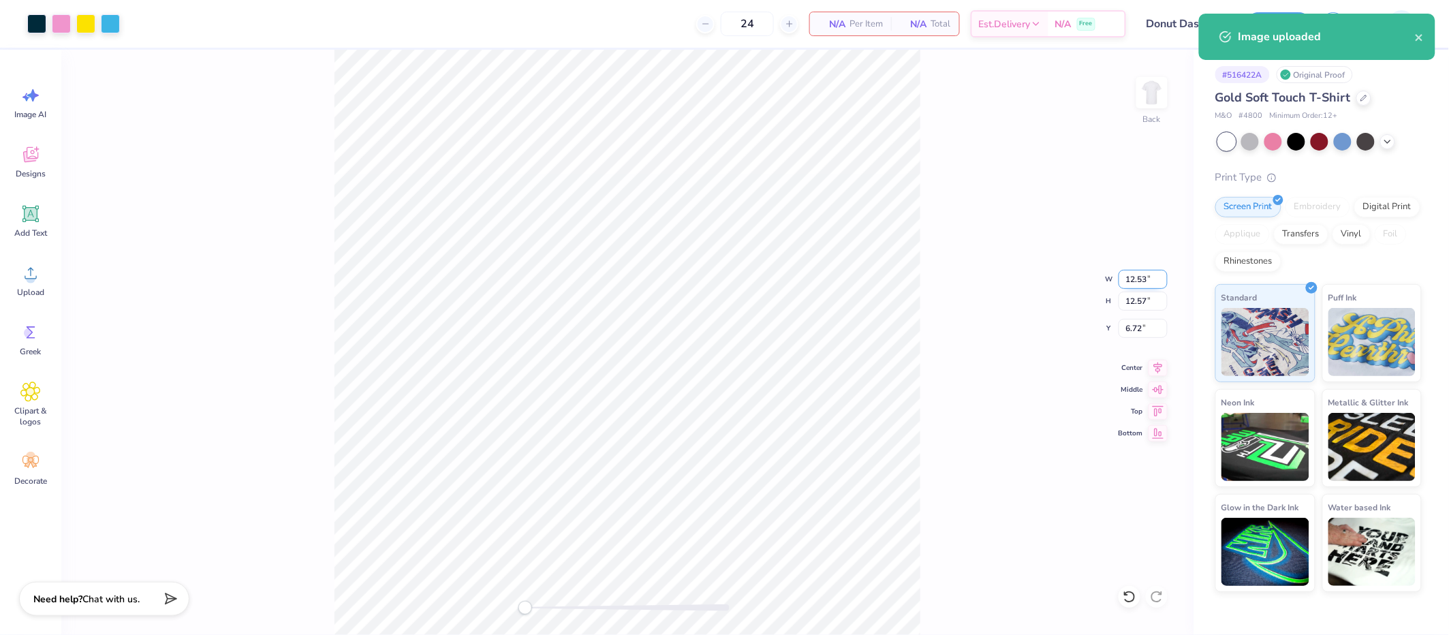
click at [1148, 278] on input "12.53" at bounding box center [1143, 279] width 49 height 19
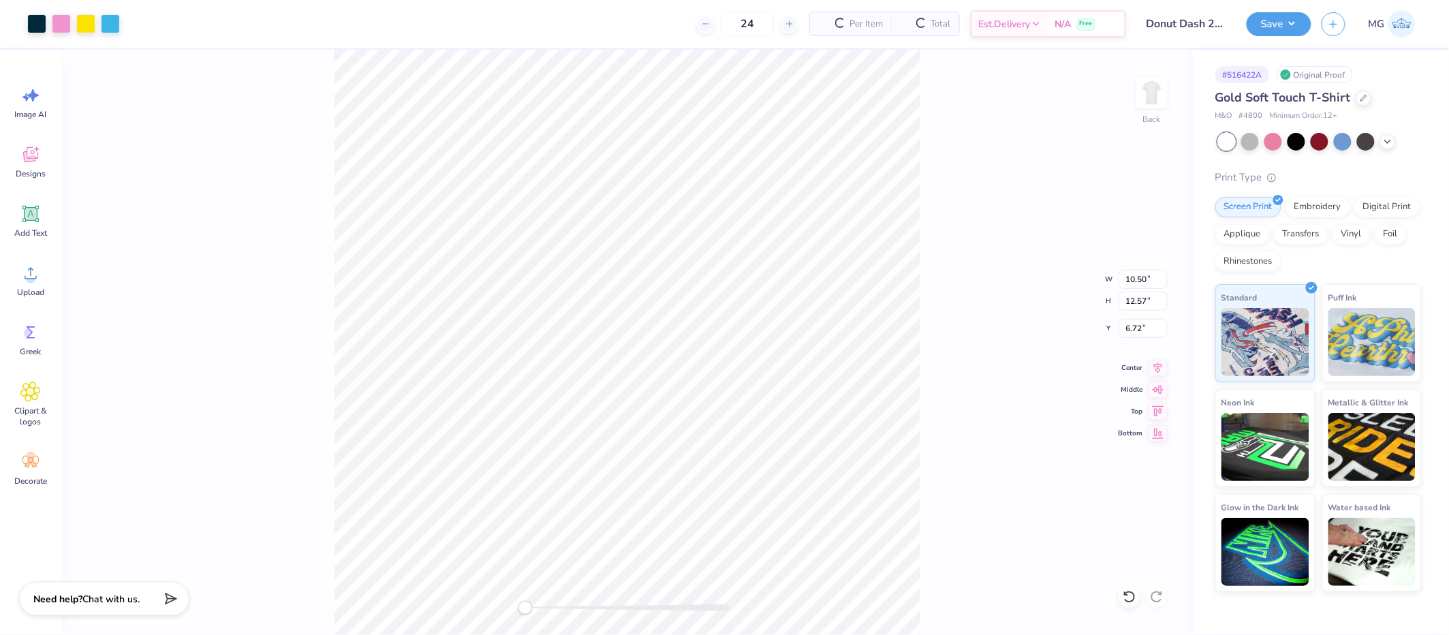
click at [958, 370] on div "Back W 10.50 10.50 " H 12.57 12.57 " Y 6.72 6.72 " Center Middle Top Bottom" at bounding box center [627, 342] width 1132 height 585
type input "8.80"
type input "8.82"
click at [1142, 327] on input "4.87" at bounding box center [1143, 328] width 49 height 19
type input "4"
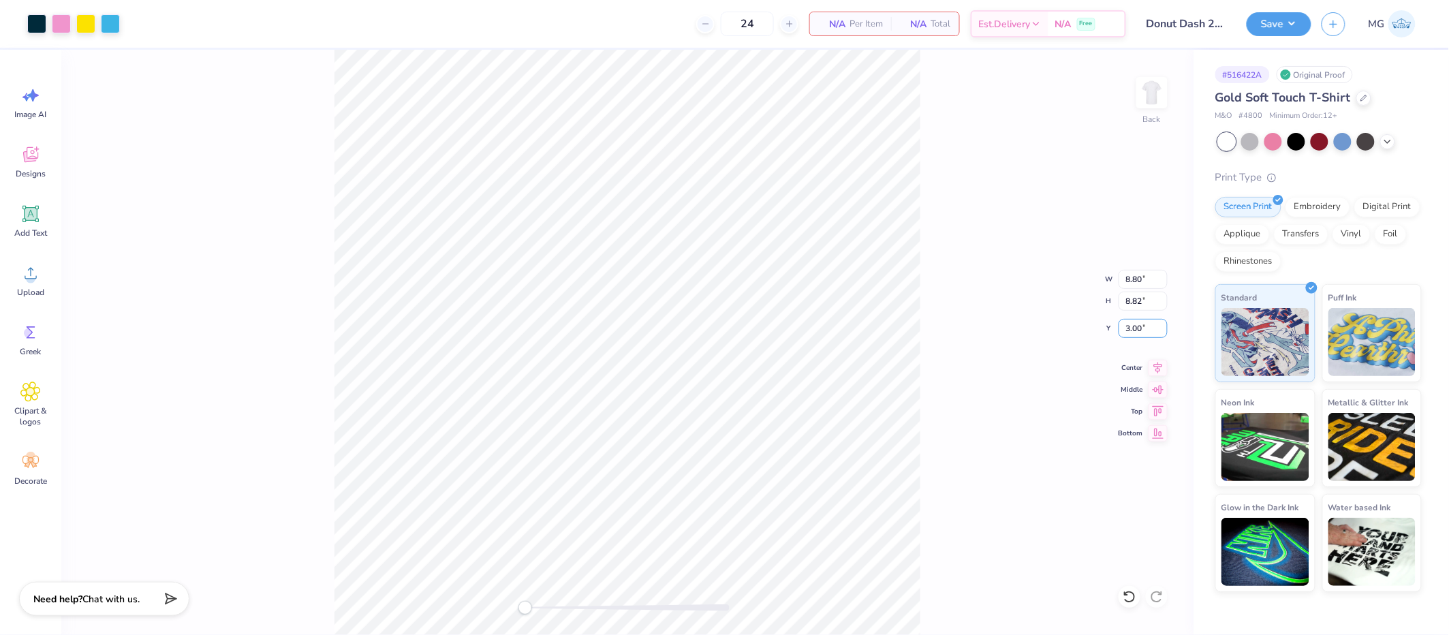
type input "3.00"
click at [1160, 277] on input "9.29" at bounding box center [1143, 279] width 49 height 19
type input "9.3"
click at [1160, 277] on input "9.3" at bounding box center [1143, 279] width 49 height 19
click at [1285, 19] on button "Save" at bounding box center [1279, 22] width 65 height 24
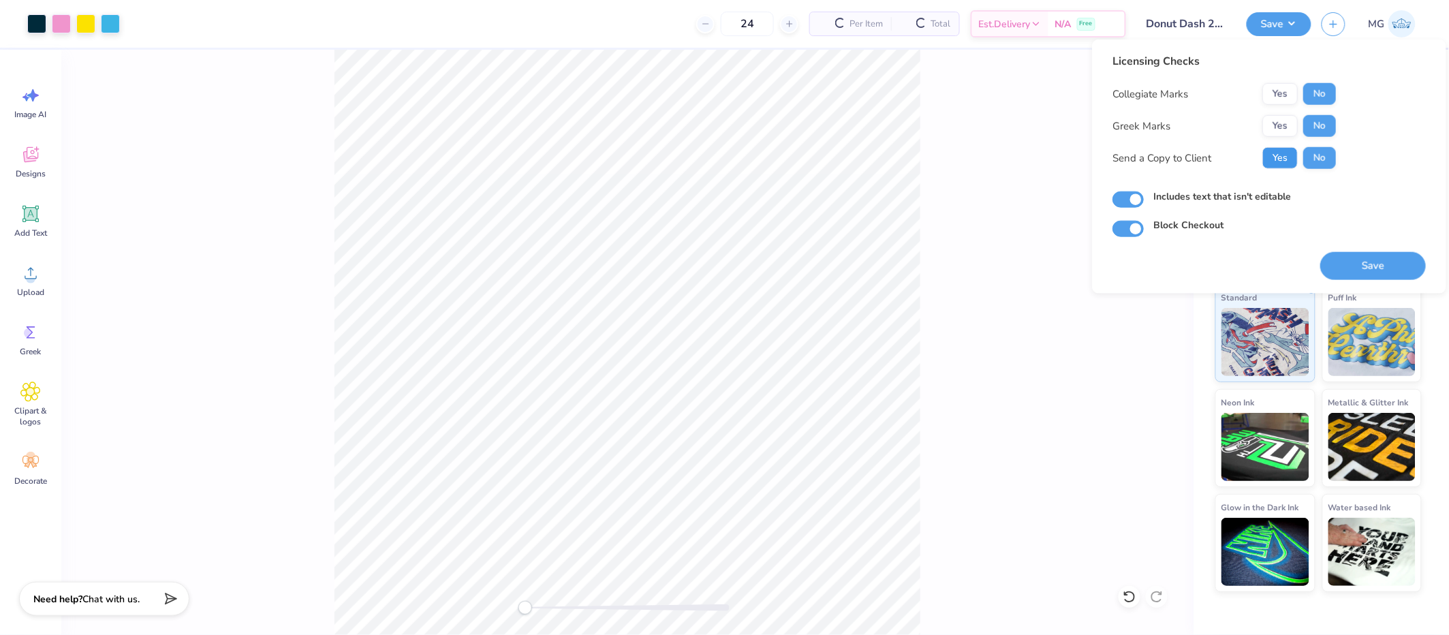
click at [1282, 155] on button "Yes" at bounding box center [1279, 158] width 35 height 22
click at [1339, 258] on button "Save" at bounding box center [1373, 266] width 106 height 28
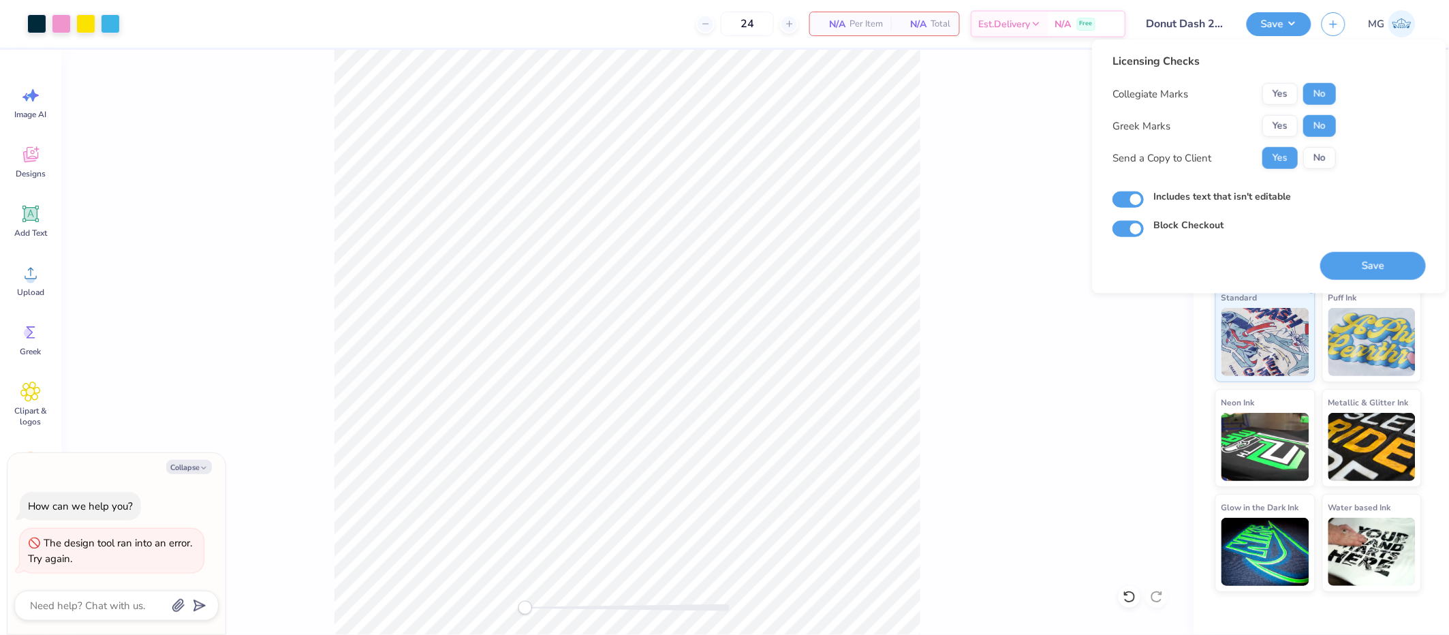
click at [327, 343] on div "Back" at bounding box center [627, 342] width 1132 height 585
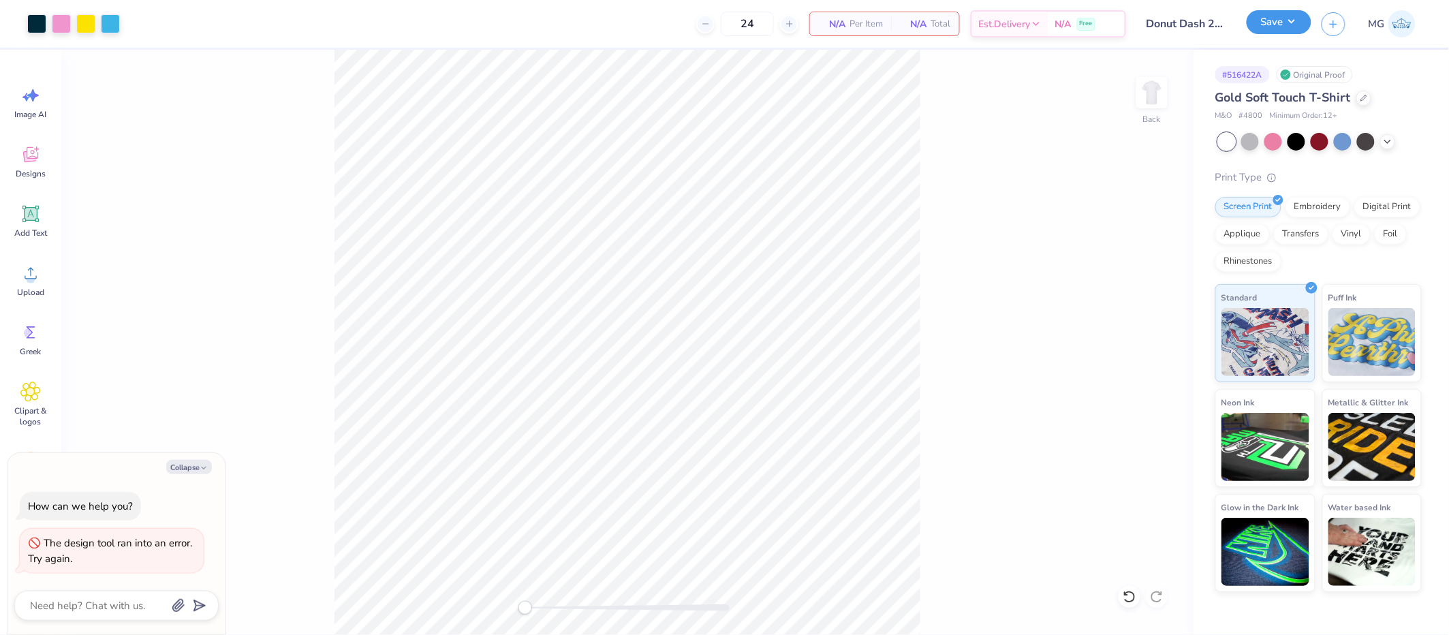
click at [1275, 21] on button "Save" at bounding box center [1279, 22] width 65 height 24
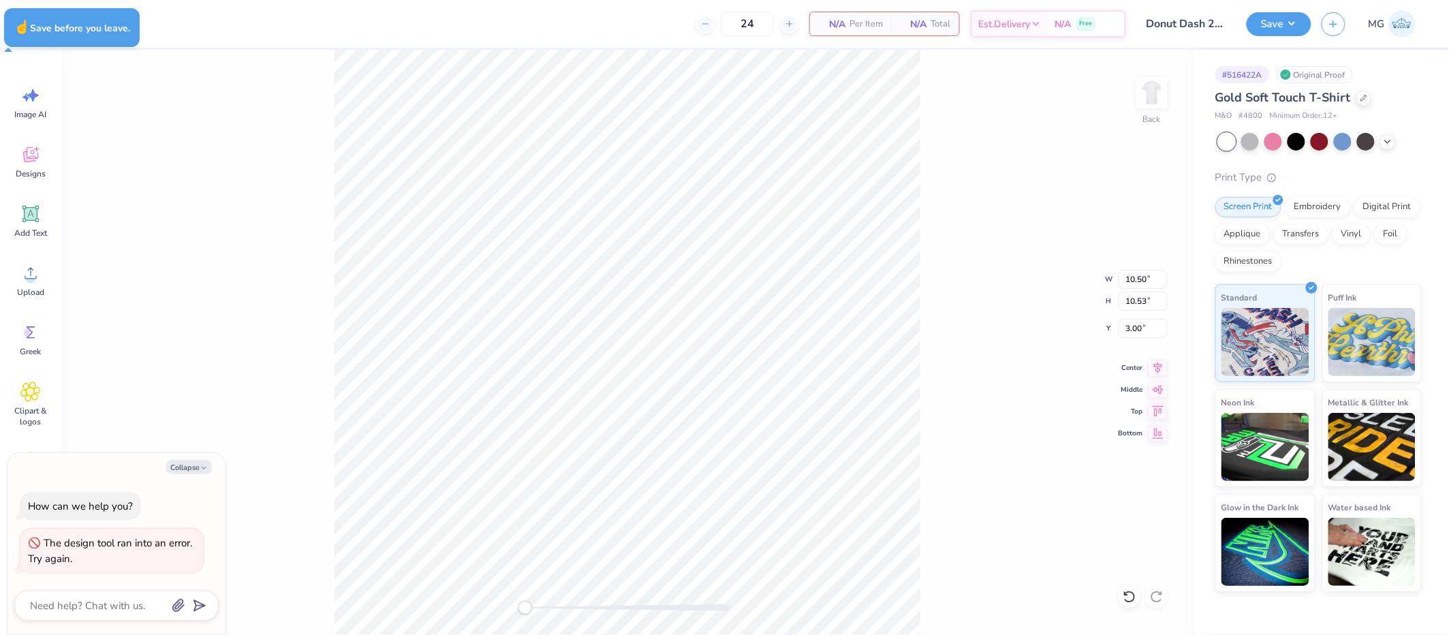
type textarea "x"
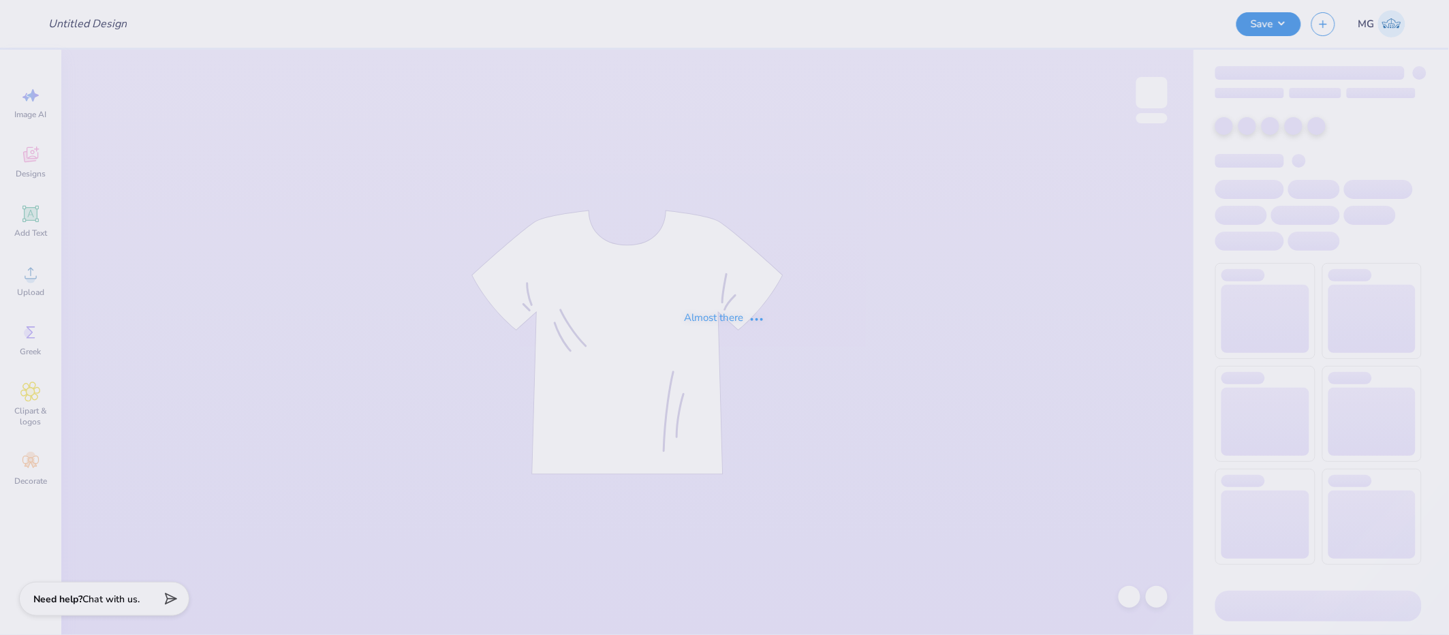
type input "Donut Dash 2025"
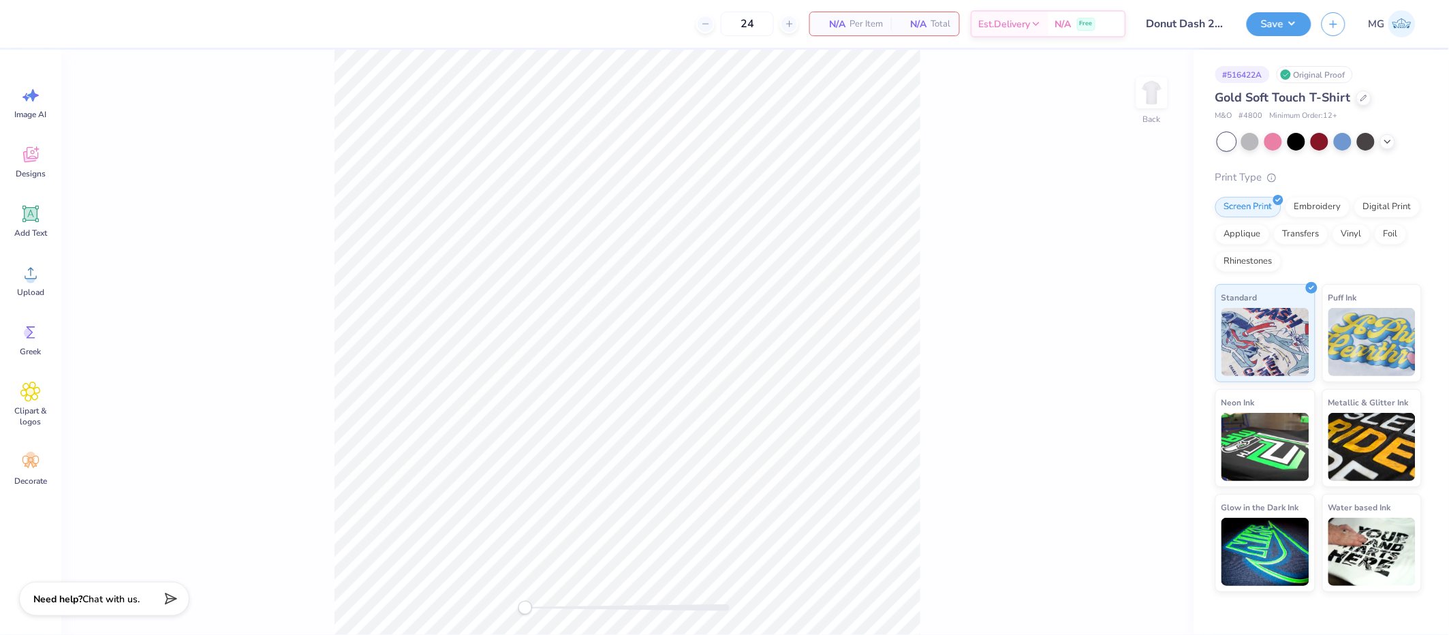
click at [924, 181] on div "Back" at bounding box center [627, 342] width 1132 height 585
click at [144, 254] on div "Back" at bounding box center [627, 342] width 1132 height 585
click at [27, 264] on icon at bounding box center [30, 273] width 20 height 20
click at [1141, 328] on input "6.72" at bounding box center [1143, 328] width 49 height 19
type input "6"
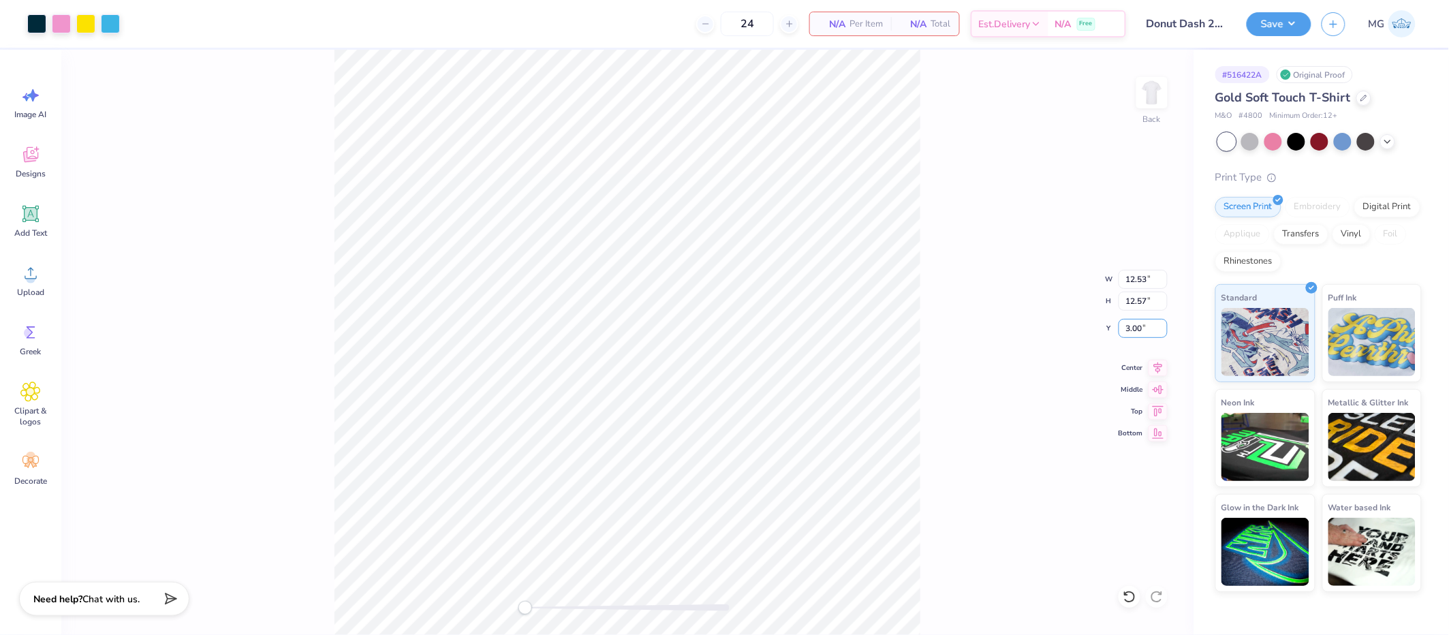
type input "3.00"
click at [1147, 276] on input "12.53" at bounding box center [1143, 279] width 49 height 19
type input "1"
type input "10.50"
click at [1163, 277] on input "10.47" at bounding box center [1143, 279] width 49 height 19
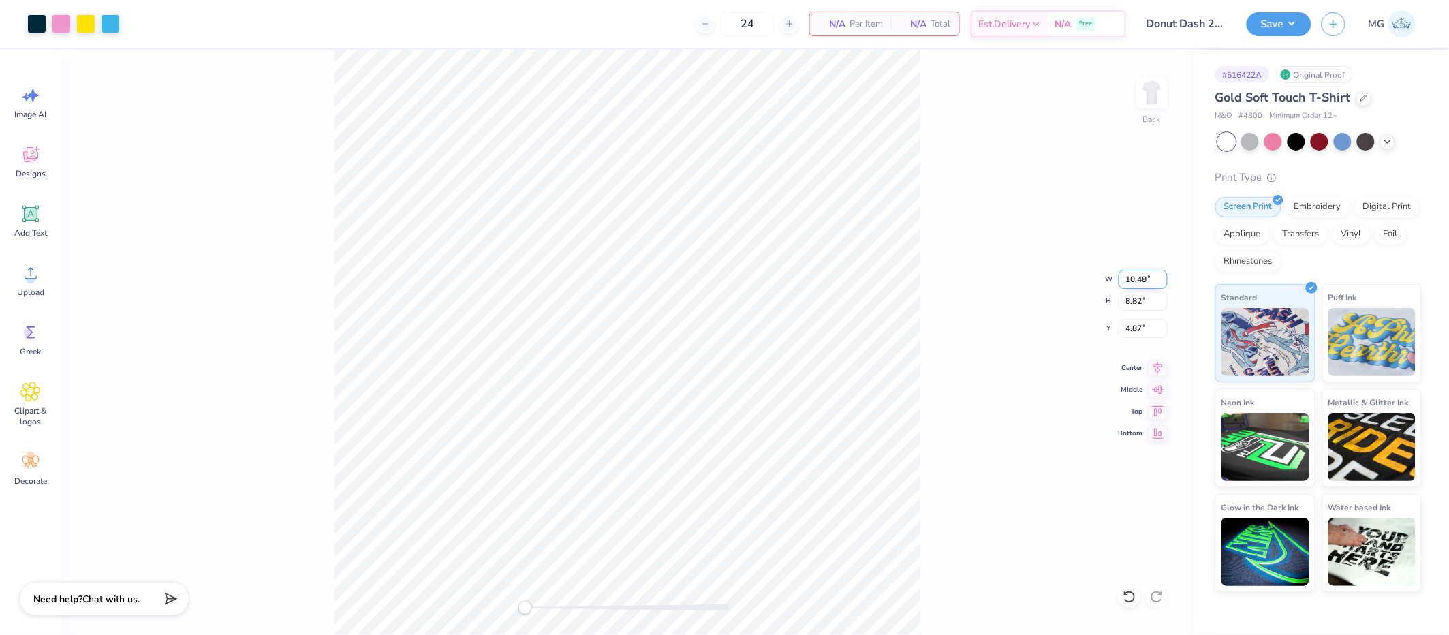
click at [1163, 277] on input "10.48" at bounding box center [1143, 279] width 49 height 19
click at [1163, 277] on input "10.49" at bounding box center [1143, 279] width 49 height 19
type input "10.5"
click at [1163, 277] on input "10.5" at bounding box center [1143, 279] width 49 height 19
click at [1163, 326] on input "2.16" at bounding box center [1143, 328] width 49 height 19
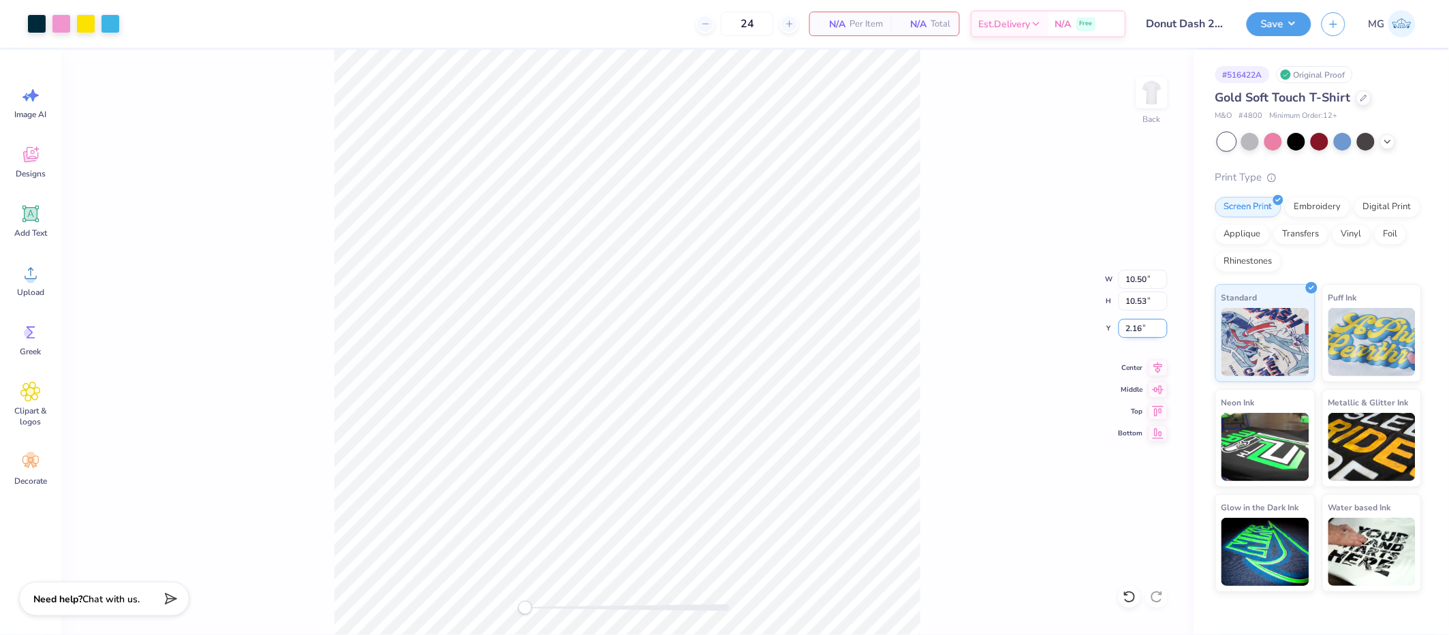
click at [1143, 328] on input "2.16" at bounding box center [1143, 328] width 49 height 19
type input "2"
type input "3.00"
click at [1284, 25] on button "Save" at bounding box center [1279, 22] width 65 height 24
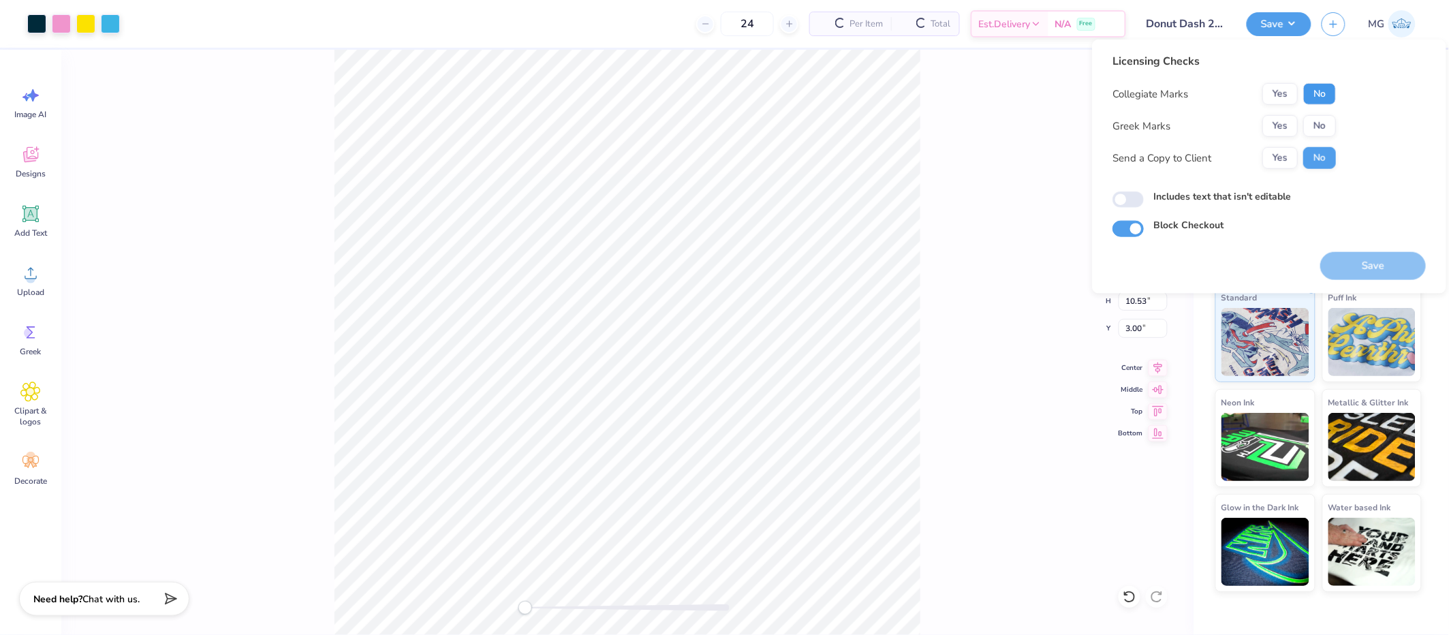
click at [1312, 97] on button "No" at bounding box center [1319, 94] width 33 height 22
click at [1322, 133] on button "No" at bounding box center [1319, 126] width 33 height 22
click at [1251, 165] on div "Send a Copy to Client Yes No" at bounding box center [1224, 158] width 223 height 22
click at [1270, 159] on button "Yes" at bounding box center [1279, 158] width 35 height 22
click at [1162, 206] on div "Includes text that isn't editable" at bounding box center [1269, 198] width 313 height 18
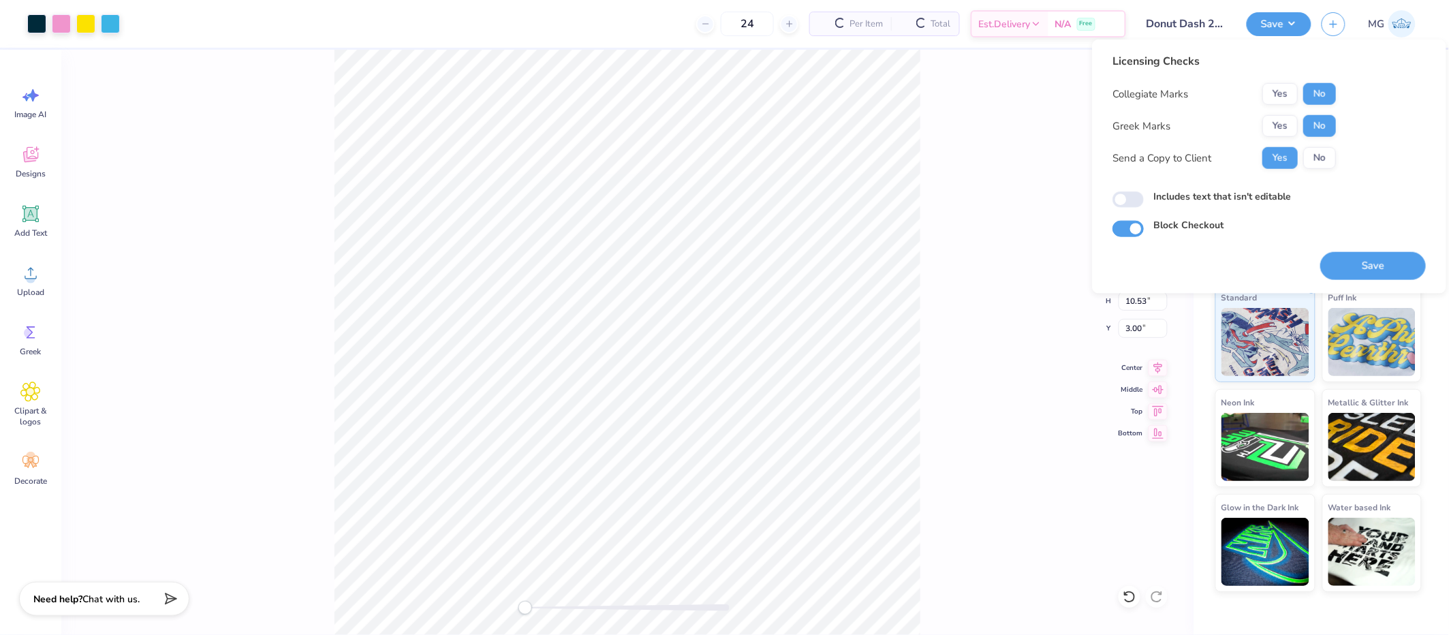
click at [1162, 198] on label "Includes text that isn't editable" at bounding box center [1222, 196] width 138 height 14
click at [1144, 198] on input "Includes text that isn't editable" at bounding box center [1128, 199] width 31 height 16
checkbox input "true"
click at [1398, 266] on button "Save" at bounding box center [1373, 266] width 106 height 28
